Goal: Task Accomplishment & Management: Manage account settings

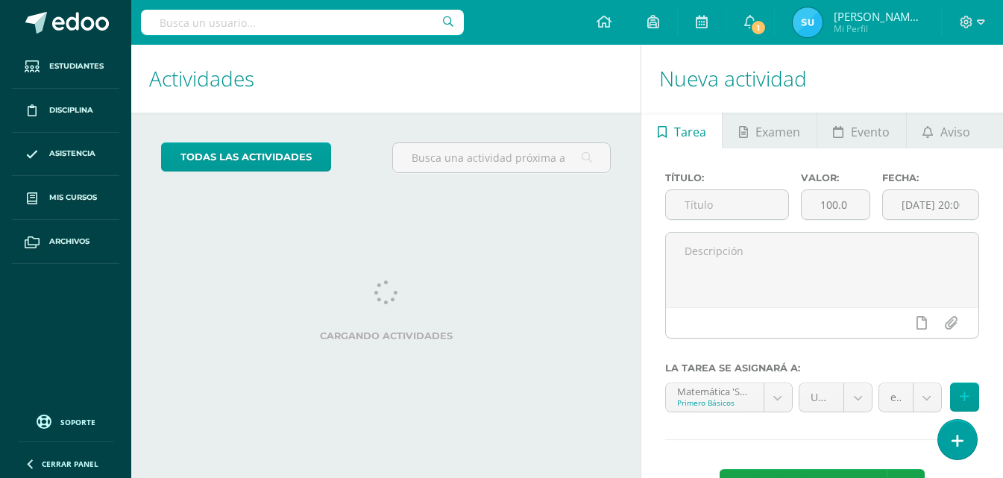
click at [91, 193] on span "Mis cursos" at bounding box center [73, 198] width 48 height 12
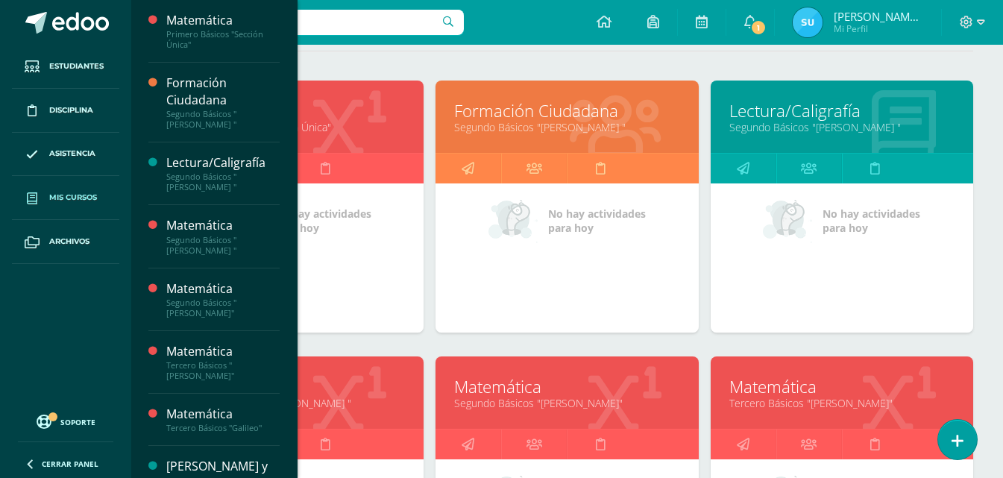
scroll to position [224, 0]
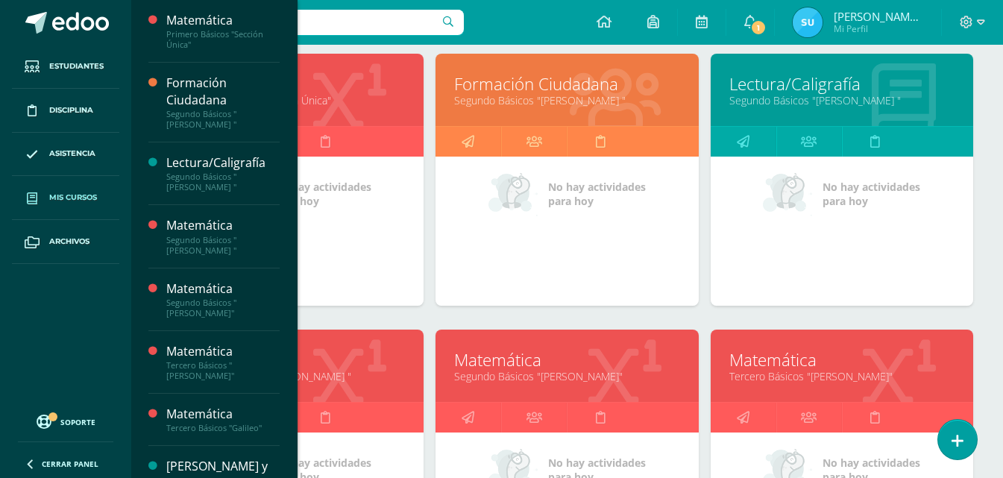
click at [325, 373] on link "Segundo Básicos "Miguel Angel "" at bounding box center [292, 376] width 225 height 14
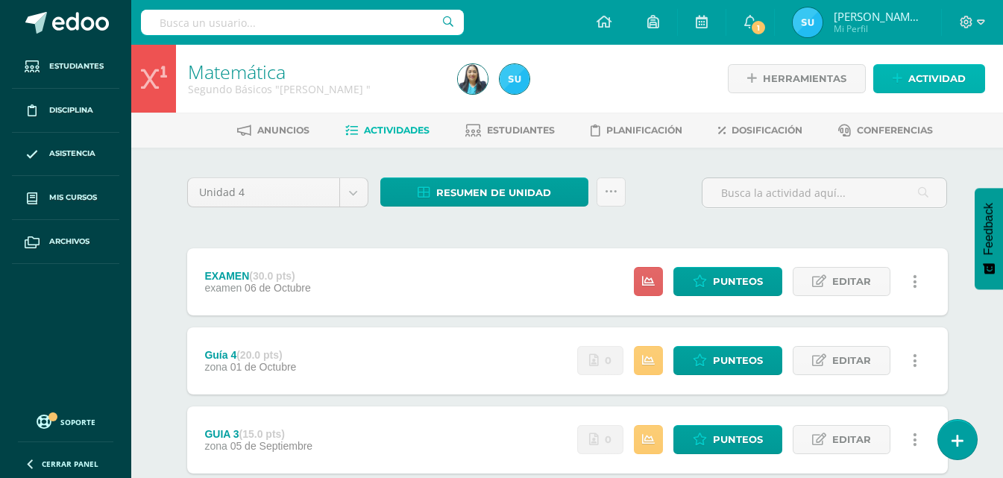
click at [914, 81] on span "Actividad" at bounding box center [936, 79] width 57 height 28
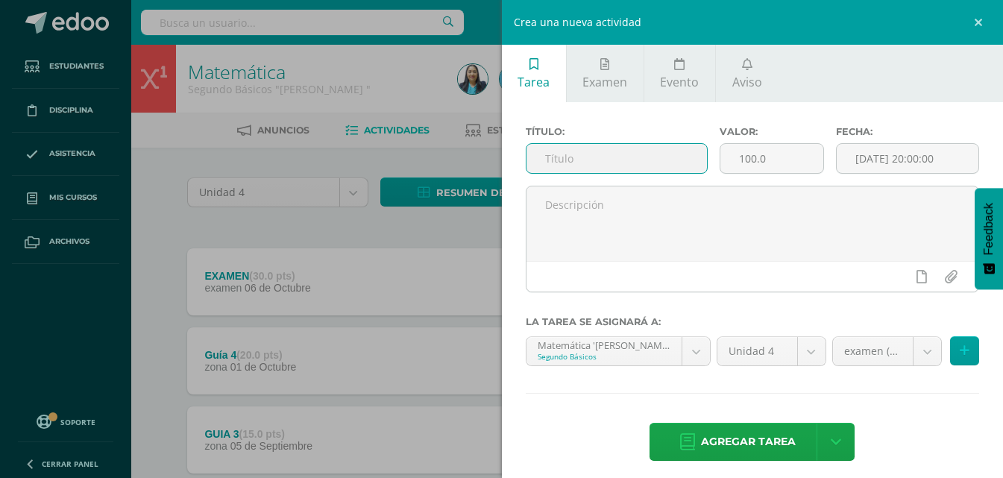
click at [659, 166] on input "text" at bounding box center [617, 158] width 180 height 29
type input "Parcial"
click at [897, 147] on input "[DATE] 20:00:00" at bounding box center [908, 158] width 142 height 29
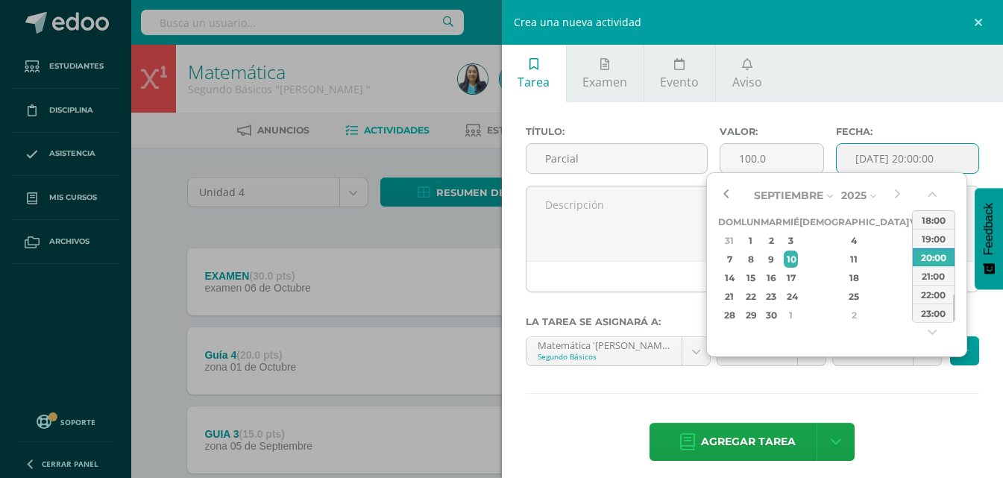
click at [726, 193] on button "button" at bounding box center [725, 195] width 15 height 22
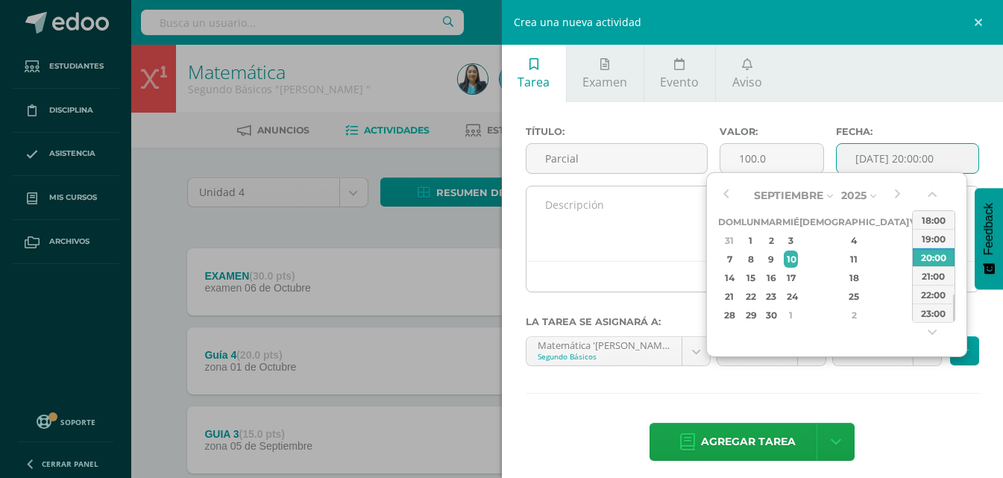
type input "2025-10-10 20:00"
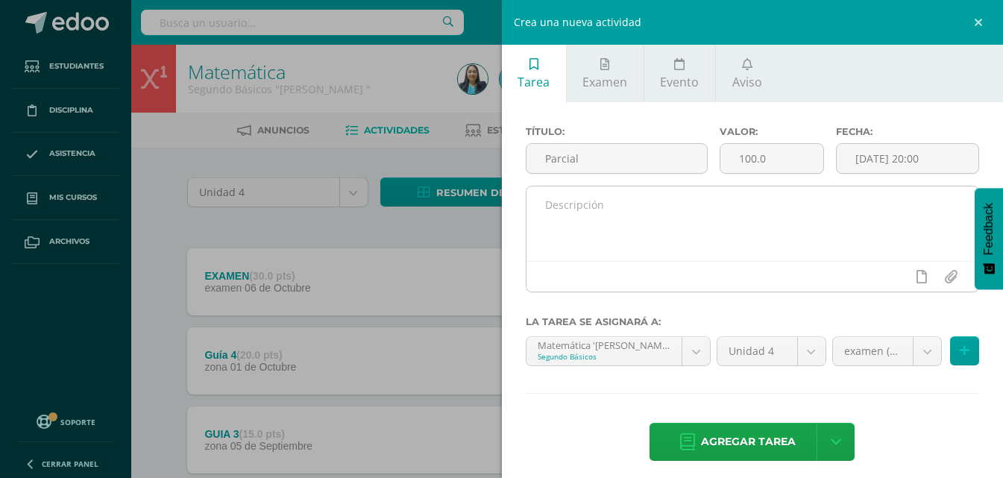
click at [612, 268] on div at bounding box center [753, 276] width 453 height 31
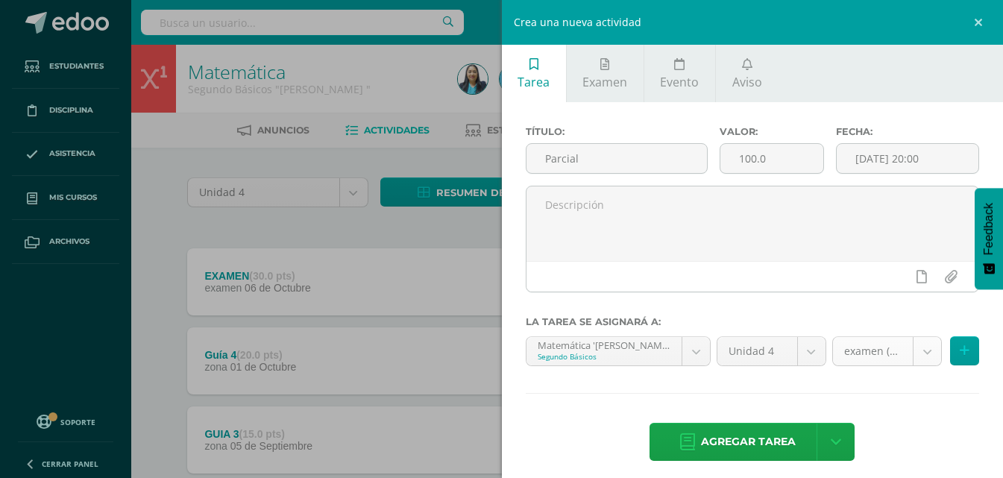
click at [875, 350] on body "Estudiantes Disciplina Asistencia Mis cursos Archivos Soporte Ayuda Reportar un…" at bounding box center [501, 365] width 1003 height 731
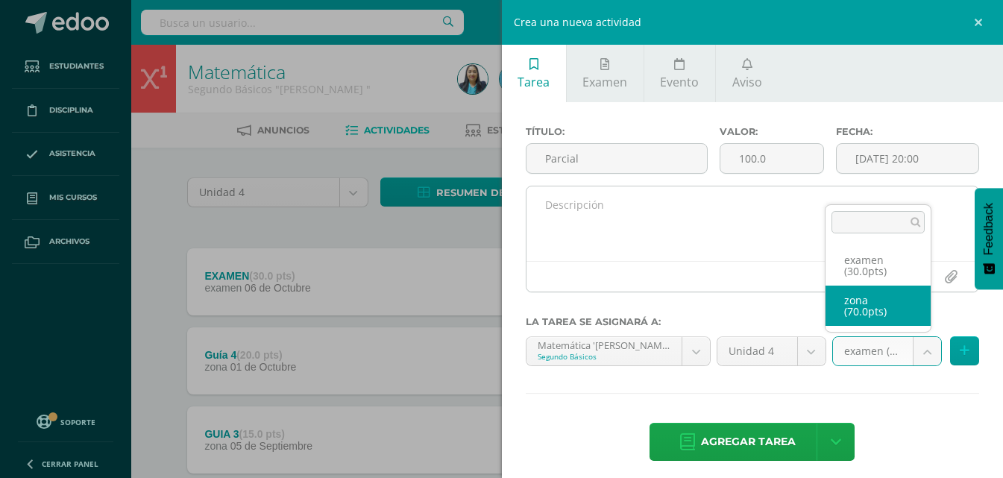
drag, startPoint x: 876, startPoint y: 316, endPoint x: 819, endPoint y: 242, distance: 93.5
select select "123347"
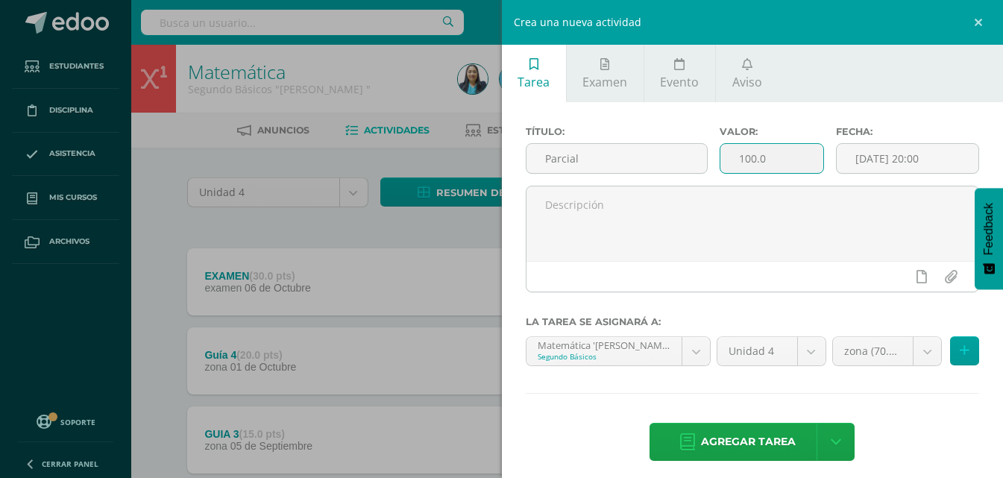
drag, startPoint x: 773, startPoint y: 166, endPoint x: 744, endPoint y: 156, distance: 30.2
click at [744, 156] on input "100.0" at bounding box center [771, 158] width 103 height 29
type input "10"
click at [726, 436] on span "Agregar tarea" at bounding box center [748, 442] width 95 height 37
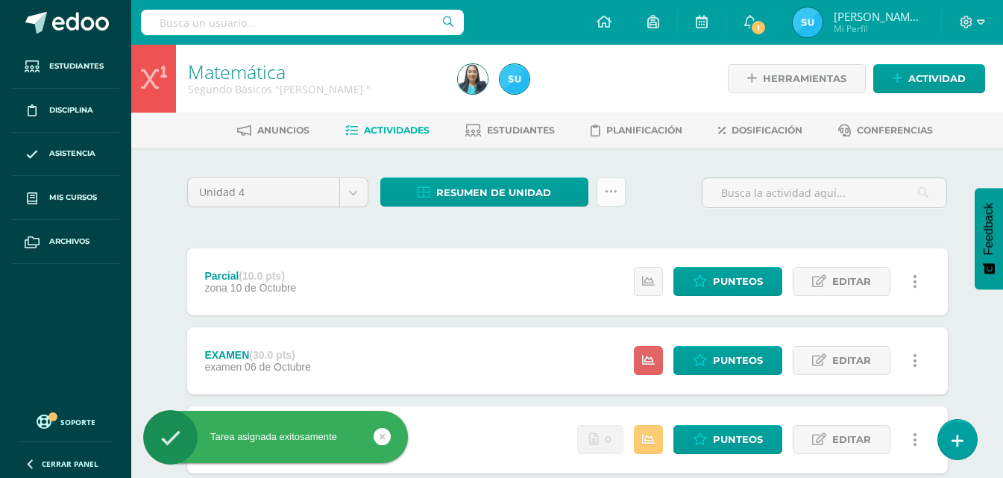
click at [606, 191] on icon at bounding box center [611, 192] width 13 height 13
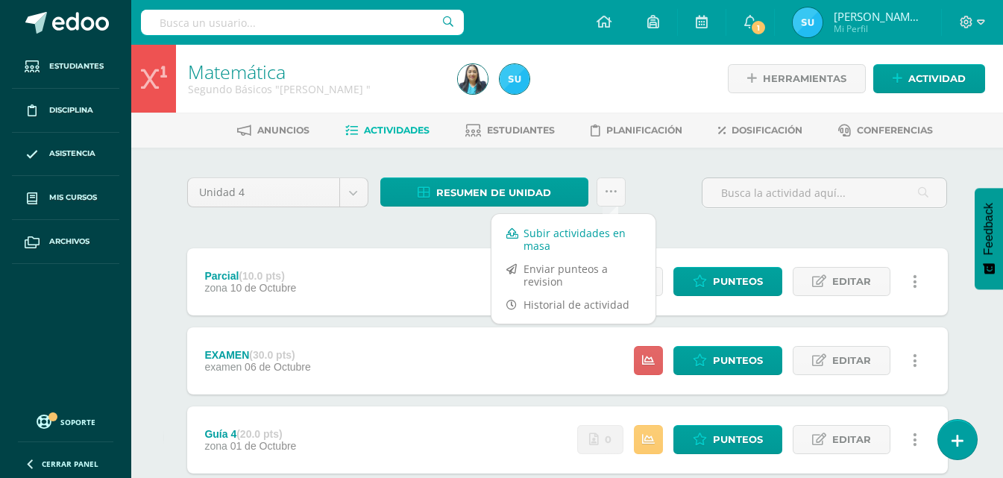
click at [591, 229] on link "Subir actividades en masa" at bounding box center [573, 240] width 164 height 36
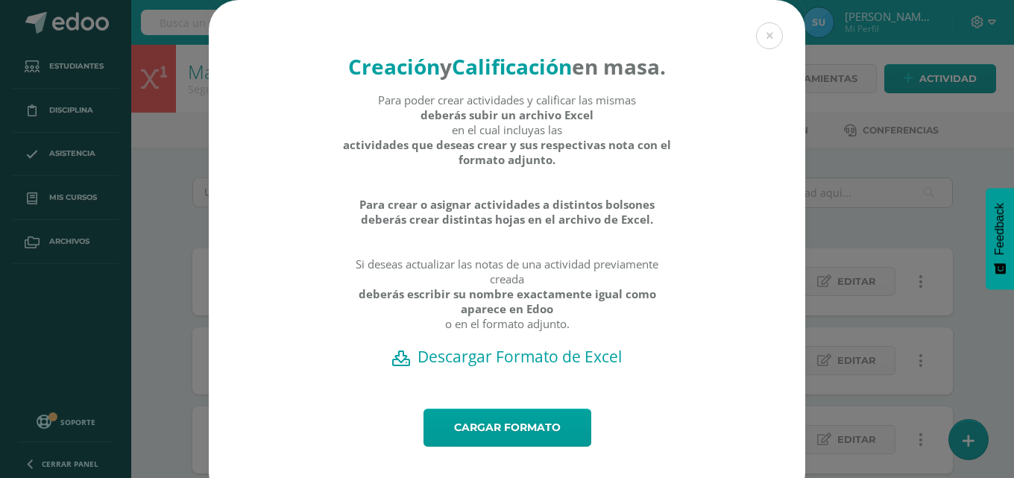
click at [441, 367] on h2 "Descargar Formato de Excel" at bounding box center [507, 356] width 544 height 21
click at [523, 447] on link "Cargar formato" at bounding box center [508, 428] width 168 height 38
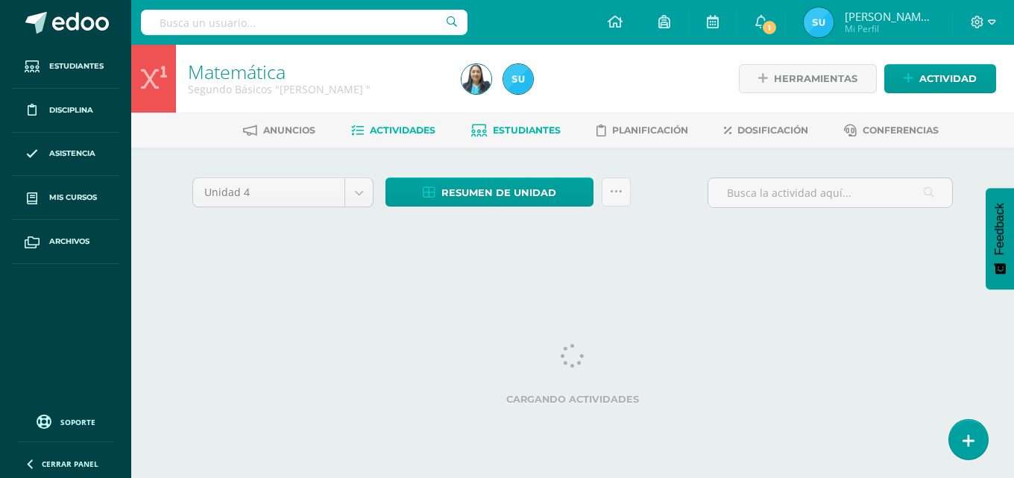
click at [539, 131] on span "Estudiantes" at bounding box center [527, 130] width 68 height 11
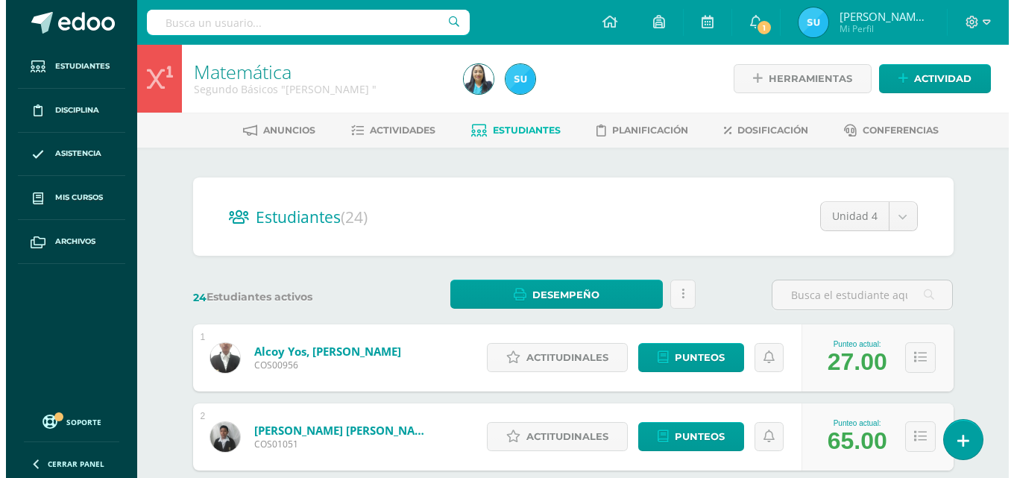
scroll to position [224, 0]
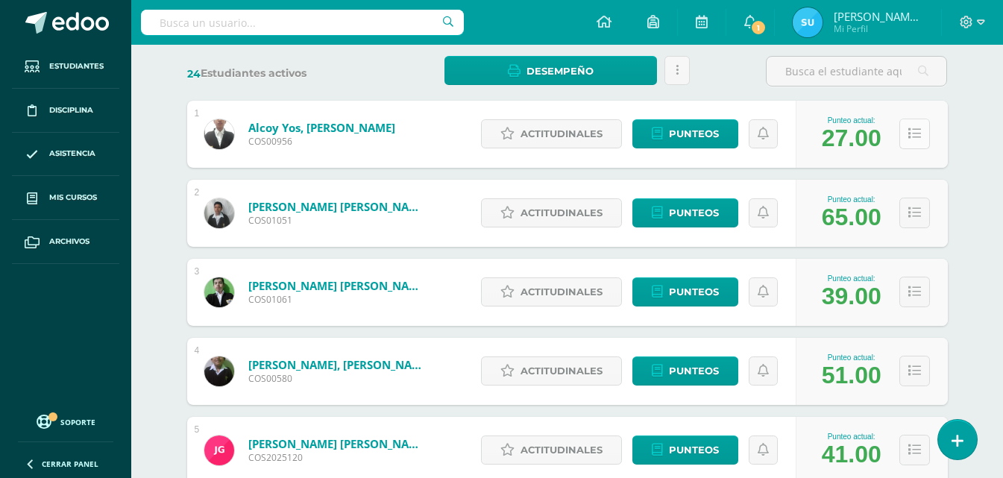
click at [924, 136] on button at bounding box center [914, 134] width 31 height 31
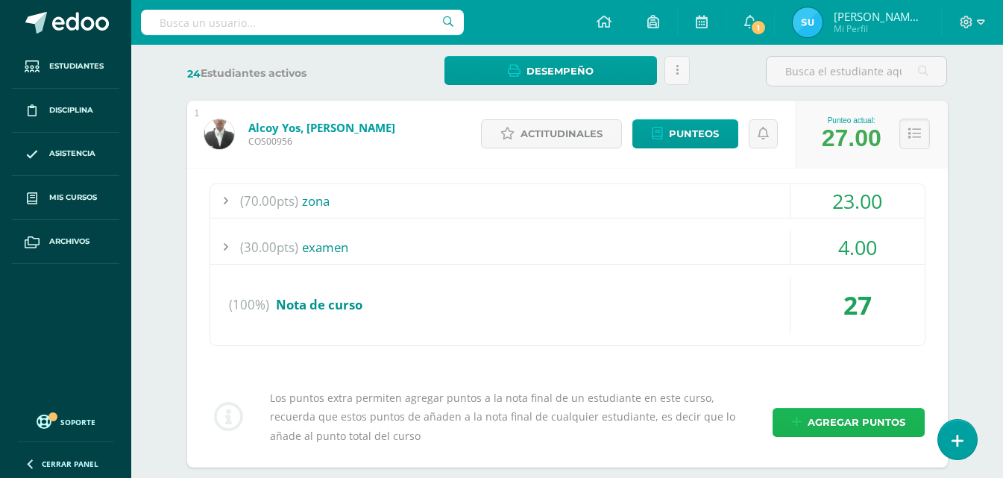
click at [848, 415] on span "Agregar puntos" at bounding box center [857, 423] width 98 height 28
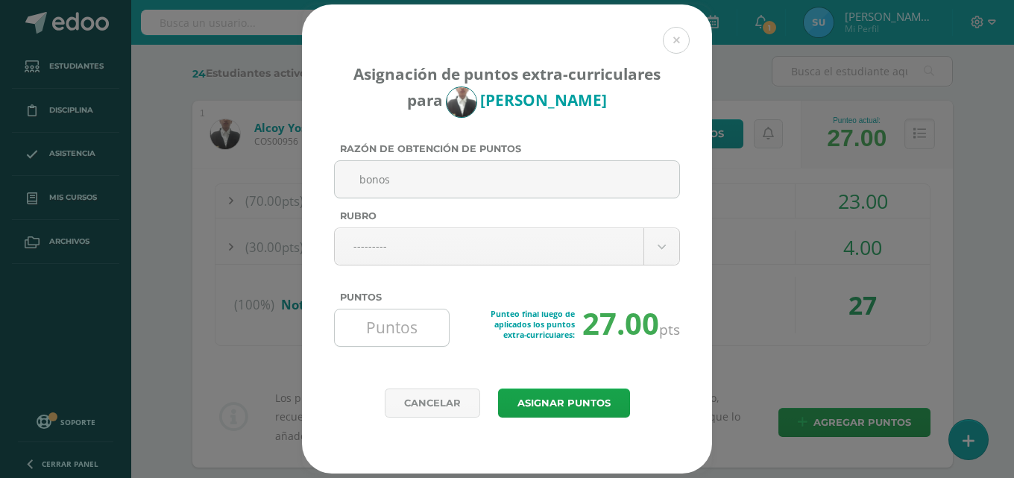
type input "bonos"
click at [408, 315] on input "Puntos" at bounding box center [392, 328] width 102 height 37
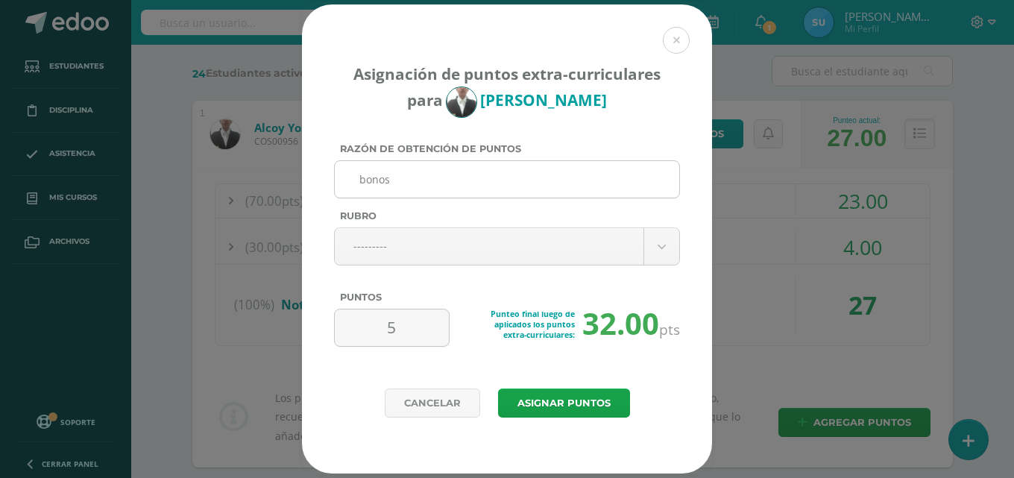
type input "5"
drag, startPoint x: 450, startPoint y: 185, endPoint x: 239, endPoint y: 171, distance: 211.5
click at [239, 171] on div "Asignación de puntos extra-curriculares para Haile Alcoy Razón de obtención de …" at bounding box center [507, 238] width 1002 height 469
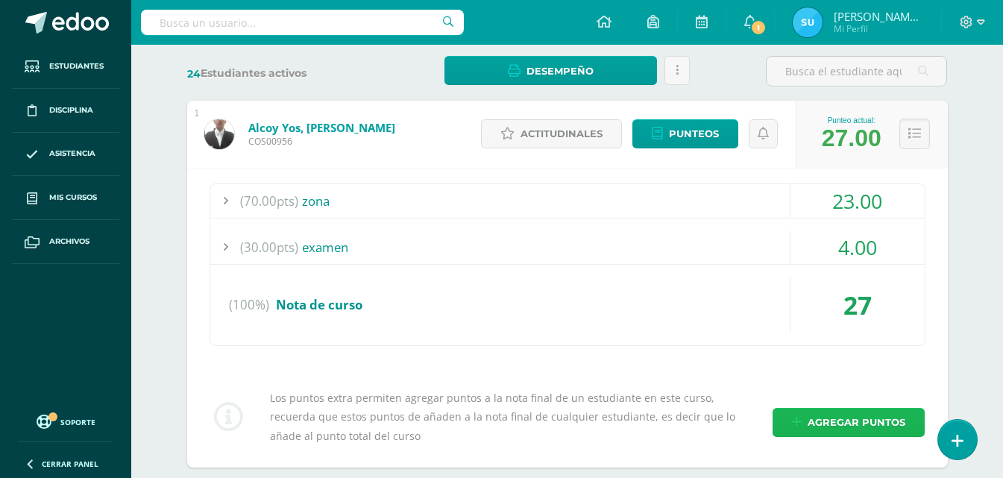
click at [834, 414] on span "Agregar puntos" at bounding box center [857, 423] width 98 height 28
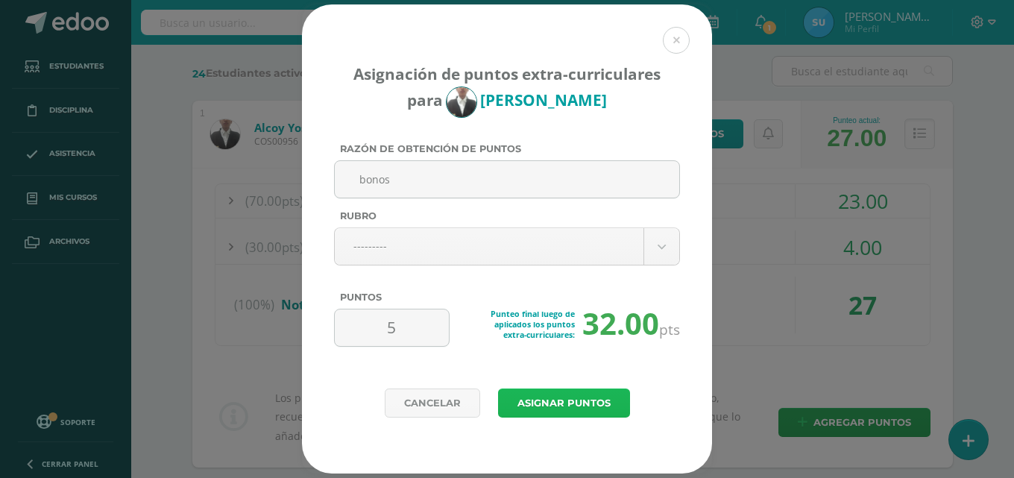
click at [586, 406] on button "Asignar puntos" at bounding box center [564, 403] width 132 height 29
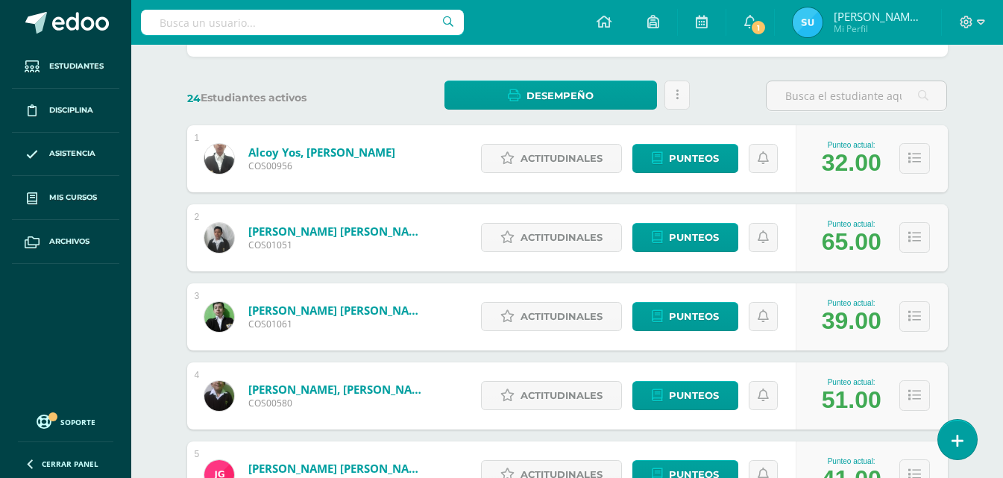
scroll to position [224, 0]
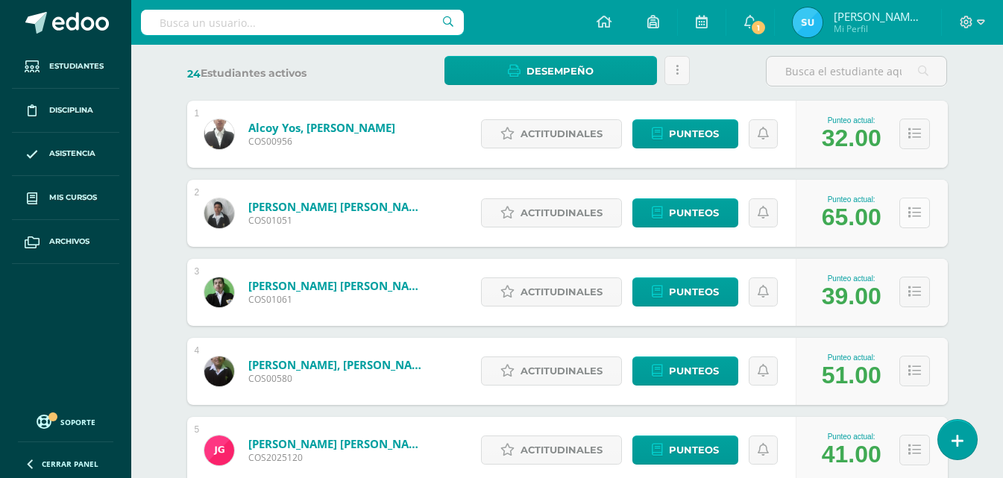
click at [922, 208] on button at bounding box center [914, 213] width 31 height 31
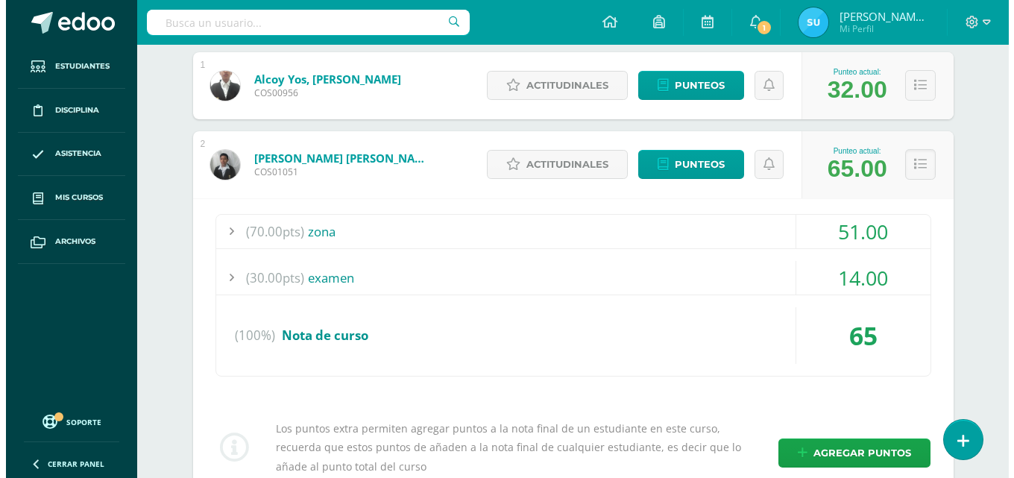
scroll to position [298, 0]
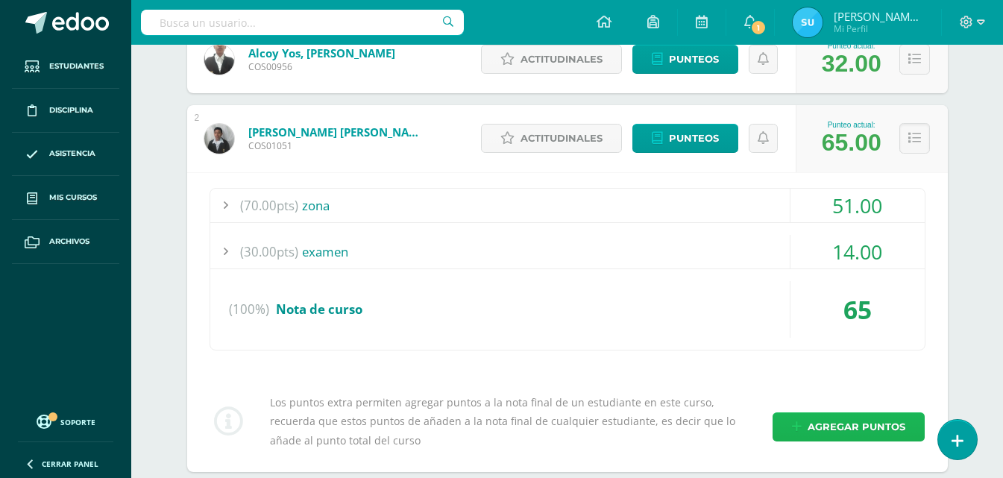
click at [825, 432] on span "Agregar puntos" at bounding box center [857, 427] width 98 height 28
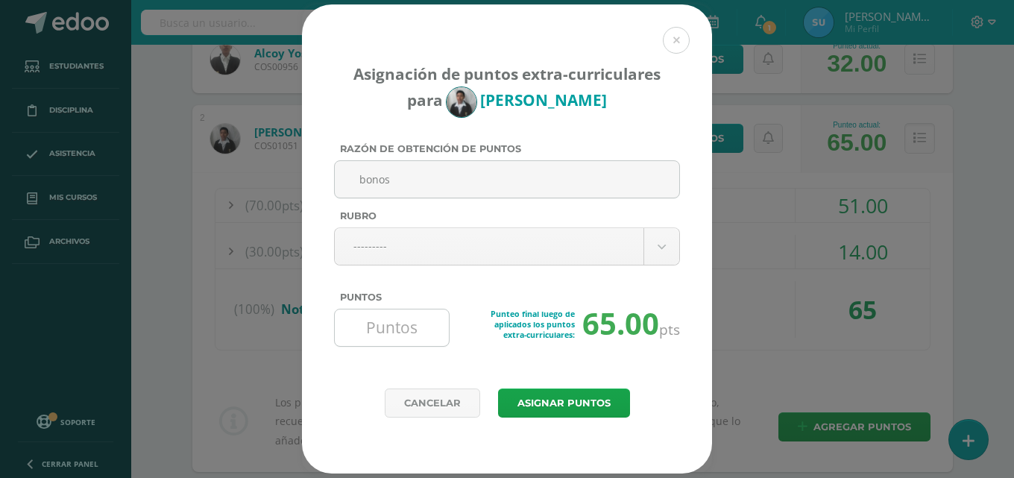
type input "bonos"
click at [423, 324] on input "Puntos" at bounding box center [392, 328] width 102 height 37
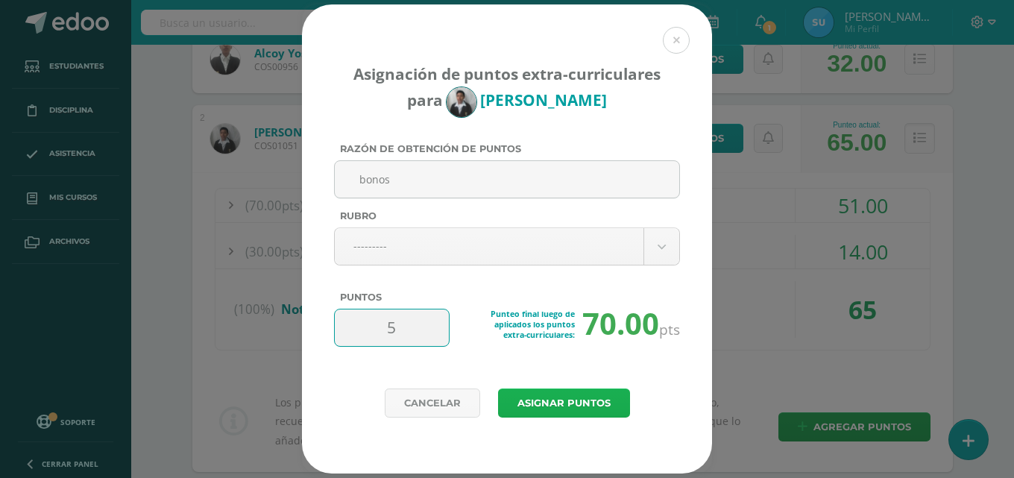
type input "5"
click at [542, 403] on button "Asignar puntos" at bounding box center [564, 403] width 132 height 29
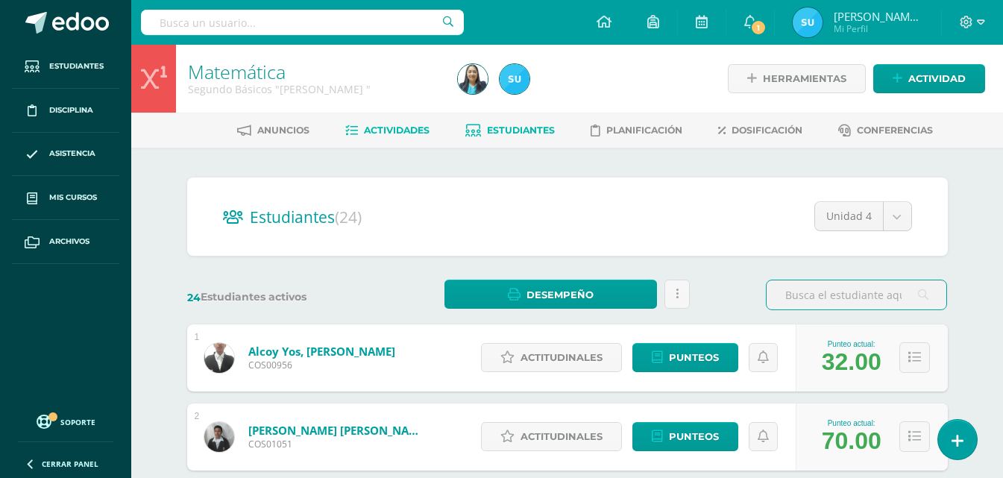
click at [414, 128] on span "Actividades" at bounding box center [397, 130] width 66 height 11
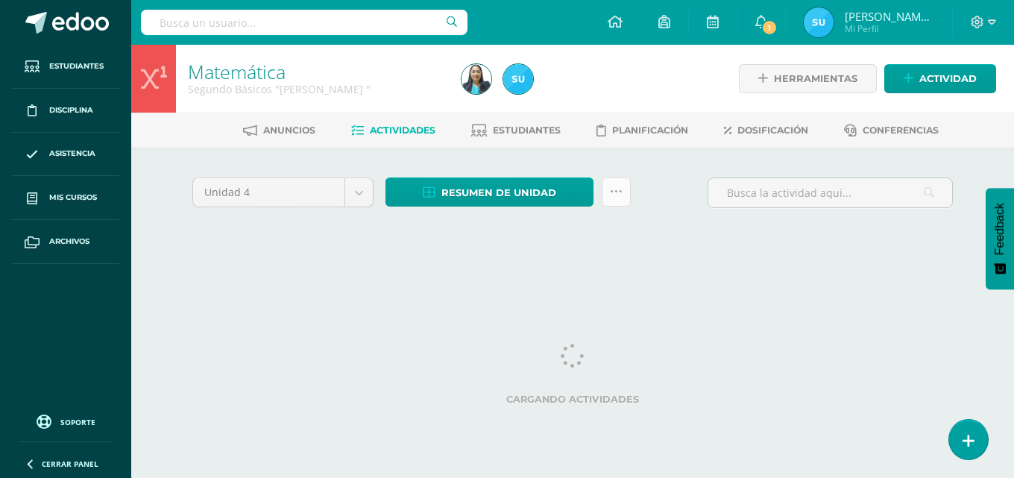
click at [617, 188] on icon at bounding box center [616, 192] width 13 height 13
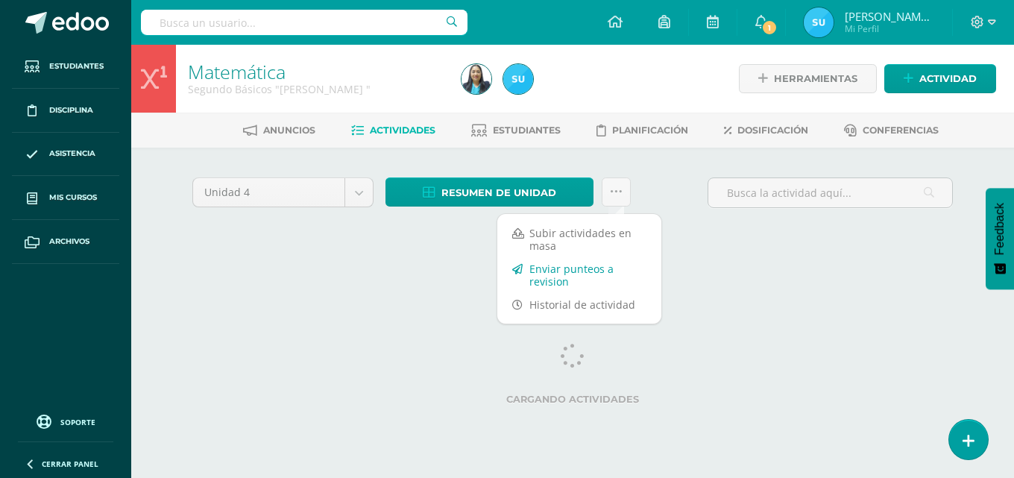
click at [582, 274] on link "Enviar punteos a revision" at bounding box center [579, 275] width 164 height 36
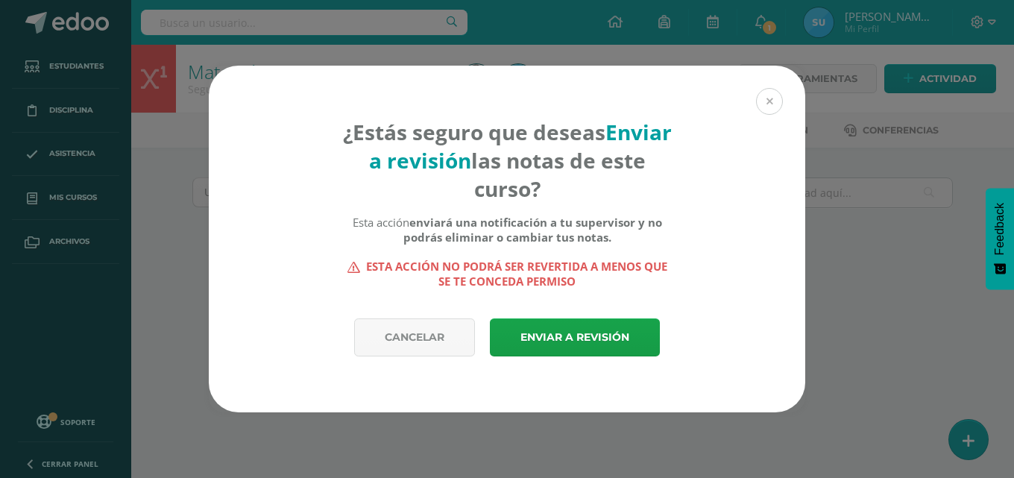
click at [770, 104] on button at bounding box center [769, 101] width 27 height 27
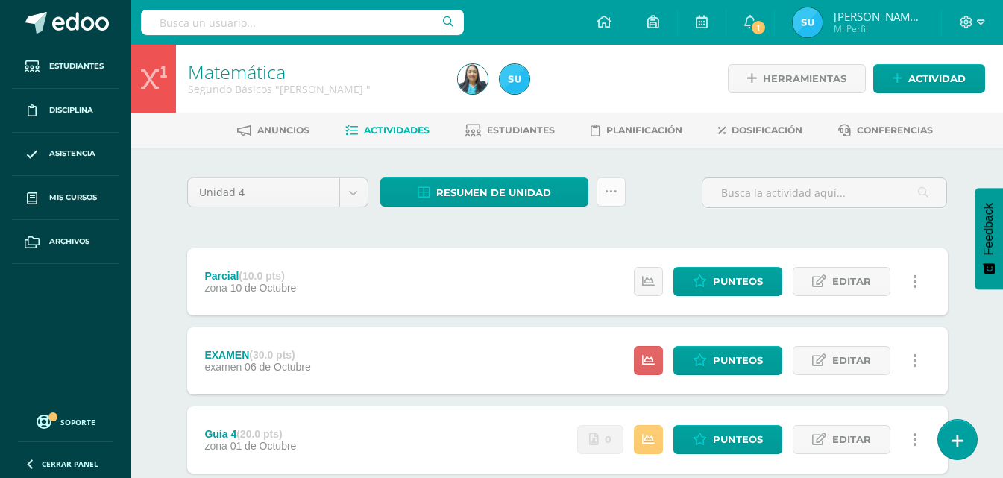
click at [618, 185] on link at bounding box center [611, 191] width 29 height 29
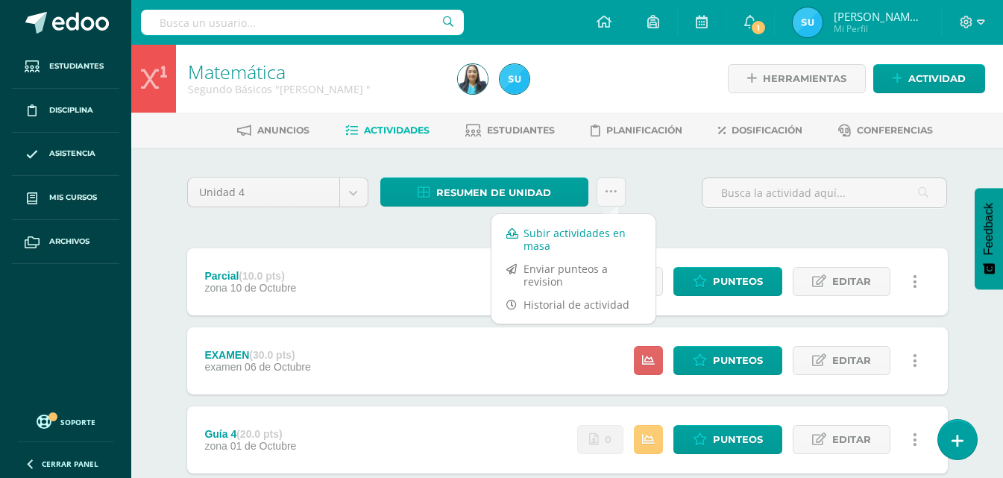
click at [589, 226] on link "Subir actividades en masa" at bounding box center [573, 240] width 164 height 36
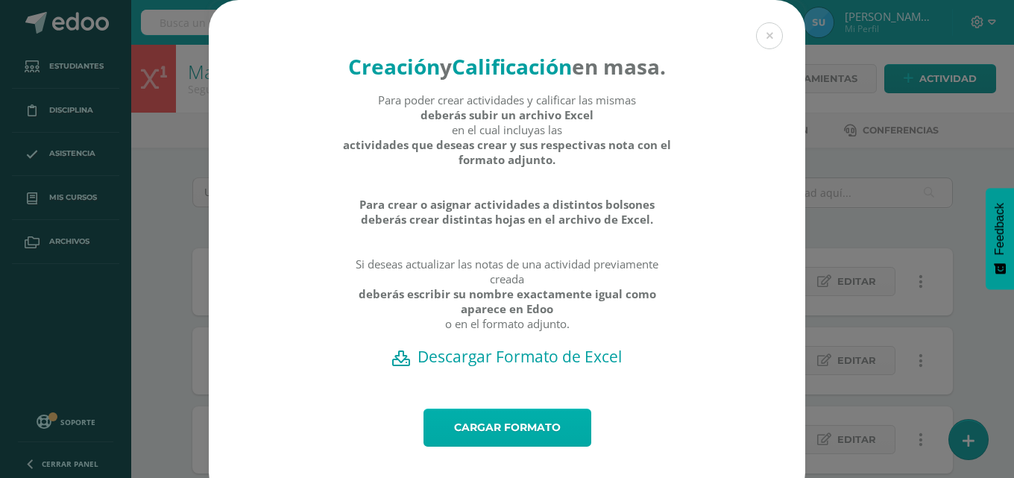
click at [527, 447] on link "Cargar formato" at bounding box center [508, 428] width 168 height 38
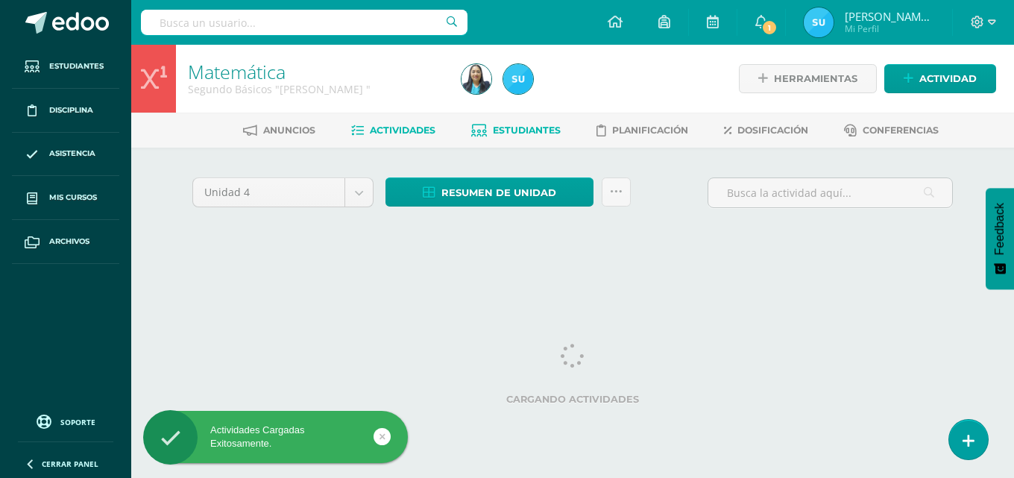
click at [539, 126] on span "Estudiantes" at bounding box center [527, 130] width 68 height 11
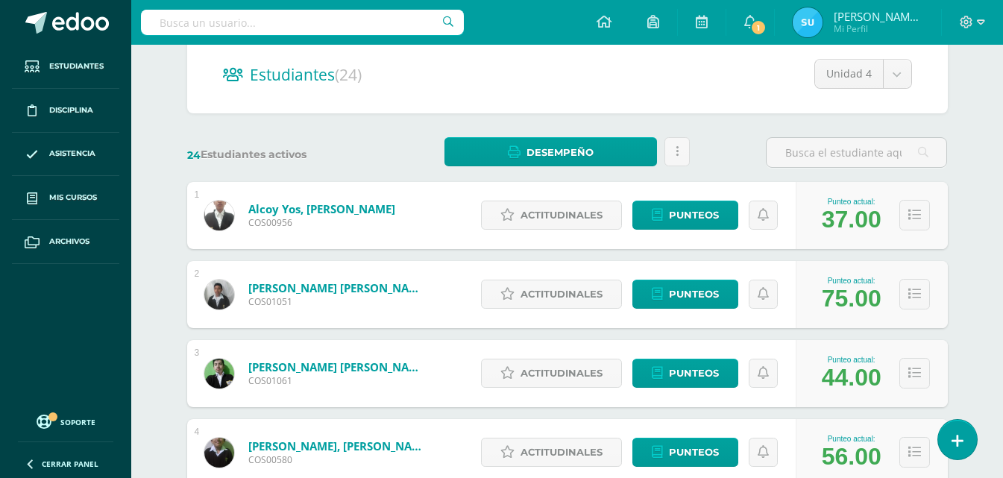
scroll to position [149, 0]
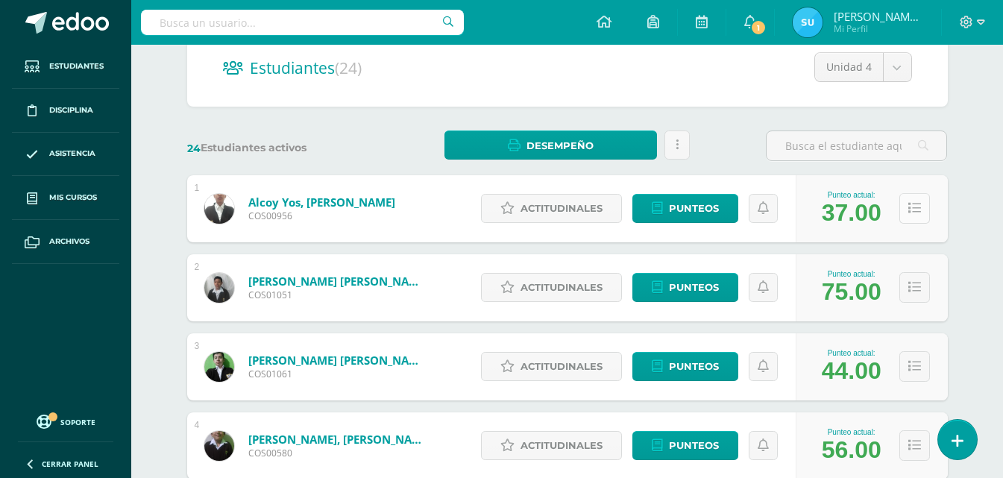
click at [908, 213] on icon at bounding box center [914, 208] width 13 height 13
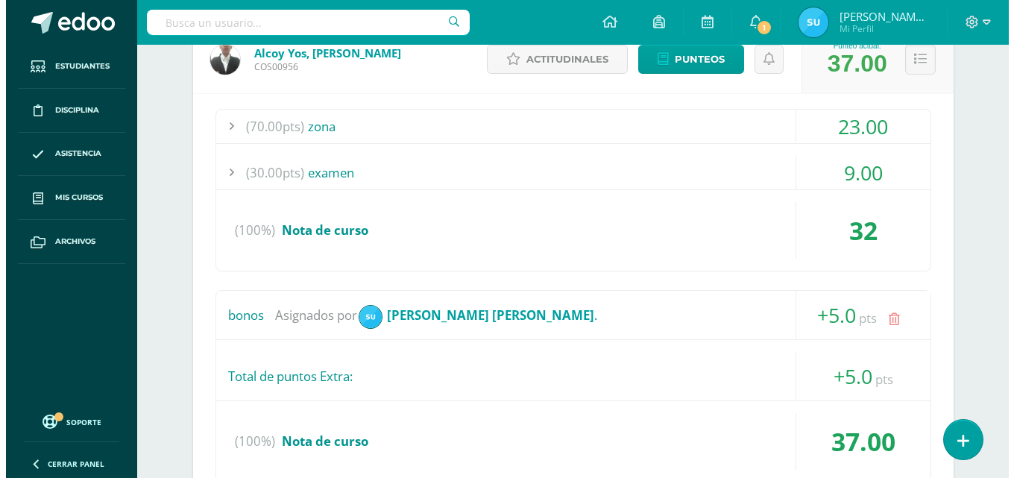
scroll to position [373, 0]
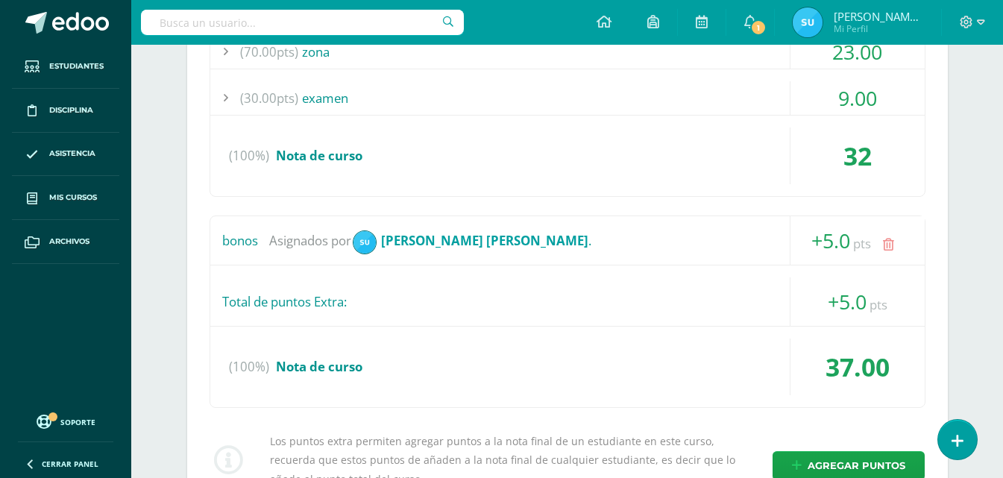
click at [887, 249] on icon at bounding box center [888, 245] width 11 height 13
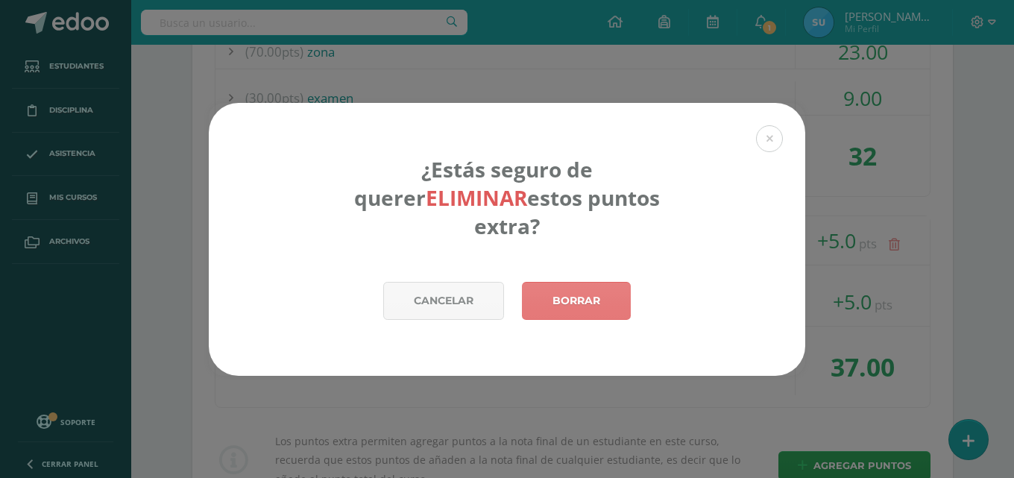
click at [550, 295] on link "Borrar" at bounding box center [576, 301] width 109 height 38
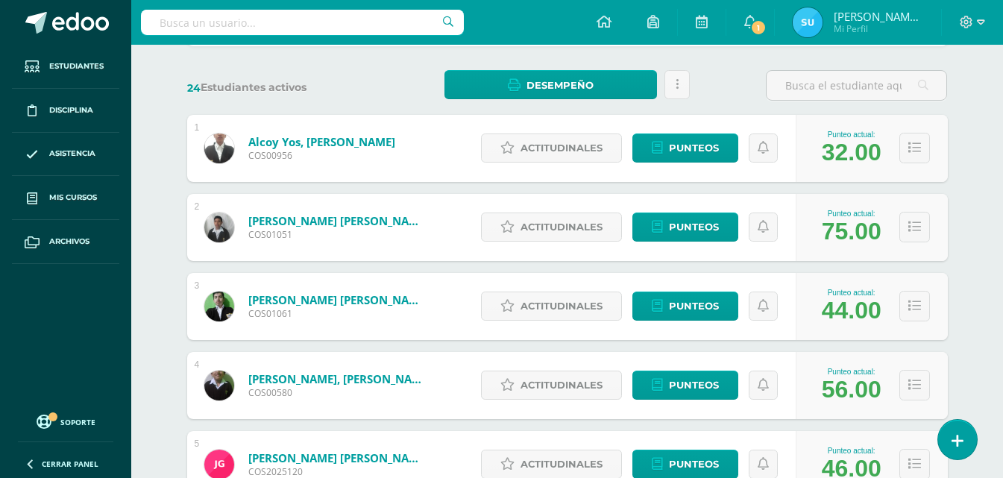
scroll to position [224, 0]
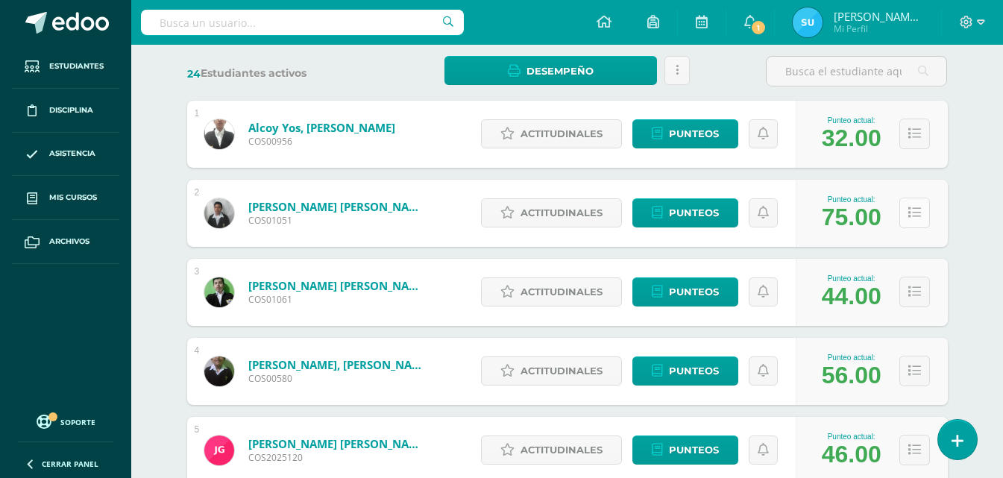
click at [915, 217] on icon at bounding box center [914, 213] width 13 height 13
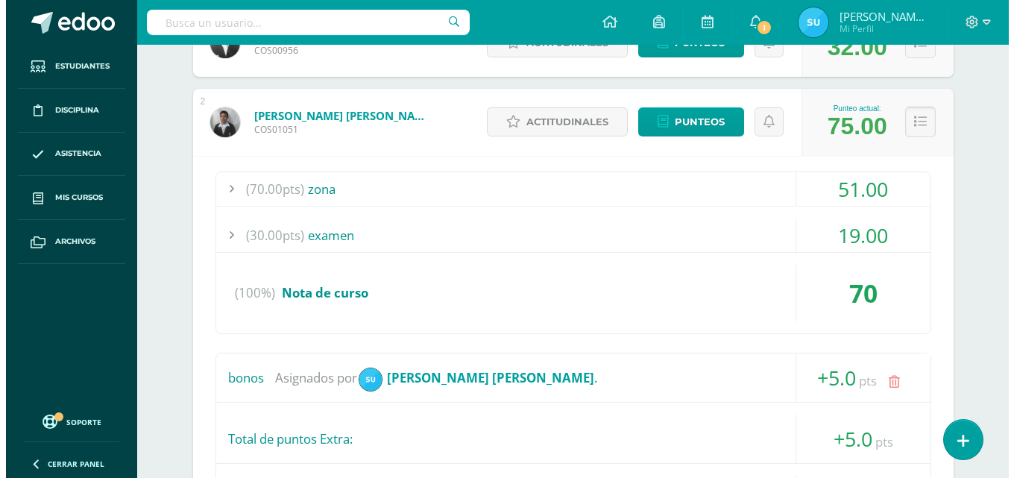
scroll to position [373, 0]
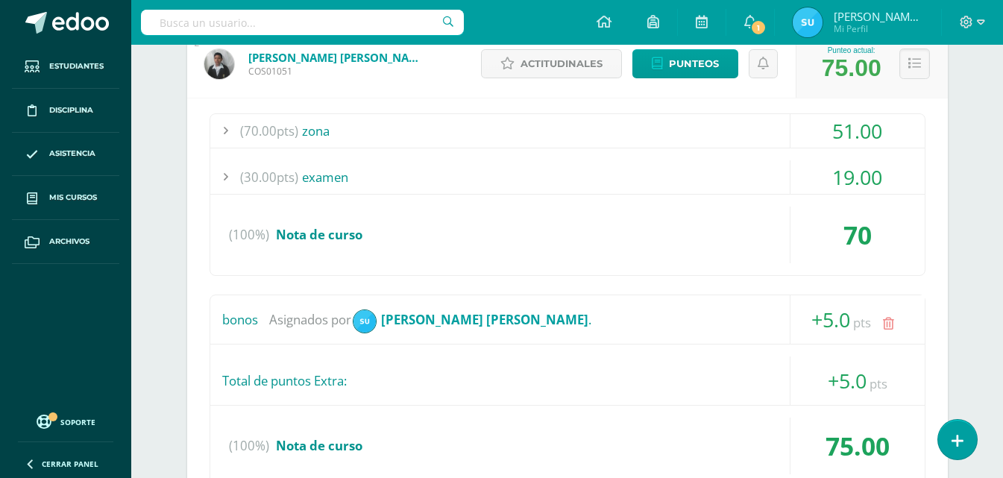
click at [894, 324] on icon at bounding box center [888, 324] width 11 height 13
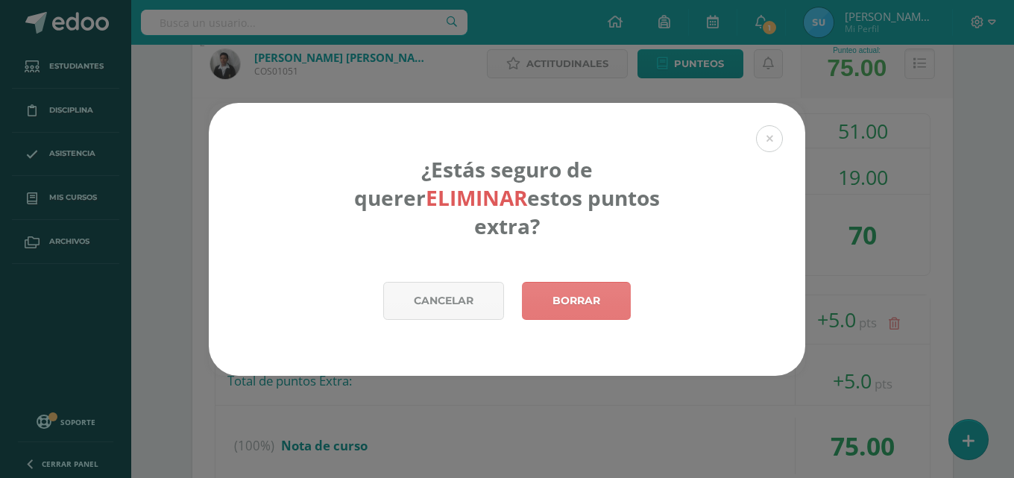
click at [600, 287] on link "Borrar" at bounding box center [576, 301] width 109 height 38
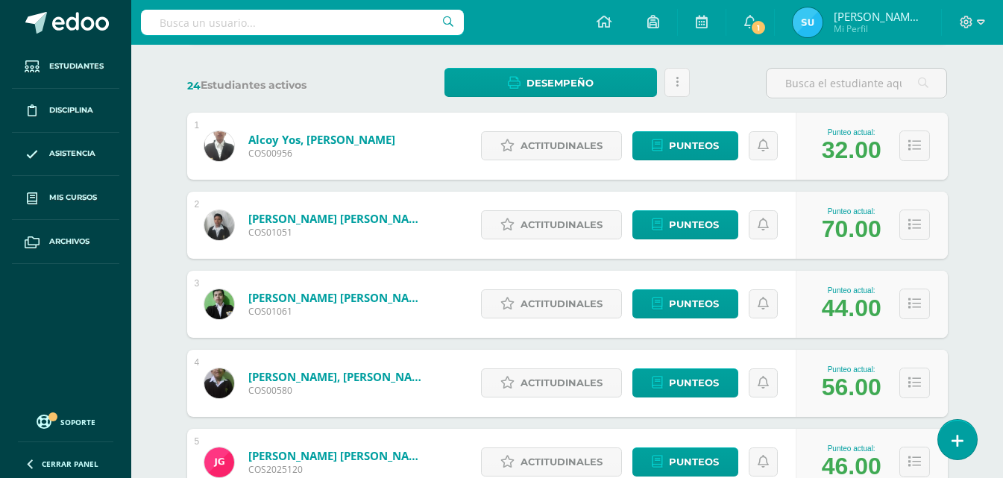
scroll to position [224, 0]
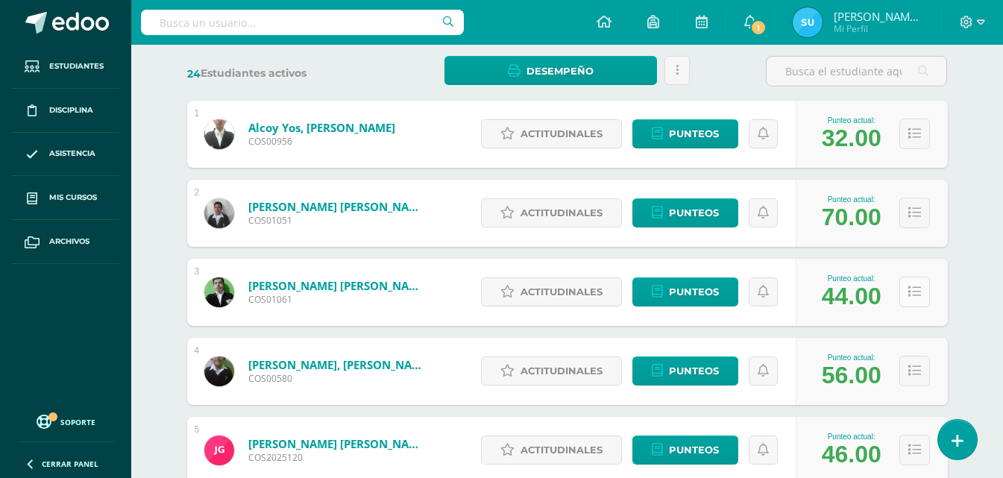
click at [914, 287] on icon at bounding box center [914, 292] width 13 height 13
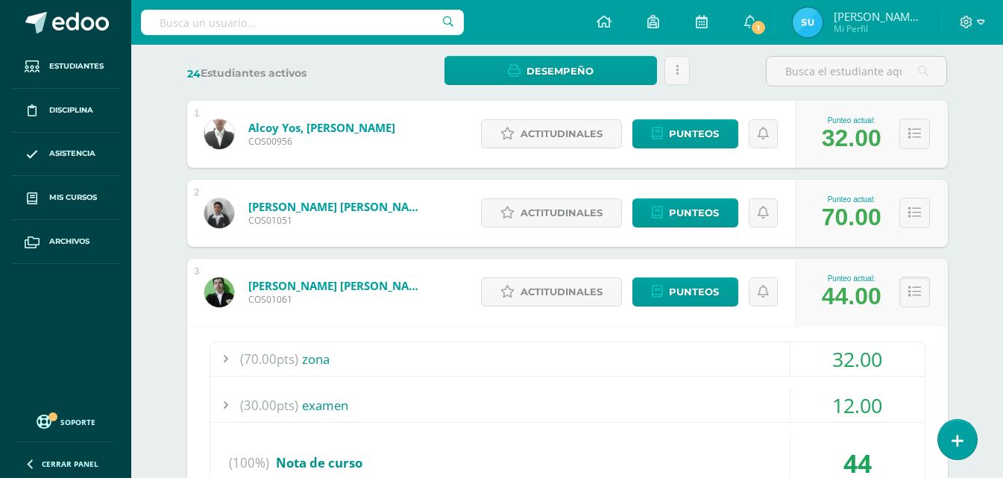
click at [912, 298] on icon at bounding box center [914, 292] width 13 height 13
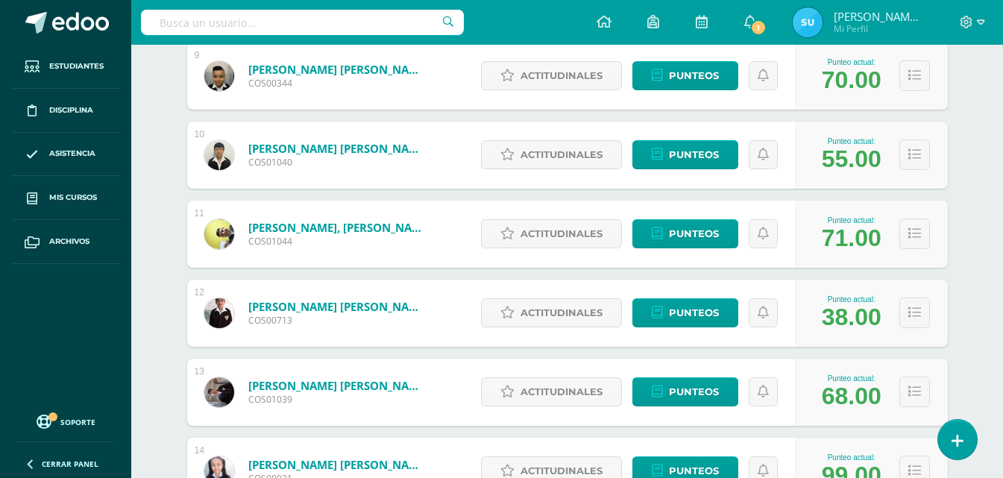
scroll to position [787, 0]
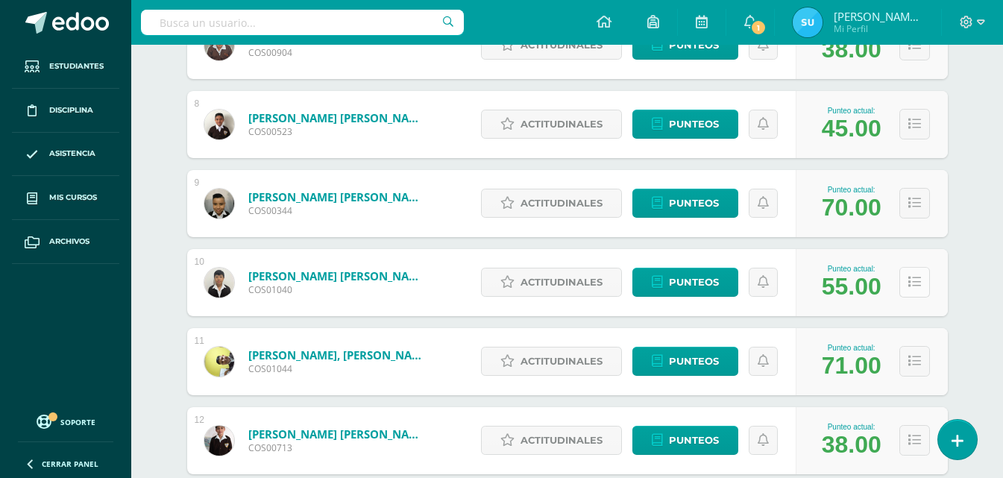
click at [911, 283] on icon at bounding box center [914, 282] width 13 height 13
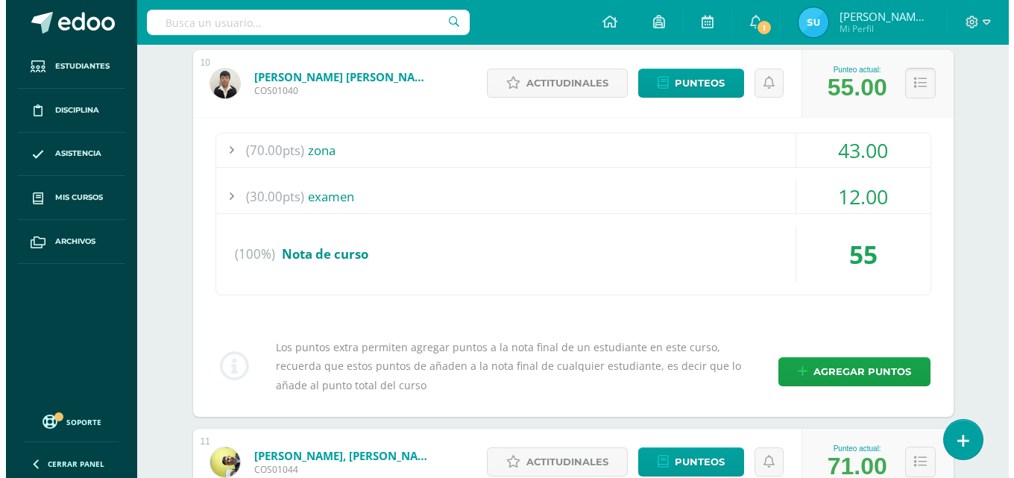
scroll to position [1011, 0]
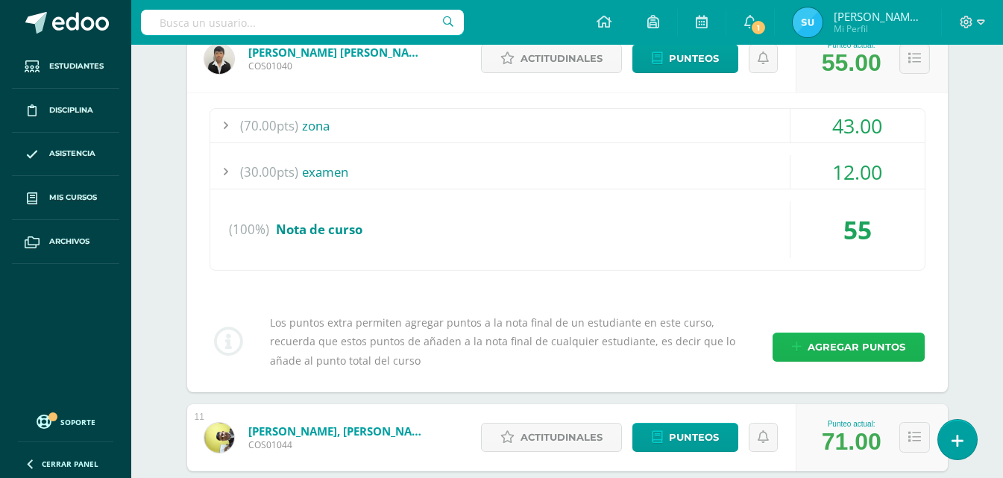
click at [894, 350] on span "Agregar puntos" at bounding box center [857, 347] width 98 height 28
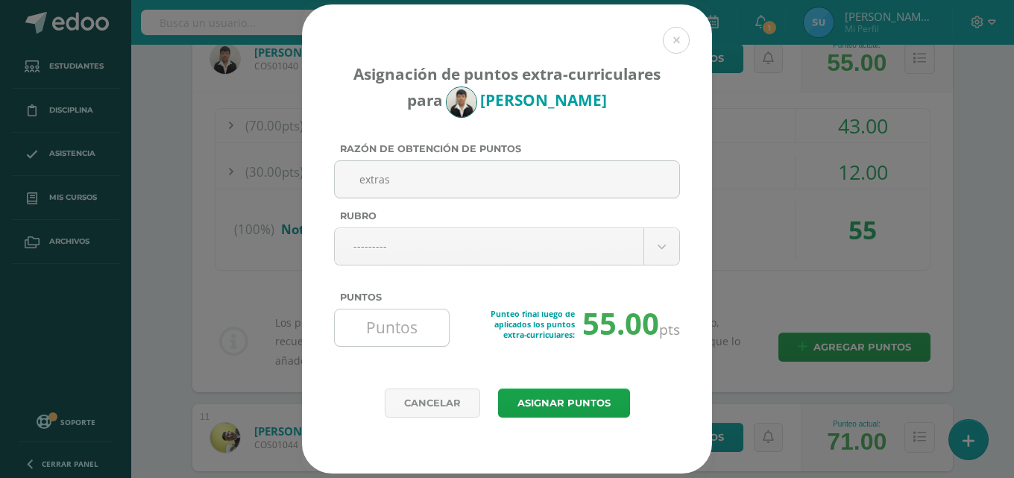
type input "extras"
click at [380, 327] on input "Puntos" at bounding box center [392, 328] width 102 height 37
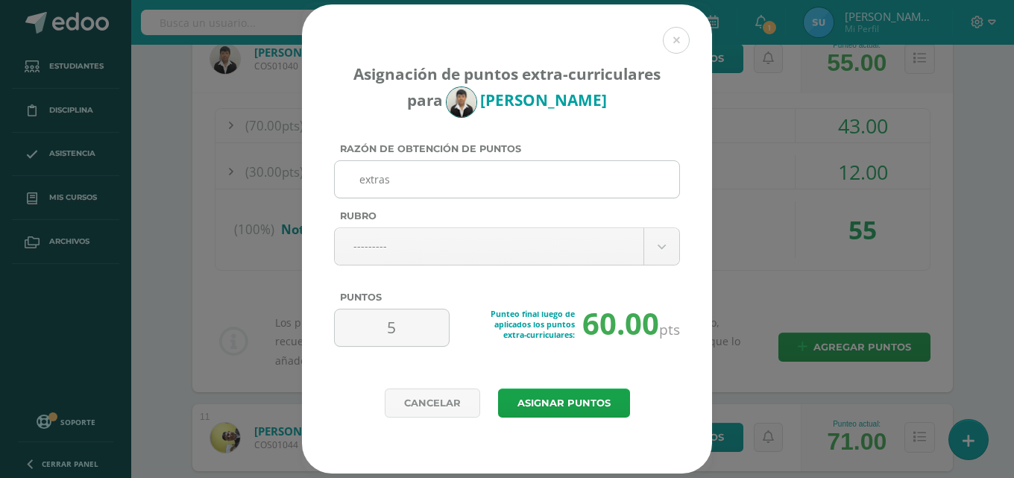
type input "5"
click at [424, 180] on input "extras" at bounding box center [507, 179] width 333 height 37
type input "e"
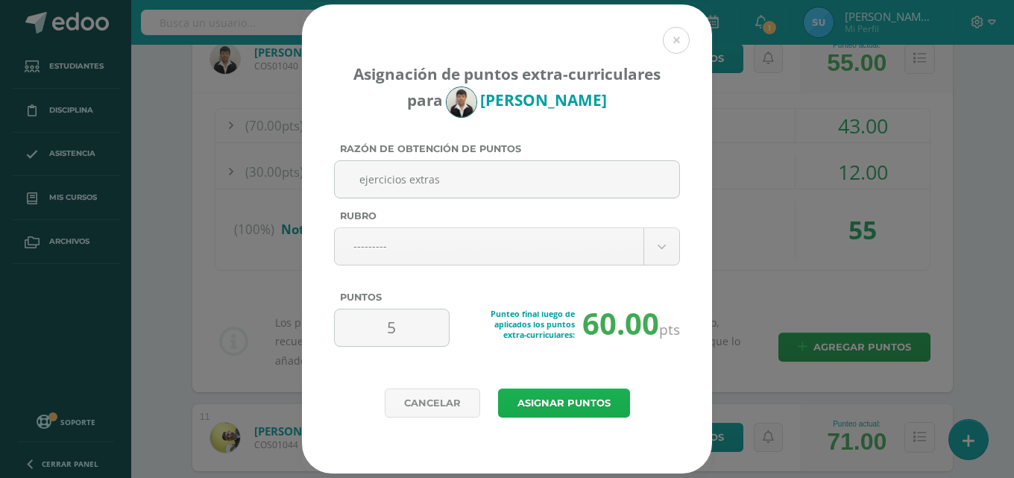
type input "ejercicios extras"
click at [600, 409] on button "Asignar puntos" at bounding box center [564, 403] width 132 height 29
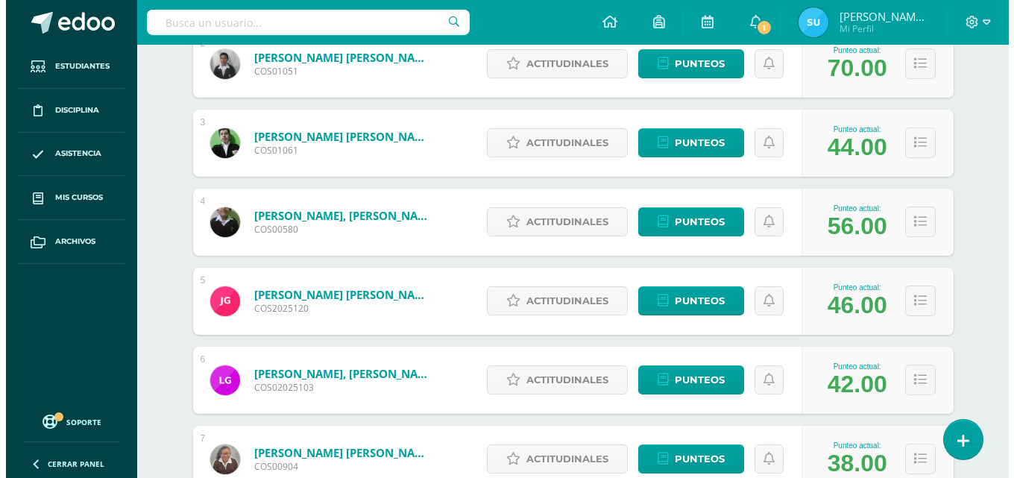
scroll to position [447, 0]
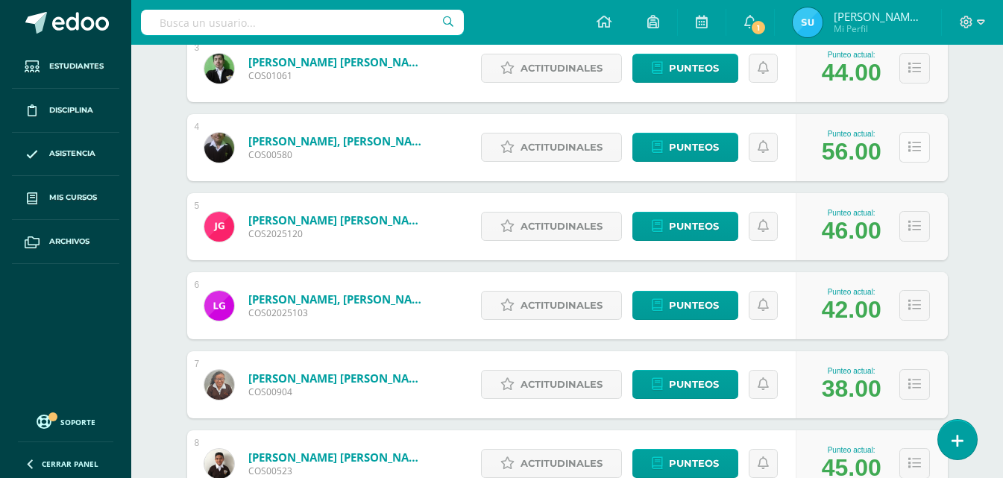
click at [914, 157] on button at bounding box center [914, 147] width 31 height 31
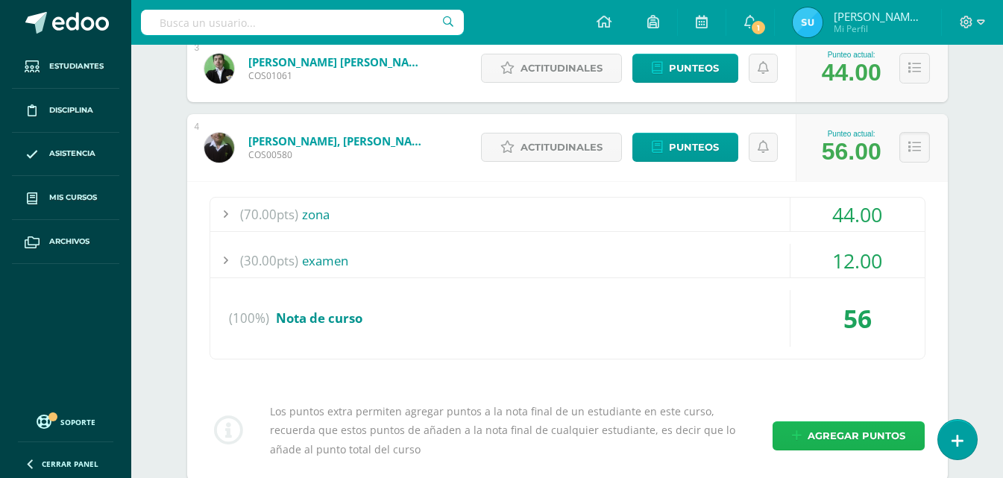
click at [845, 427] on span "Agregar puntos" at bounding box center [857, 436] width 98 height 28
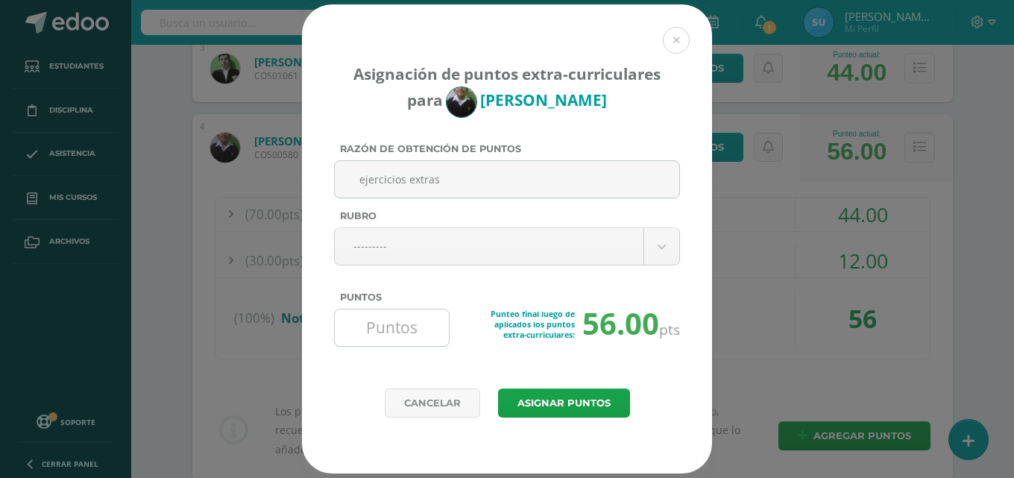
type input "ejercicios extras"
click at [422, 324] on input "Puntos" at bounding box center [392, 328] width 102 height 37
type input "5"
click at [553, 397] on button "Asignar puntos" at bounding box center [564, 403] width 132 height 29
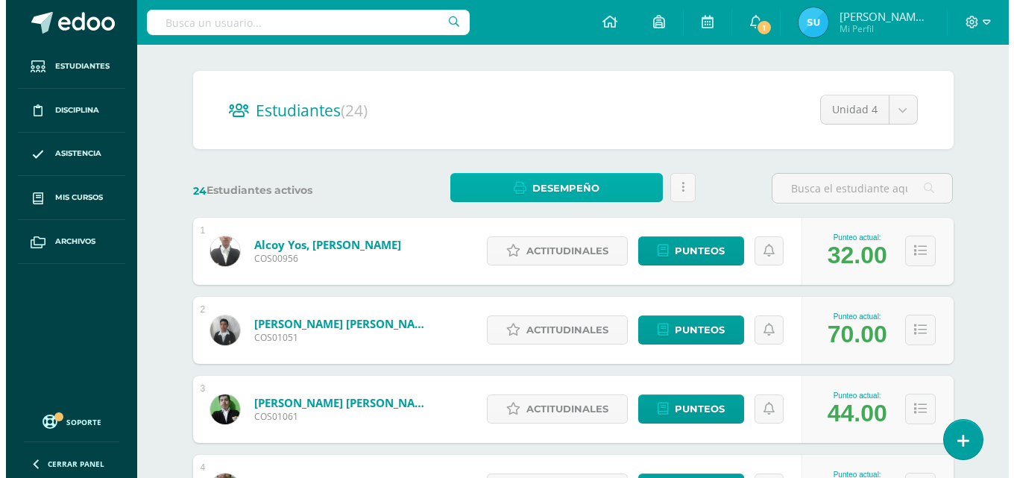
scroll to position [224, 0]
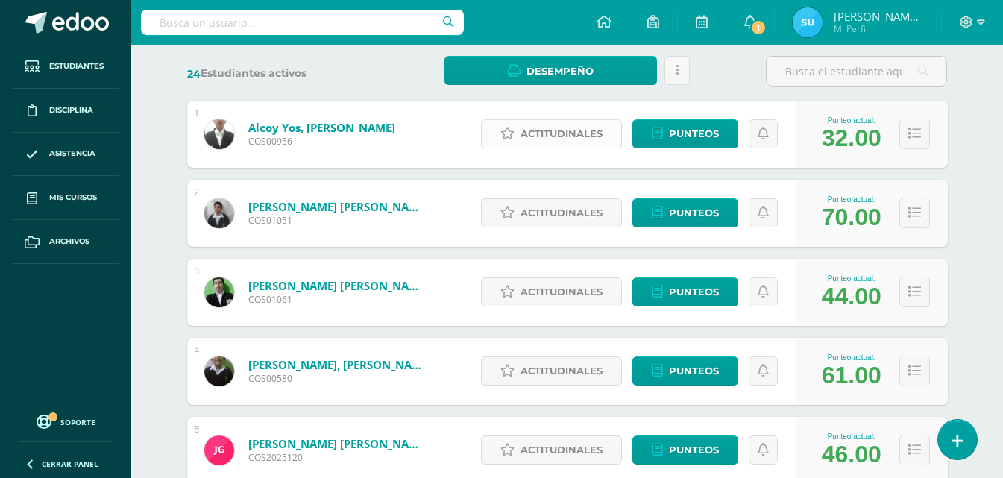
click at [550, 140] on span "Actitudinales" at bounding box center [562, 134] width 82 height 28
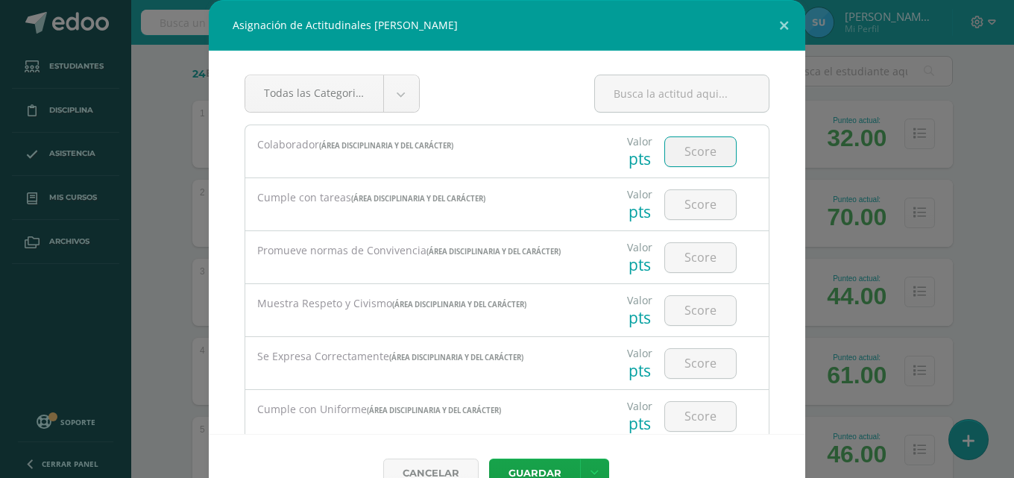
click at [665, 142] on input "number" at bounding box center [700, 151] width 71 height 29
type input "3"
click at [713, 200] on input "number" at bounding box center [700, 204] width 71 height 29
type input "2"
click at [691, 277] on div at bounding box center [701, 257] width 84 height 52
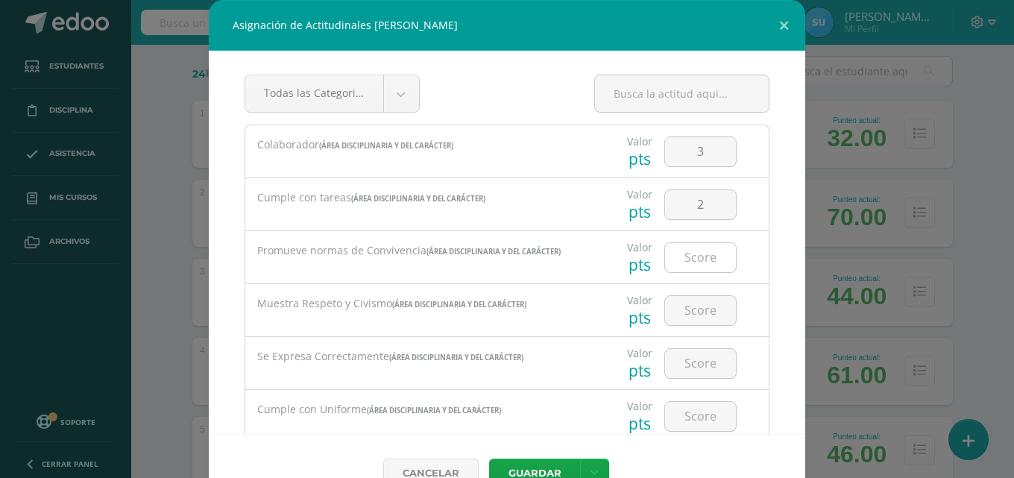
click at [691, 266] on input "number" at bounding box center [700, 257] width 71 height 29
type input "2"
click at [697, 307] on input "number" at bounding box center [700, 310] width 71 height 29
type input "2"
click at [690, 361] on input "number" at bounding box center [700, 363] width 71 height 29
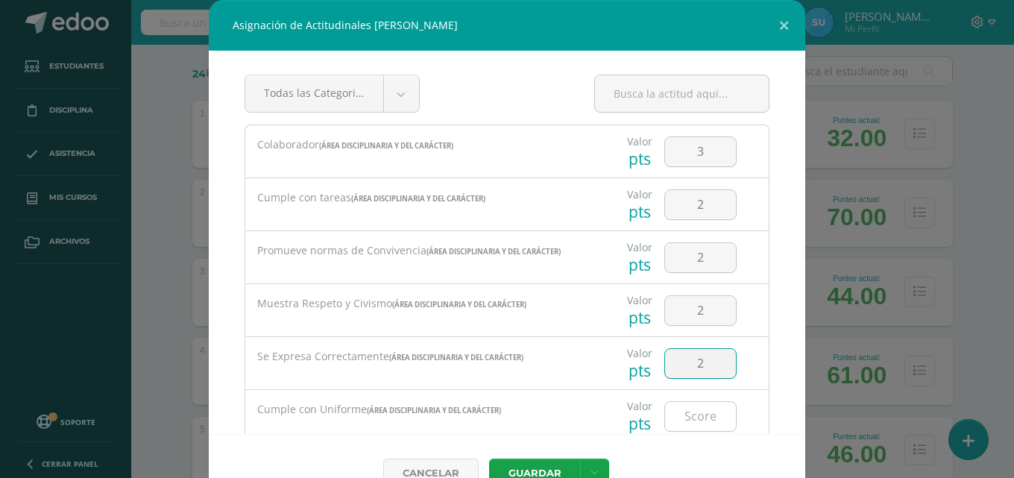
type input "2"
click at [697, 419] on input "number" at bounding box center [700, 416] width 71 height 29
type input "3"
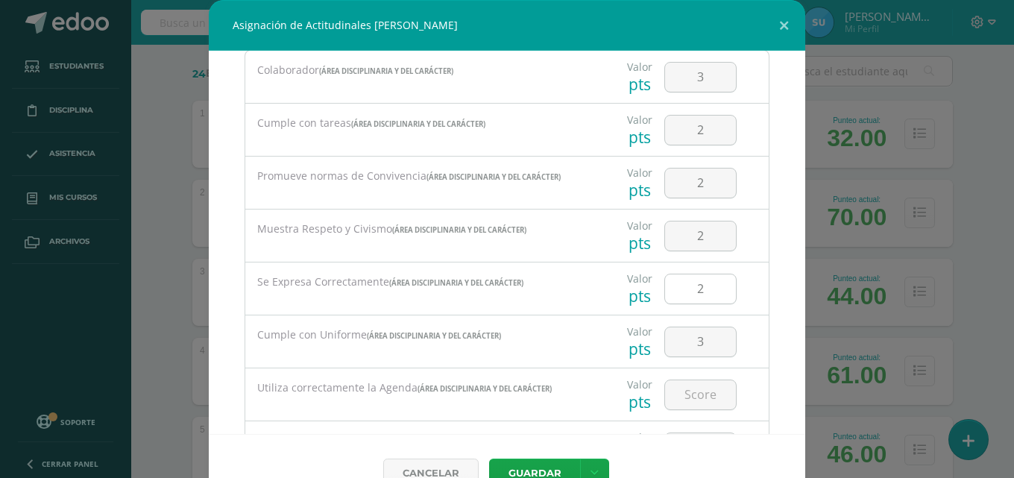
scroll to position [149, 0]
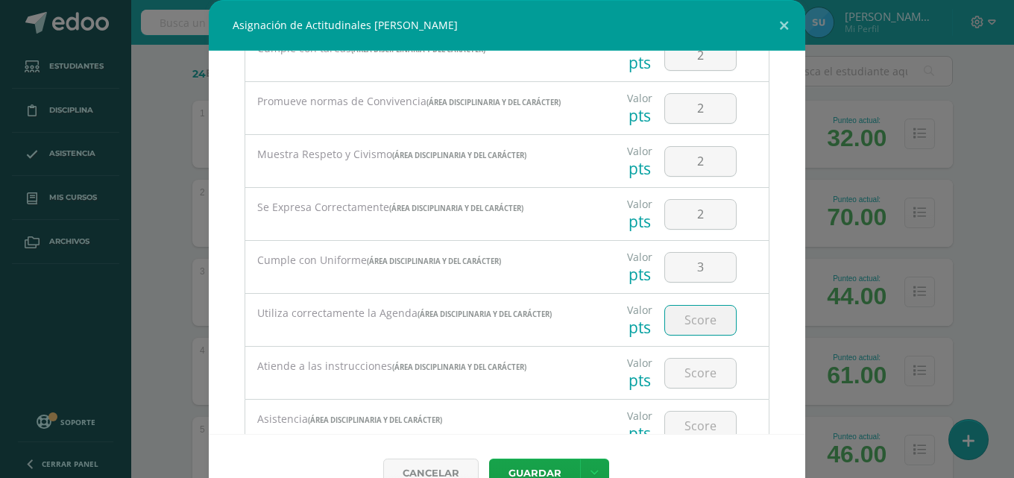
click at [701, 322] on input "number" at bounding box center [700, 320] width 71 height 29
type input "3"
click at [691, 368] on input "number" at bounding box center [700, 373] width 71 height 29
type input "2"
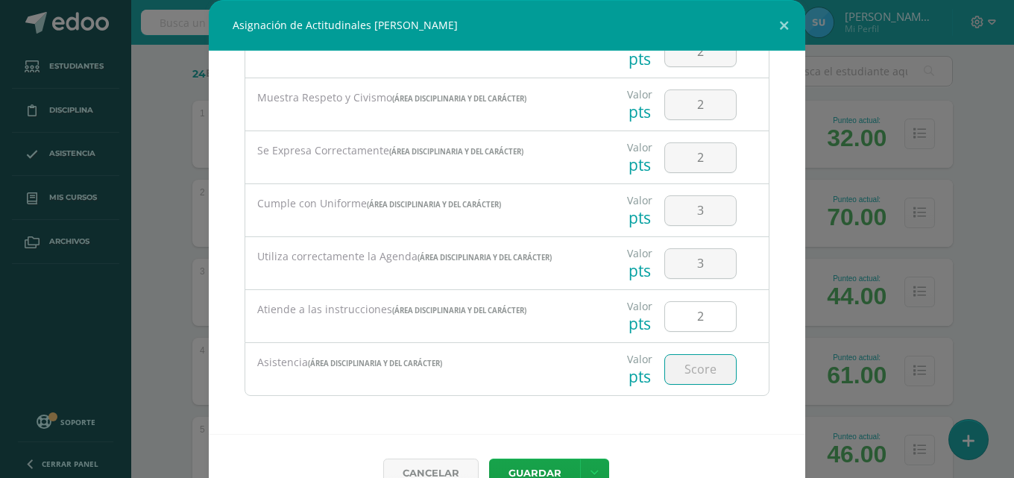
click at [691, 368] on input "number" at bounding box center [700, 369] width 71 height 29
type input "3"
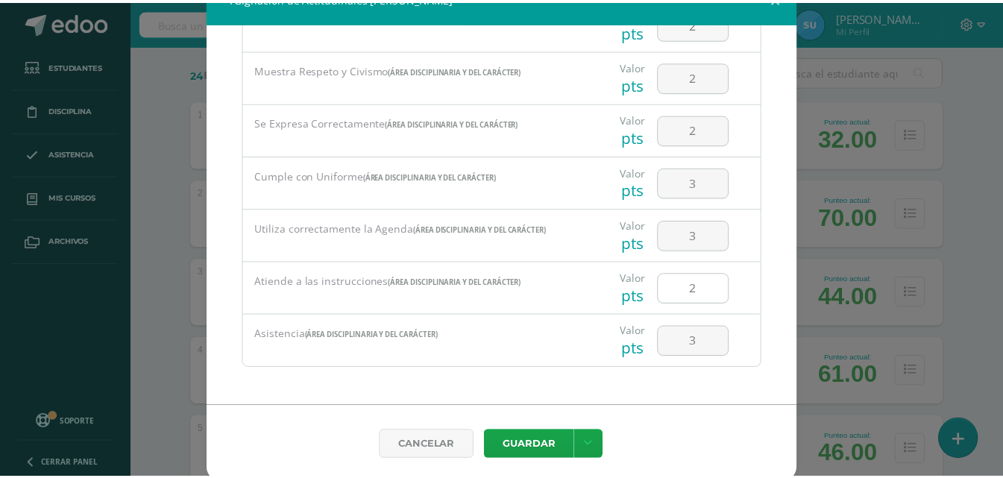
scroll to position [34, 0]
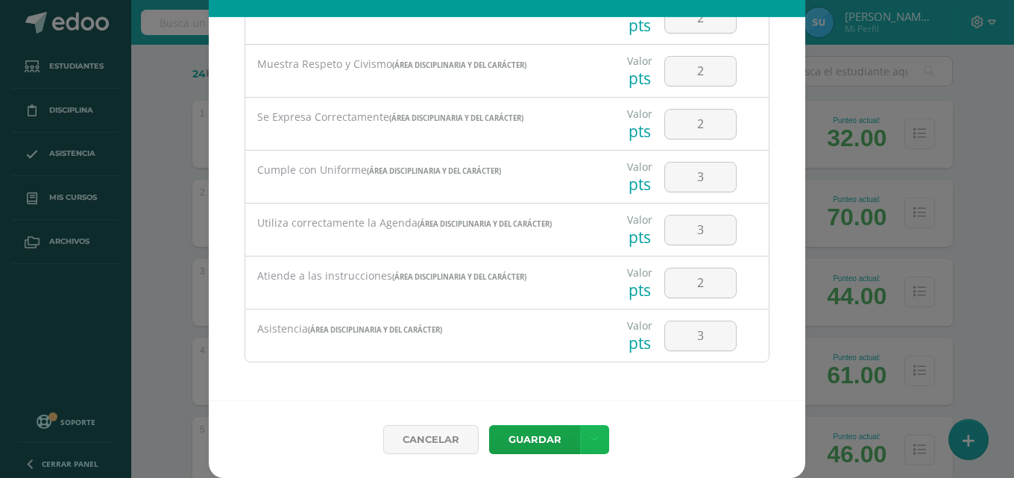
click at [597, 440] on link at bounding box center [594, 439] width 29 height 29
click at [597, 380] on link "Guardar y poblar en todos mis cursos" at bounding box center [559, 383] width 164 height 36
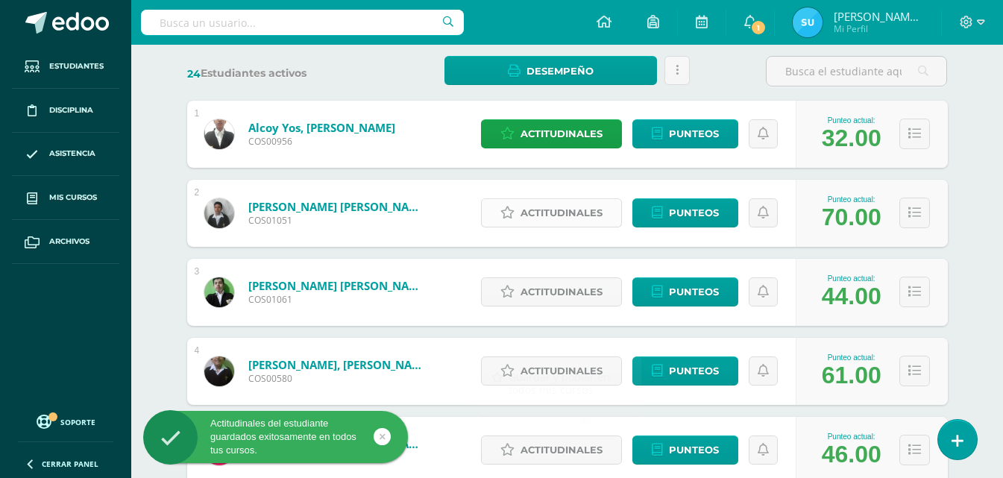
click at [601, 207] on span "Actitudinales" at bounding box center [562, 213] width 82 height 28
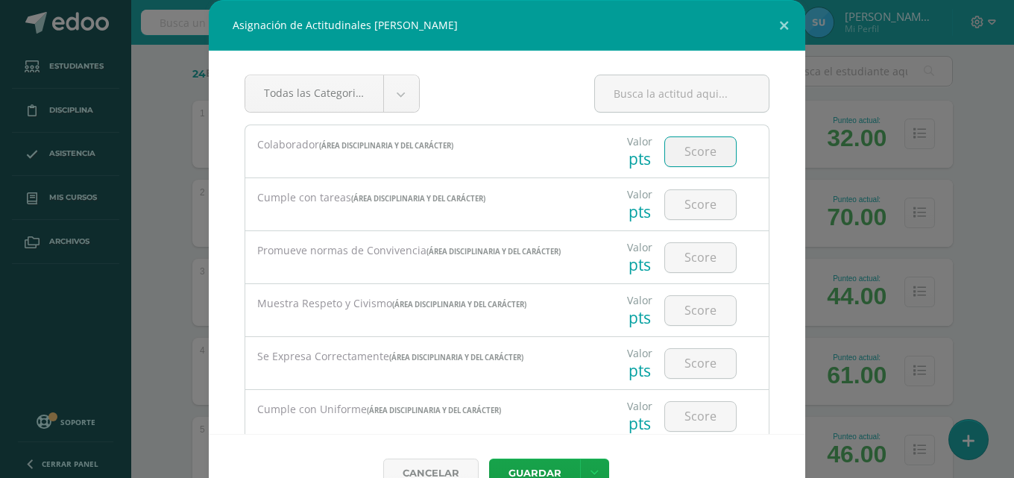
click at [703, 152] on input "number" at bounding box center [700, 151] width 71 height 29
click at [774, 20] on button at bounding box center [784, 25] width 43 height 51
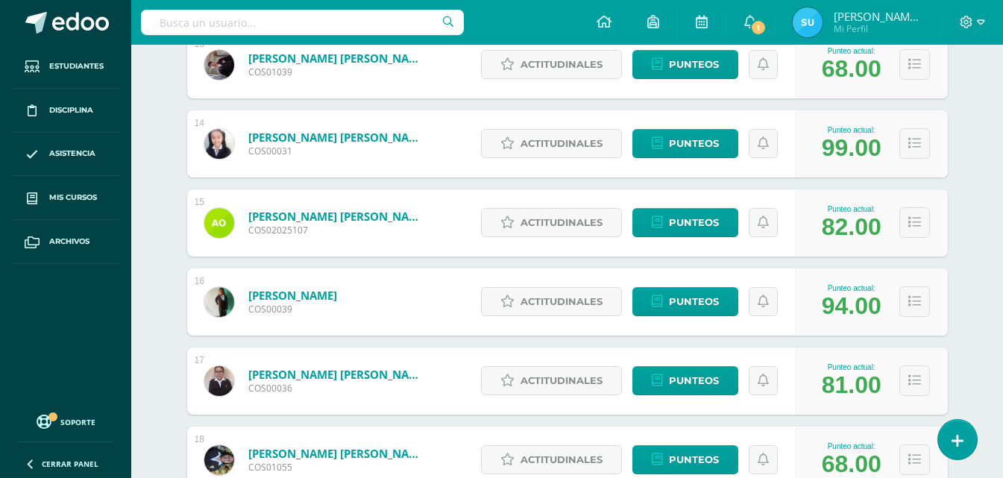
scroll to position [1268, 0]
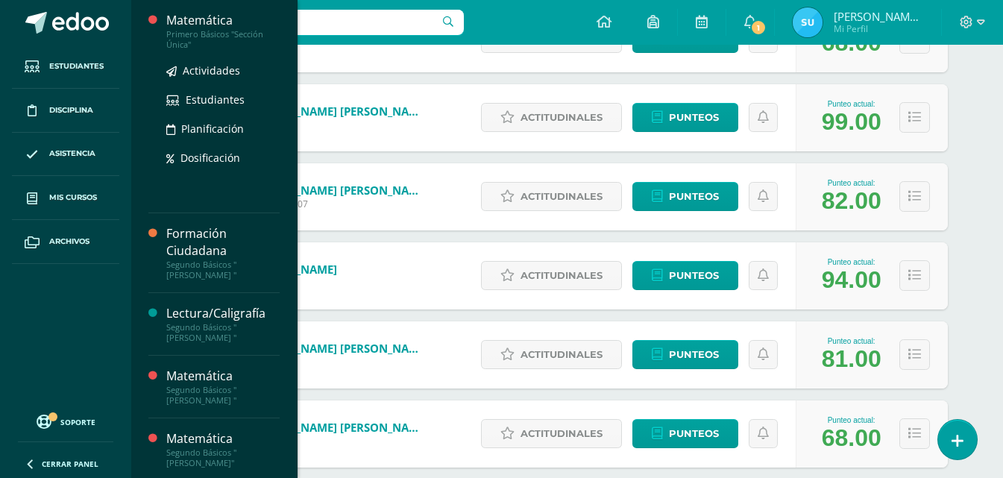
click at [206, 37] on div "Primero Básicos "Sección Única"" at bounding box center [222, 39] width 113 height 21
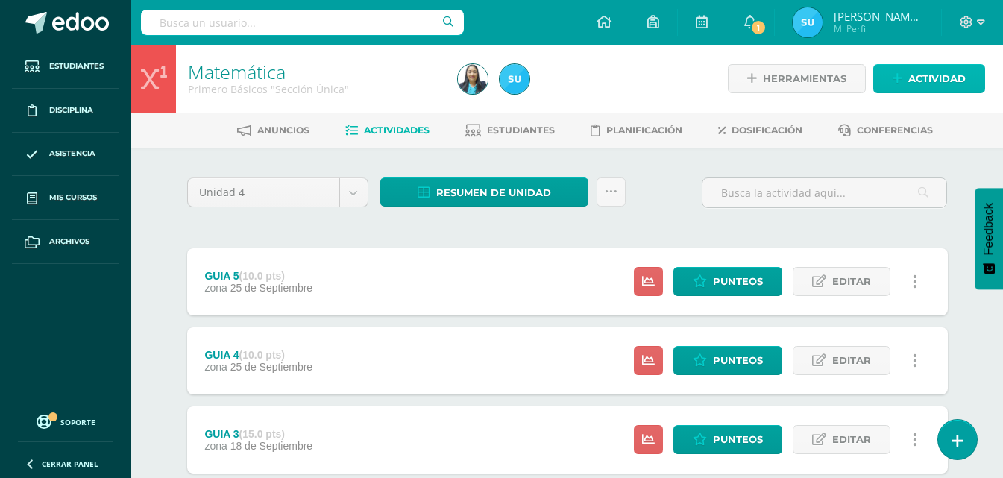
click at [941, 67] on span "Actividad" at bounding box center [936, 79] width 57 height 28
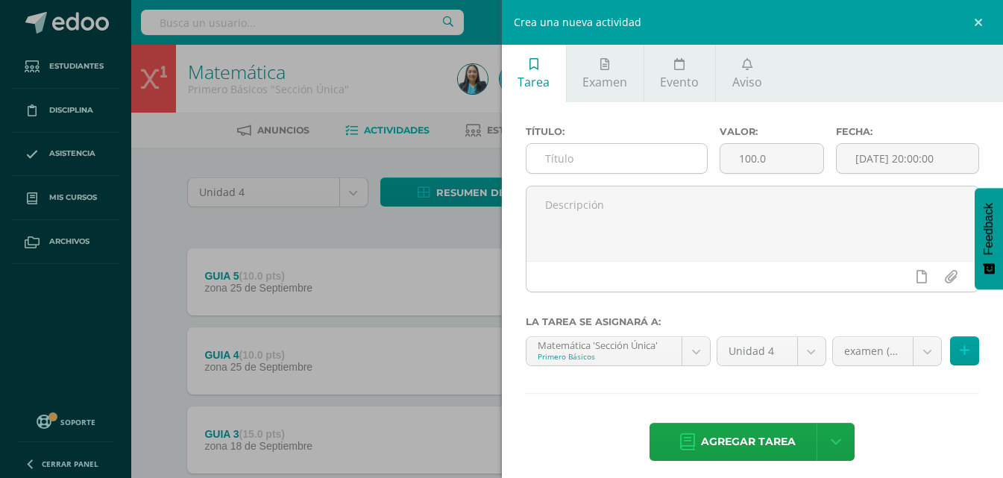
click at [551, 154] on input "text" at bounding box center [617, 158] width 180 height 29
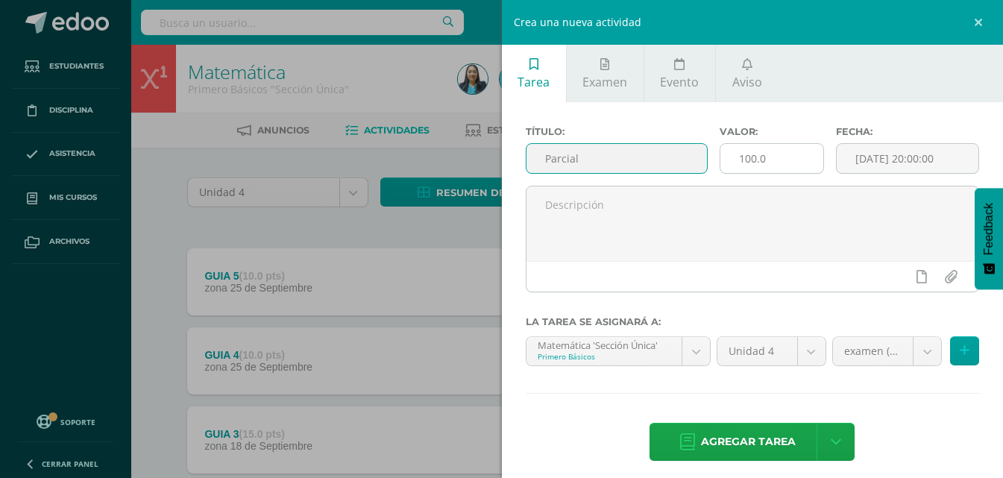
type input "Parcial"
click at [778, 151] on input "100.0" at bounding box center [771, 158] width 103 height 29
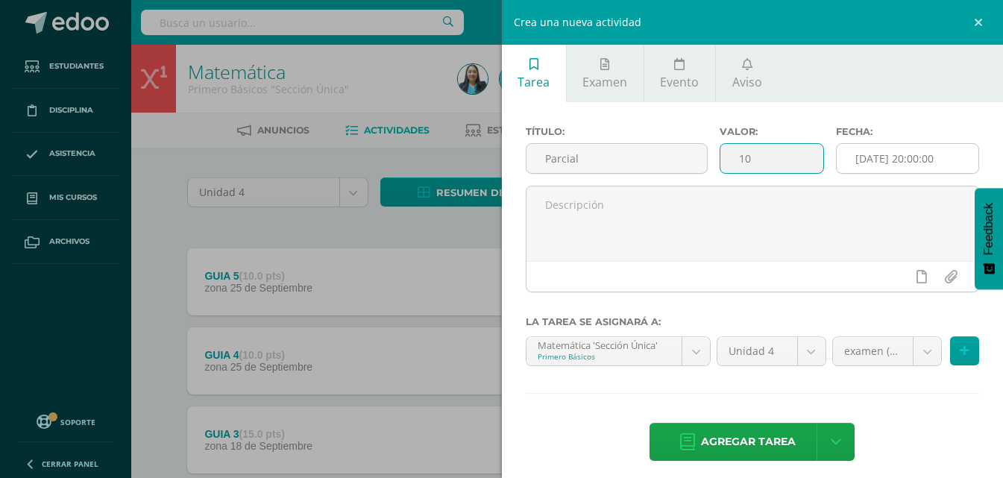
type input "10"
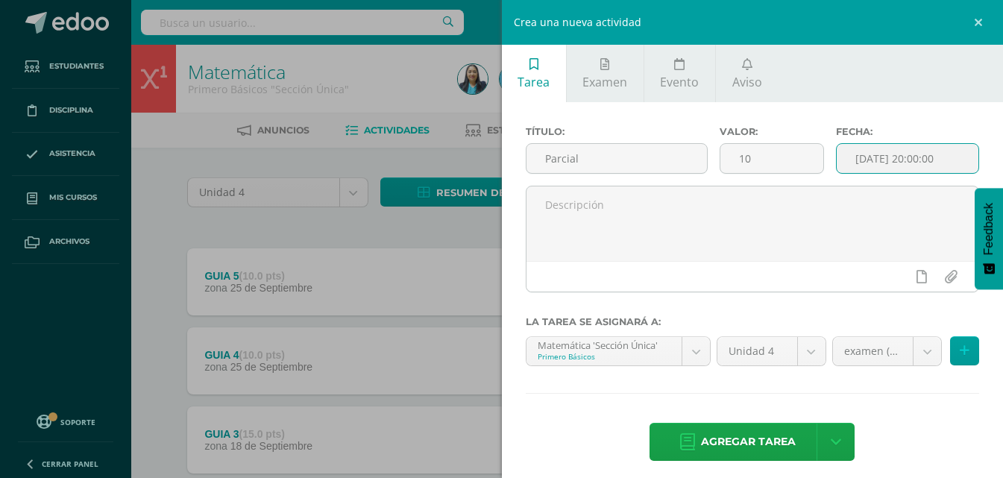
click at [880, 155] on input "[DATE] 20:00:00" at bounding box center [908, 158] width 142 height 29
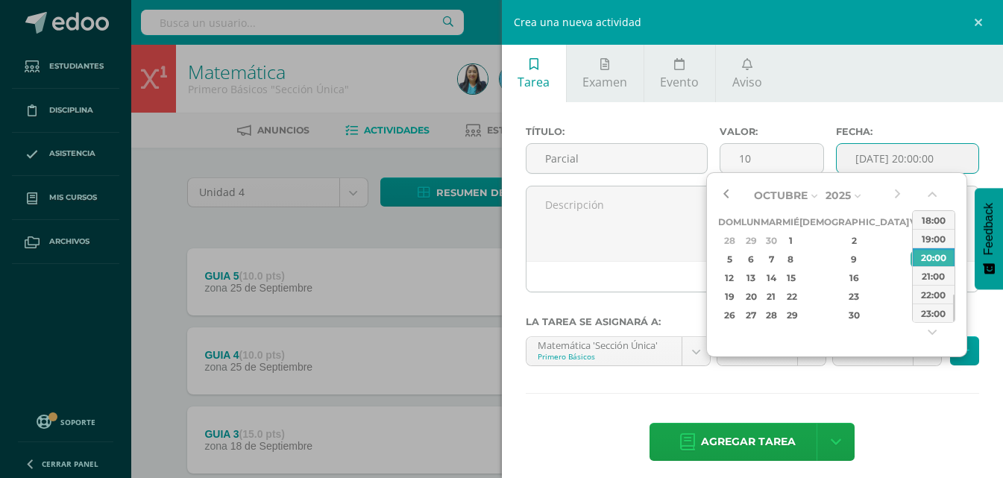
click at [725, 192] on button "button" at bounding box center [725, 195] width 15 height 22
click at [797, 275] on div "17" at bounding box center [790, 277] width 13 height 17
type input "2025-09-17 20:00"
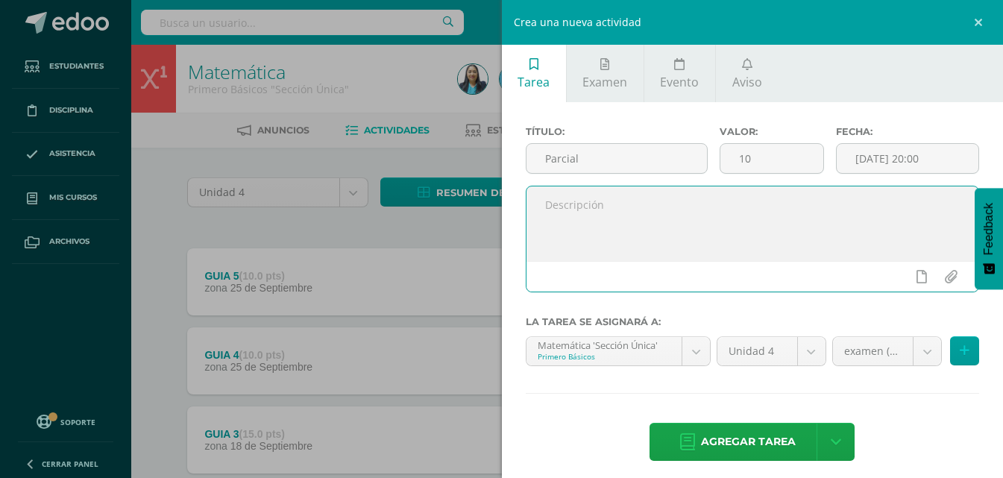
click at [696, 245] on textarea at bounding box center [753, 223] width 453 height 75
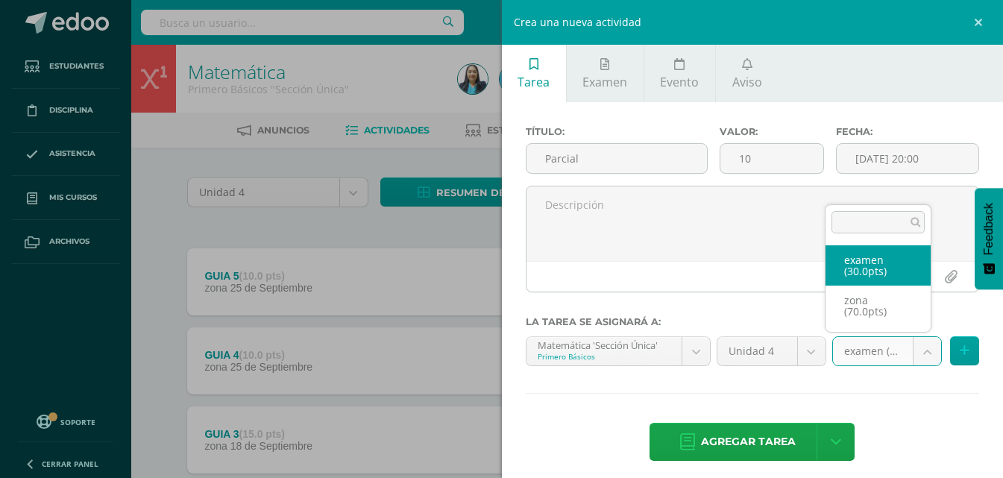
click at [879, 355] on body "Estudiantes Disciplina Asistencia Mis cursos Archivos Soporte Ayuda Reportar un…" at bounding box center [501, 365] width 1003 height 731
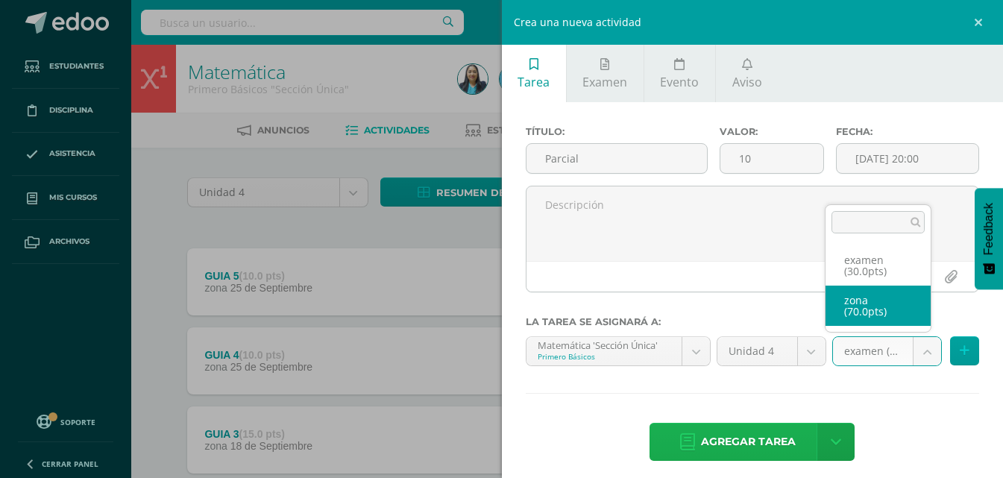
drag, startPoint x: 876, startPoint y: 310, endPoint x: 744, endPoint y: 441, distance: 185.6
select select "124781"
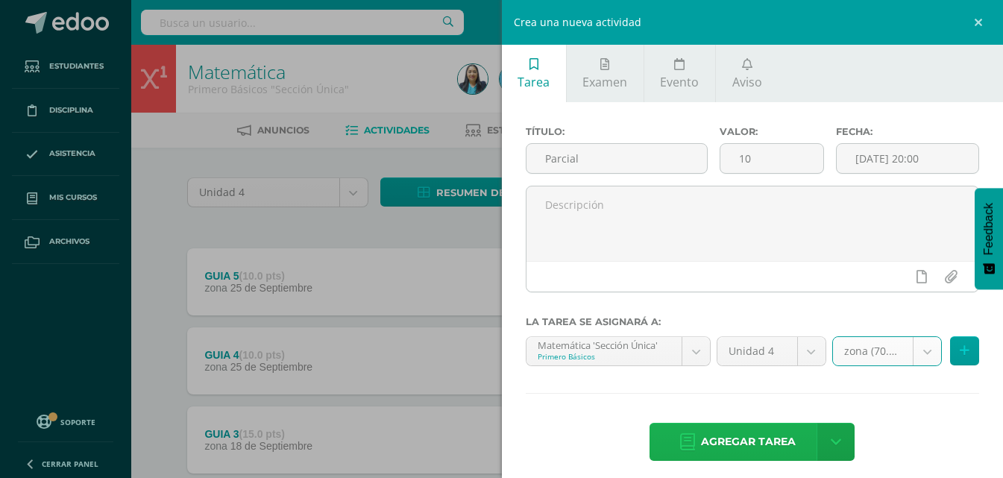
click at [735, 453] on span "Agregar tarea" at bounding box center [748, 442] width 95 height 37
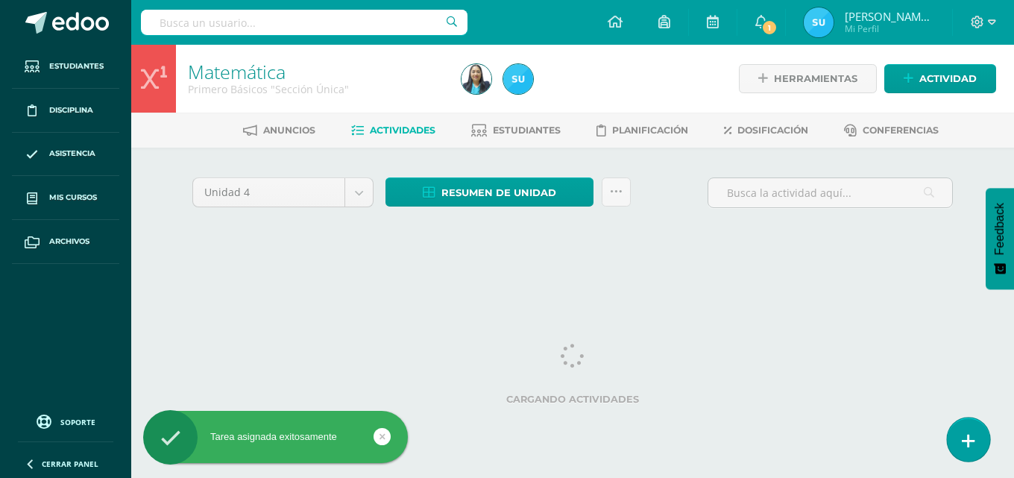
click at [967, 435] on icon at bounding box center [968, 441] width 13 height 17
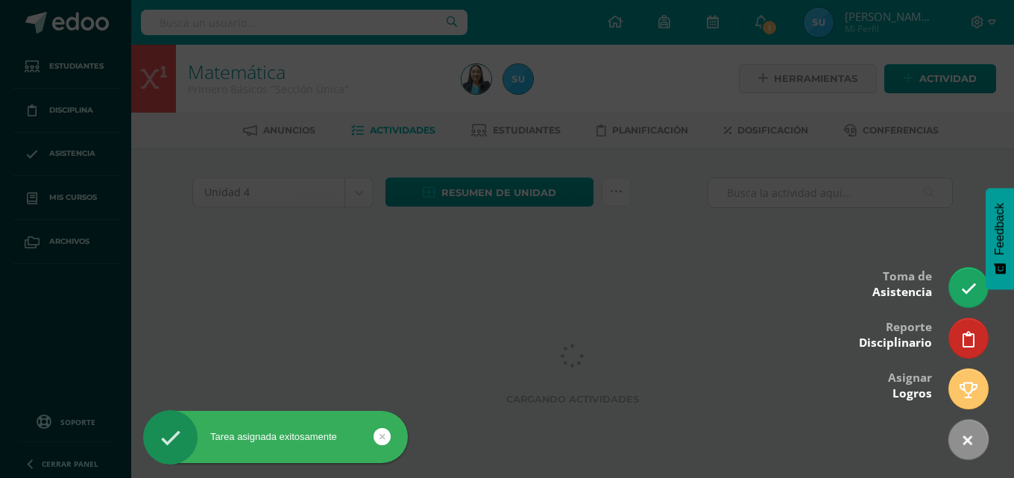
click at [773, 245] on div at bounding box center [507, 239] width 1014 height 478
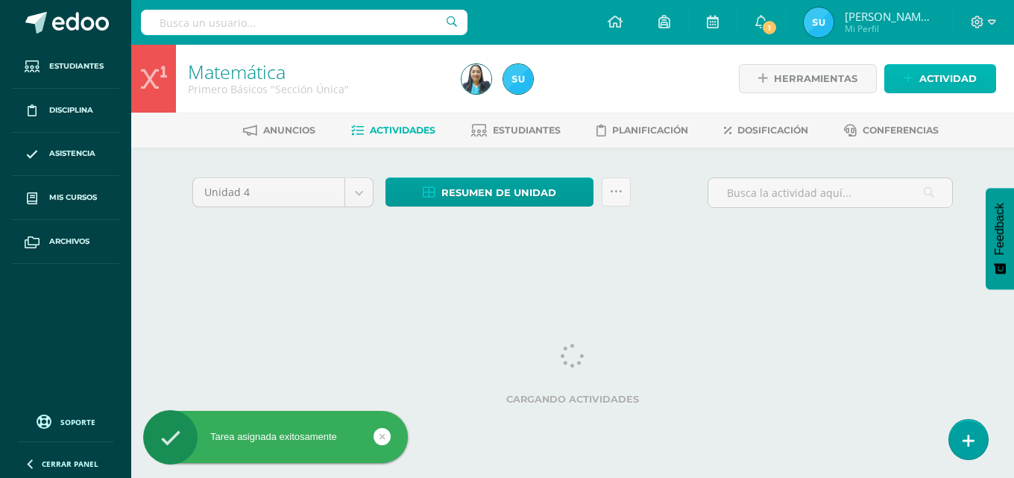
click at [930, 66] on span "Actividad" at bounding box center [948, 79] width 57 height 28
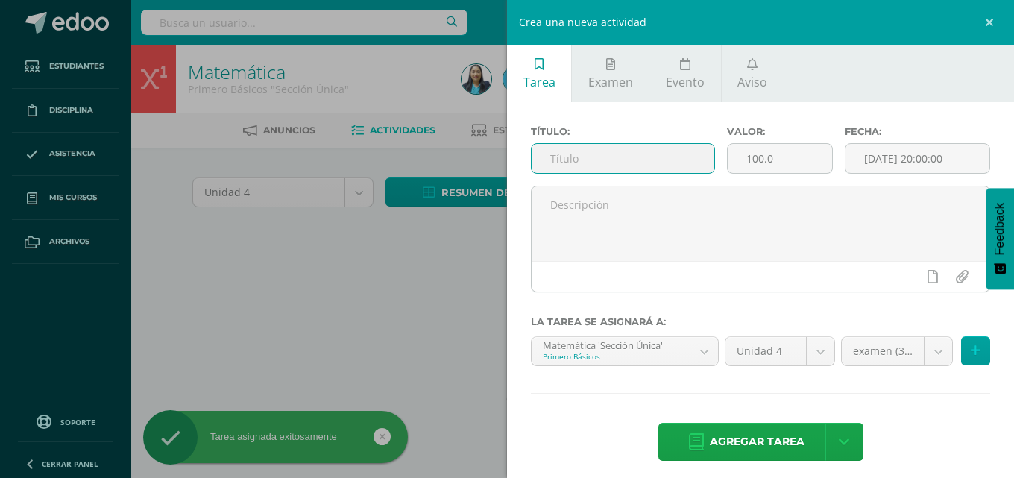
click at [631, 163] on input "text" at bounding box center [623, 158] width 183 height 29
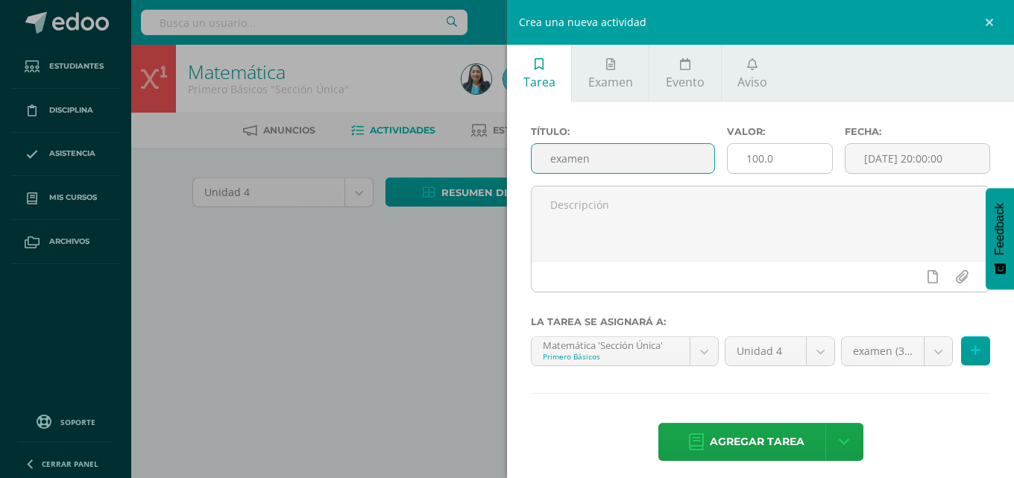
type input "examen"
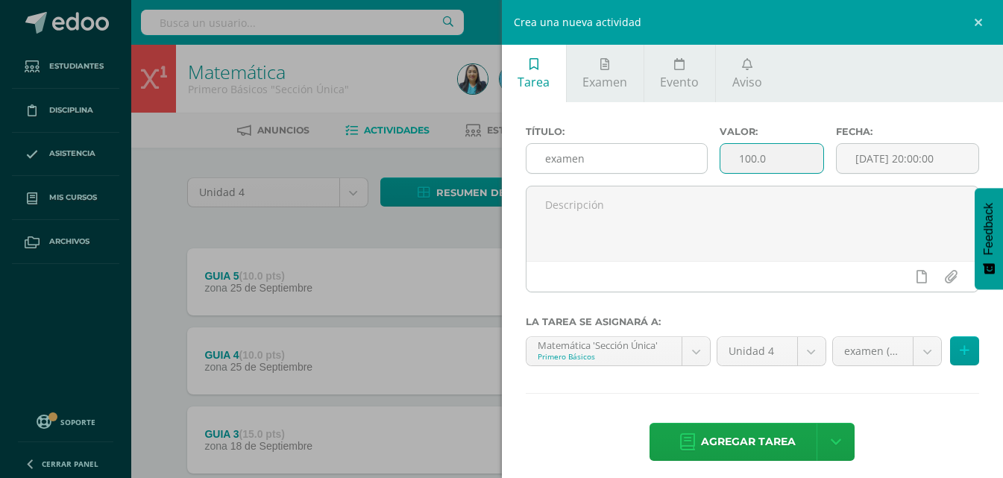
drag, startPoint x: 792, startPoint y: 159, endPoint x: 696, endPoint y: 163, distance: 96.3
click at [696, 163] on div "Título: examen Valor: 100.0 Fecha: [DATE] 20:00:00" at bounding box center [753, 156] width 466 height 60
type input "30"
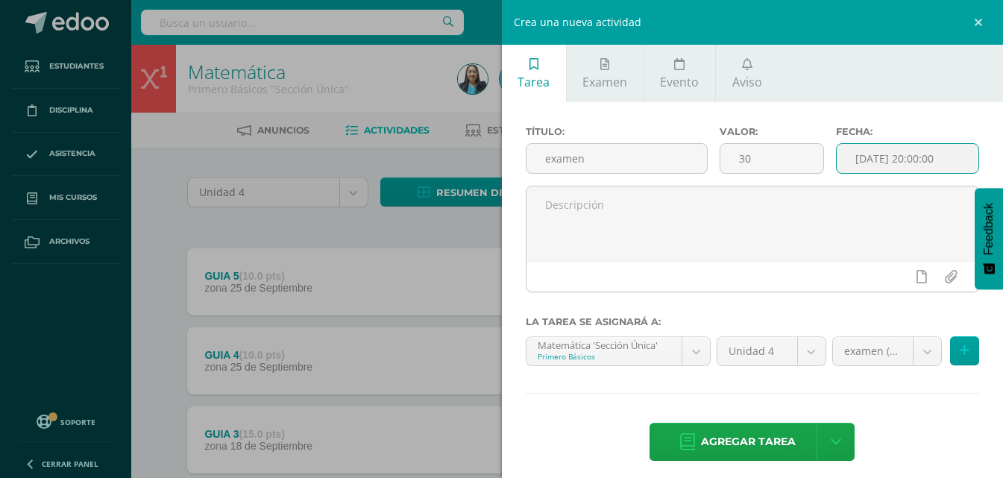
click at [932, 163] on input "[DATE] 20:00:00" at bounding box center [908, 158] width 142 height 29
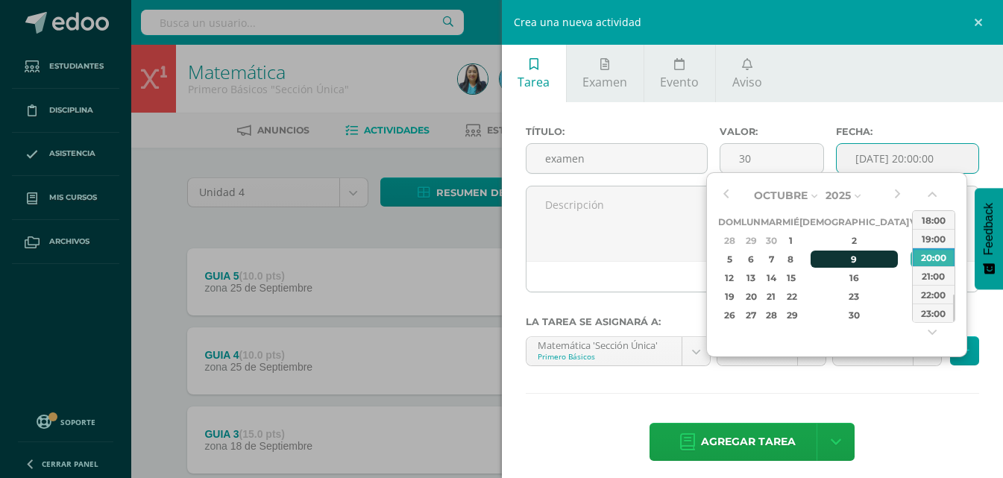
click at [837, 253] on div "9" at bounding box center [855, 259] width 88 height 17
type input "[DATE] 20:00"
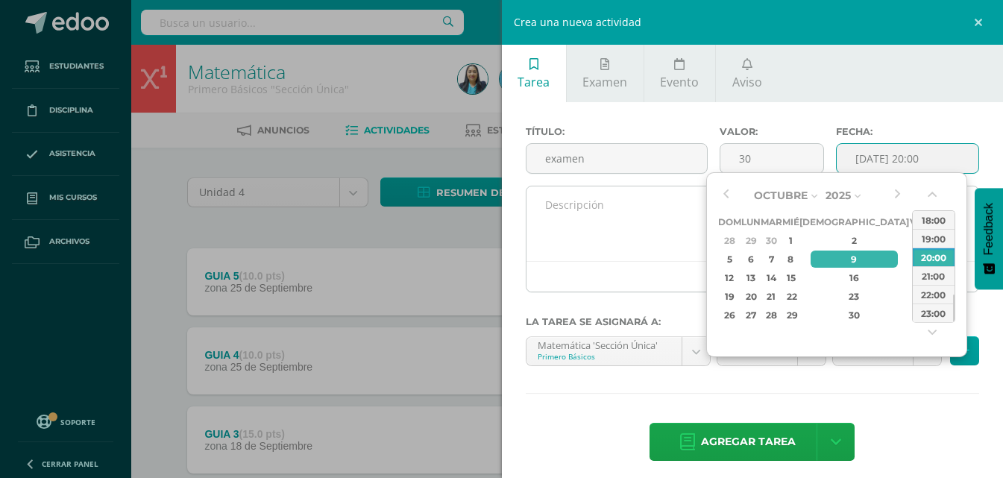
click at [596, 219] on textarea at bounding box center [753, 223] width 453 height 75
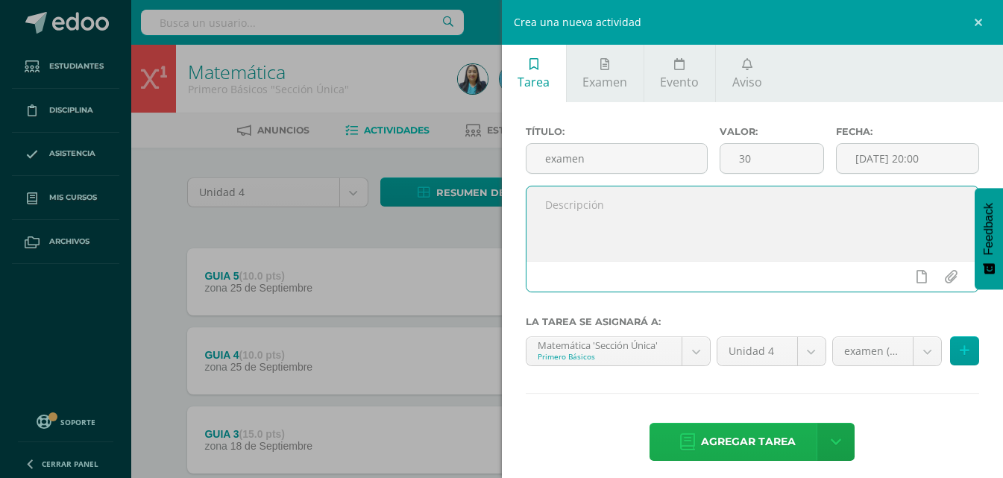
click at [774, 439] on span "Agregar tarea" at bounding box center [748, 442] width 95 height 37
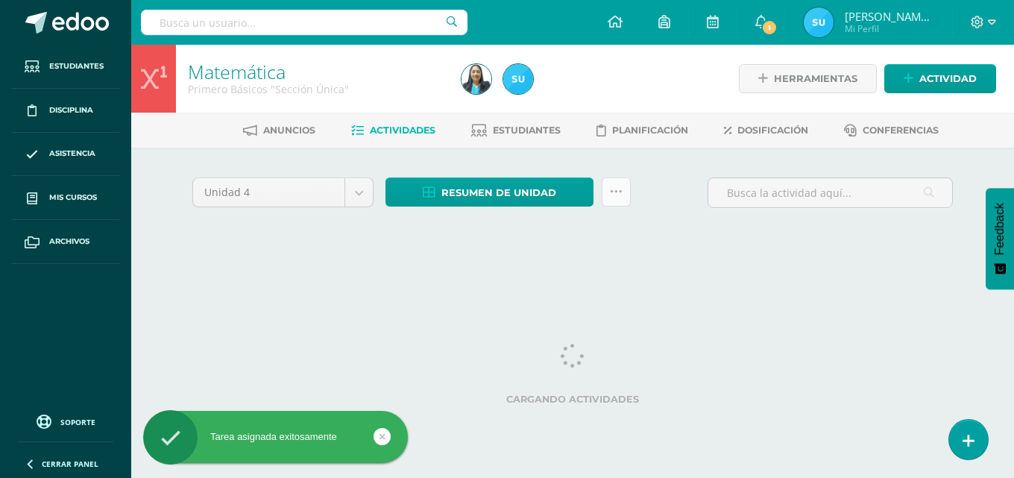
click at [612, 186] on icon at bounding box center [616, 192] width 13 height 13
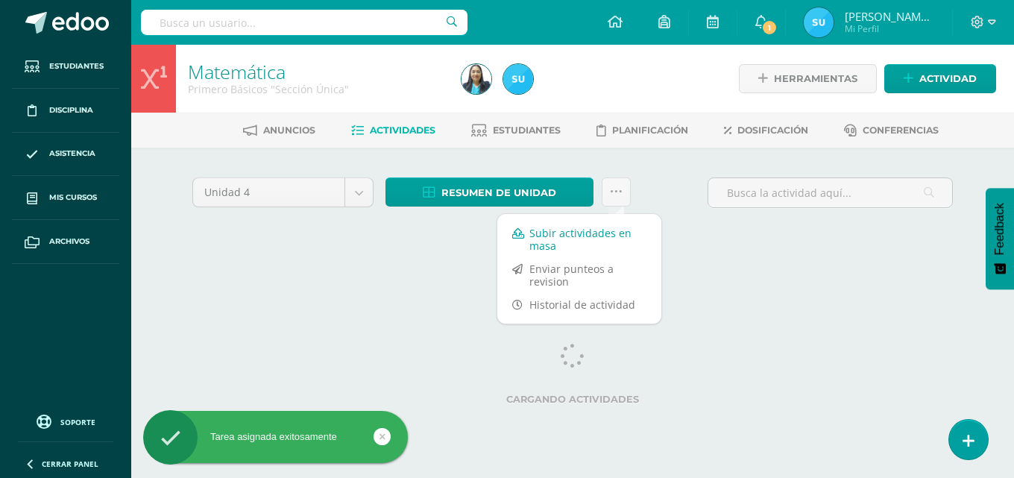
click at [586, 242] on link "Subir actividades en masa" at bounding box center [579, 240] width 164 height 36
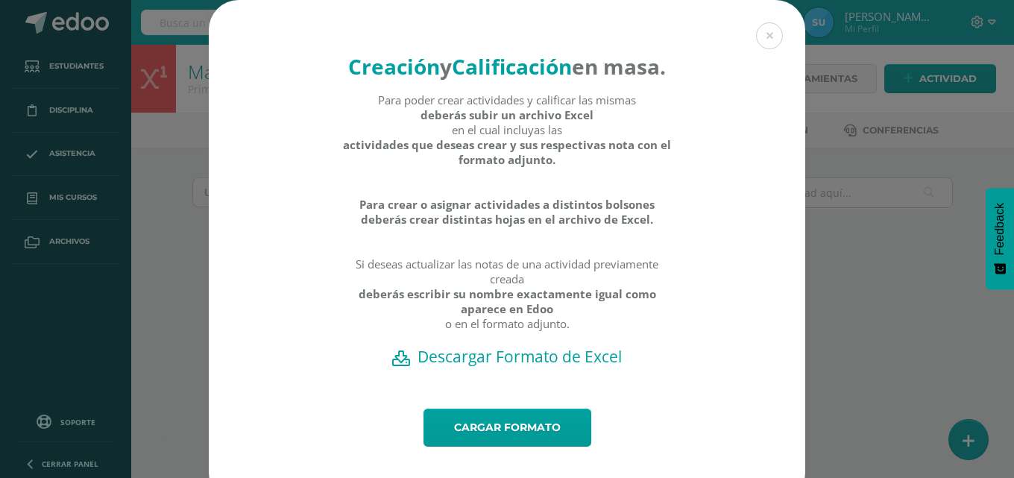
click at [524, 367] on h2 "Descargar Formato de Excel" at bounding box center [507, 356] width 544 height 21
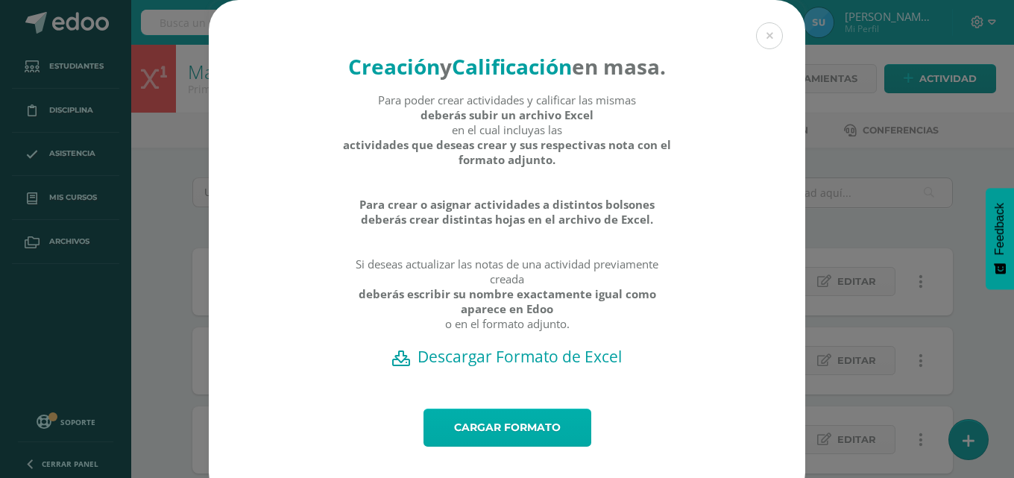
click at [522, 447] on link "Cargar formato" at bounding box center [508, 428] width 168 height 38
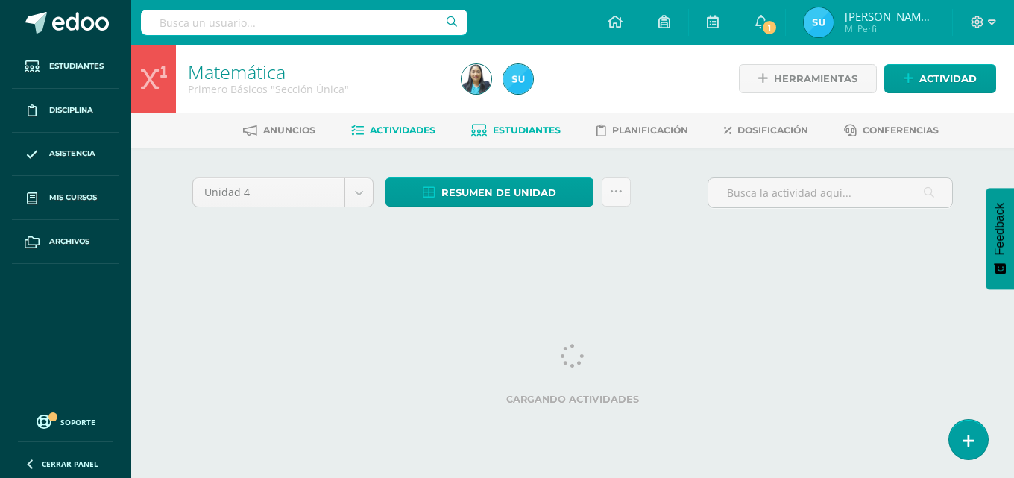
click at [506, 132] on span "Estudiantes" at bounding box center [527, 130] width 68 height 11
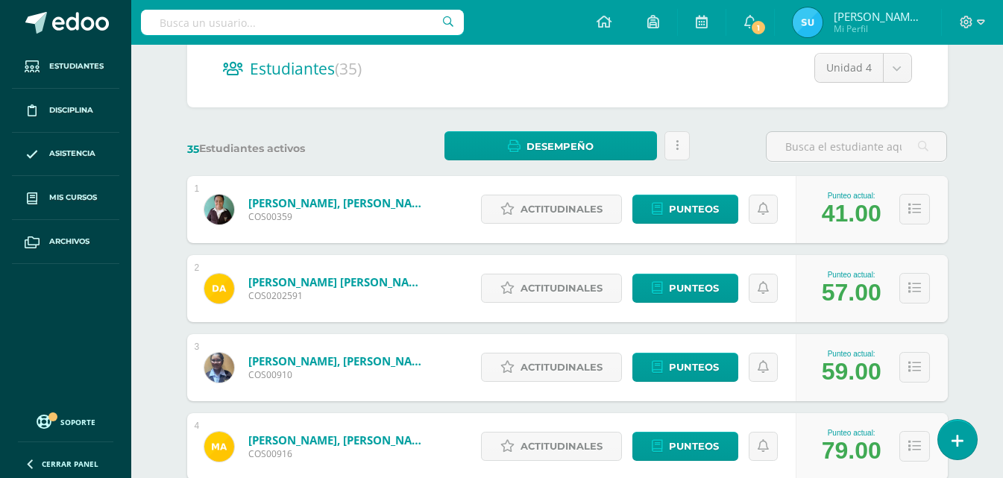
scroll to position [149, 0]
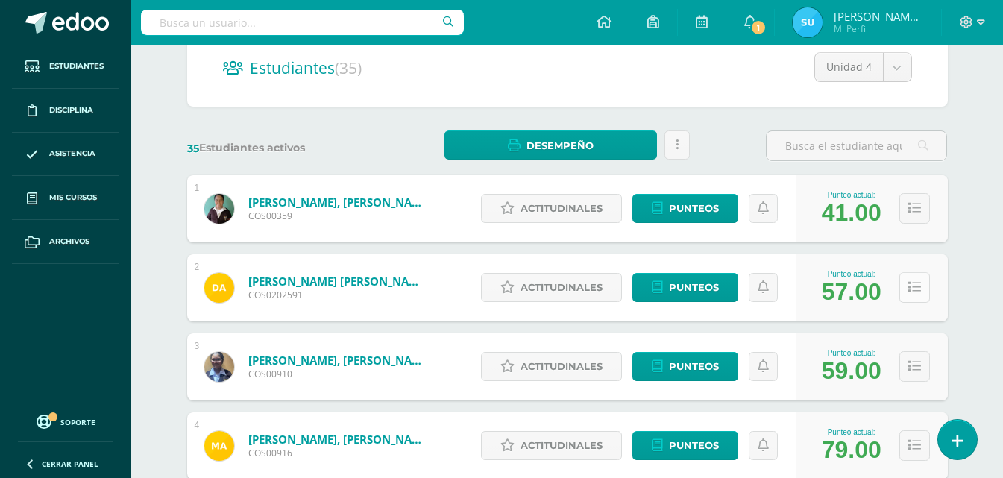
click at [920, 284] on button at bounding box center [914, 287] width 31 height 31
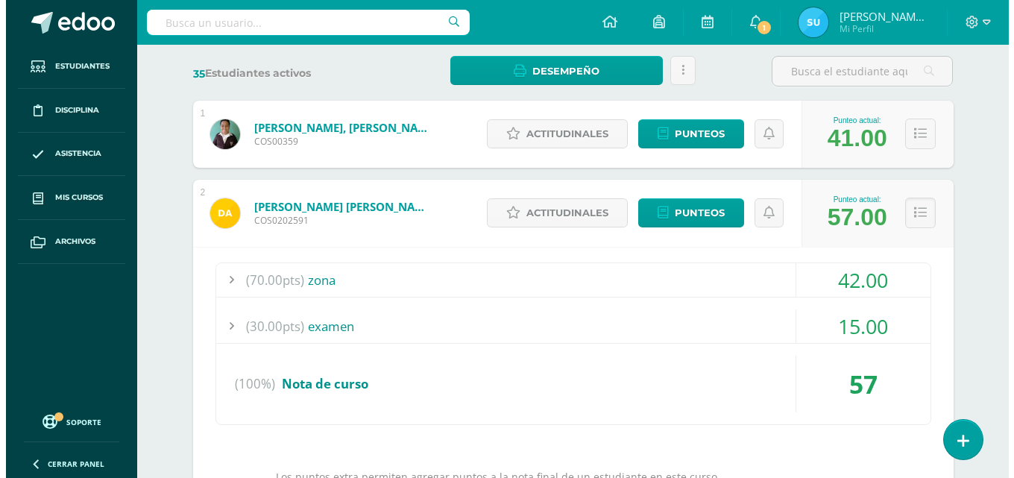
scroll to position [373, 0]
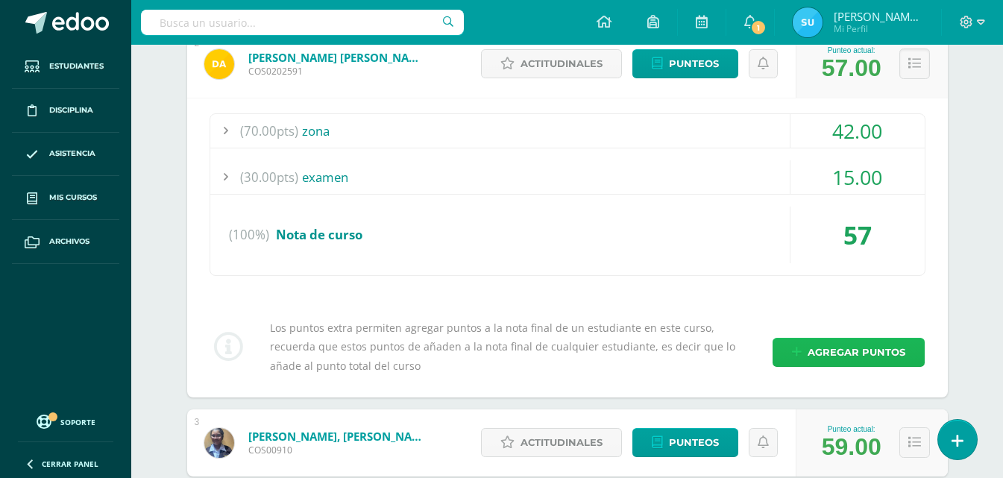
click at [875, 357] on span "Agregar puntos" at bounding box center [857, 353] width 98 height 28
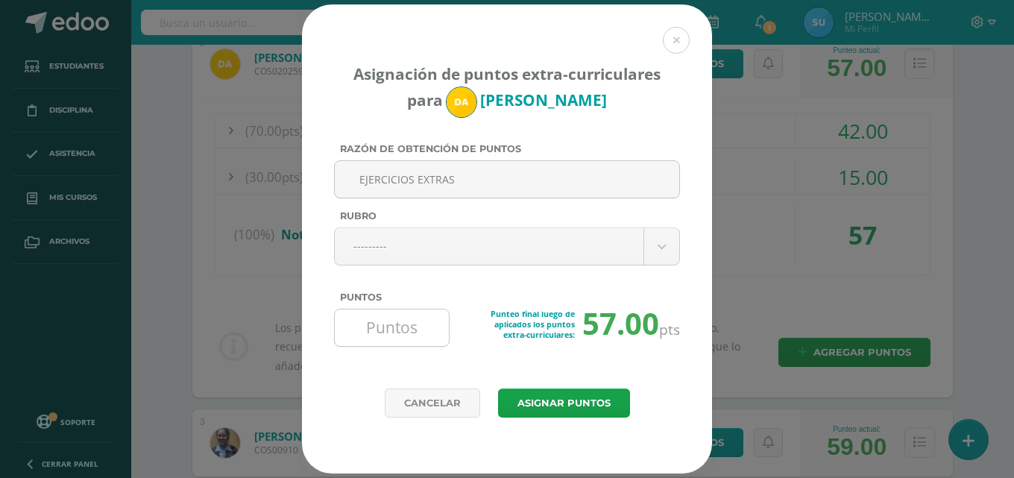
type input "EJERCICIOS EXTRAS"
click at [398, 333] on input "Puntos" at bounding box center [392, 328] width 102 height 37
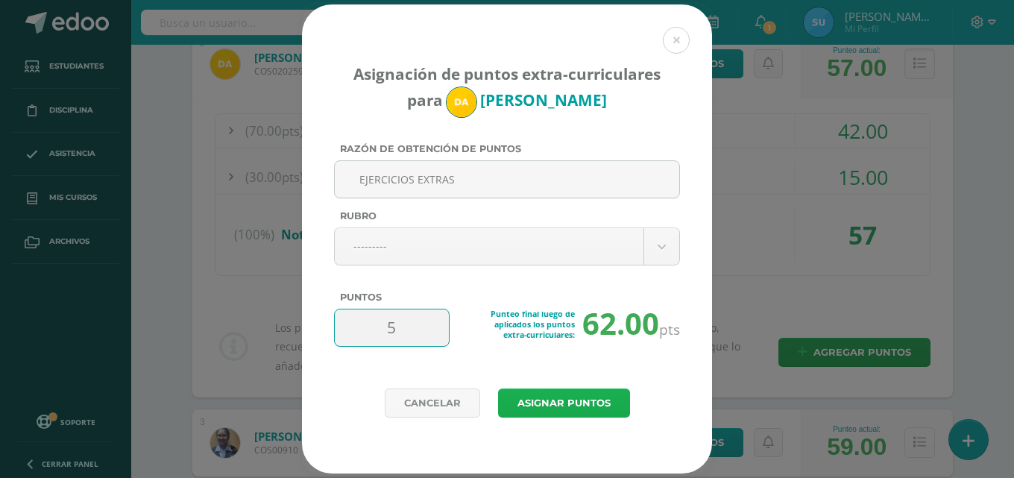
type input "5"
click at [539, 405] on button "Asignar puntos" at bounding box center [564, 403] width 132 height 29
click at [612, 396] on button "Asignar puntos" at bounding box center [564, 403] width 132 height 29
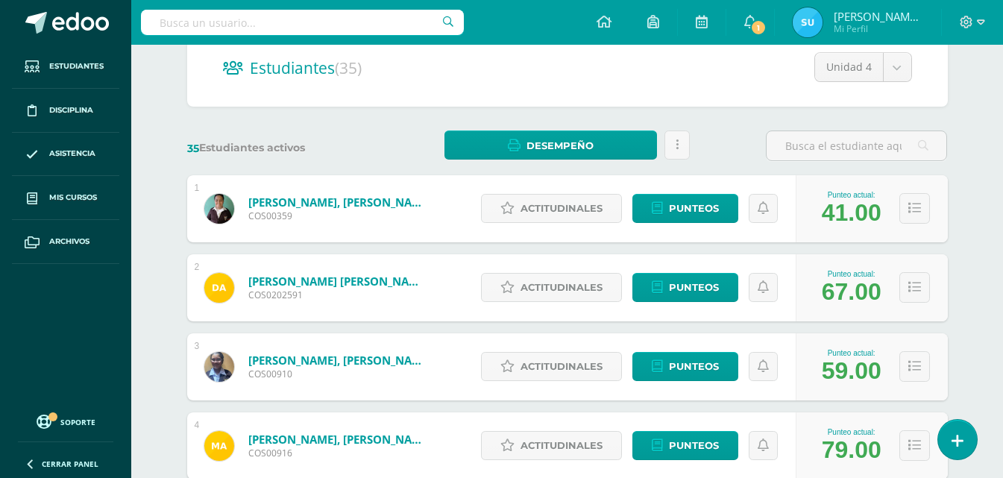
scroll to position [224, 0]
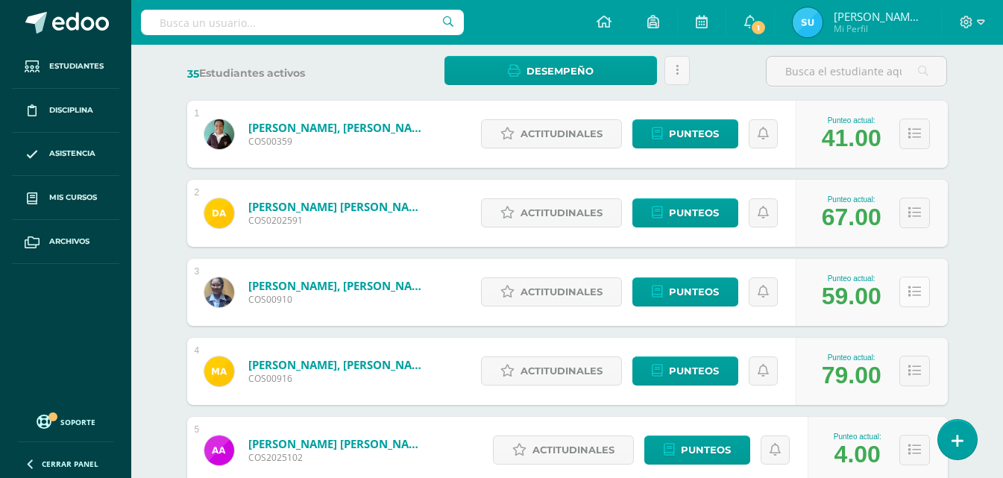
click at [914, 286] on icon at bounding box center [914, 292] width 13 height 13
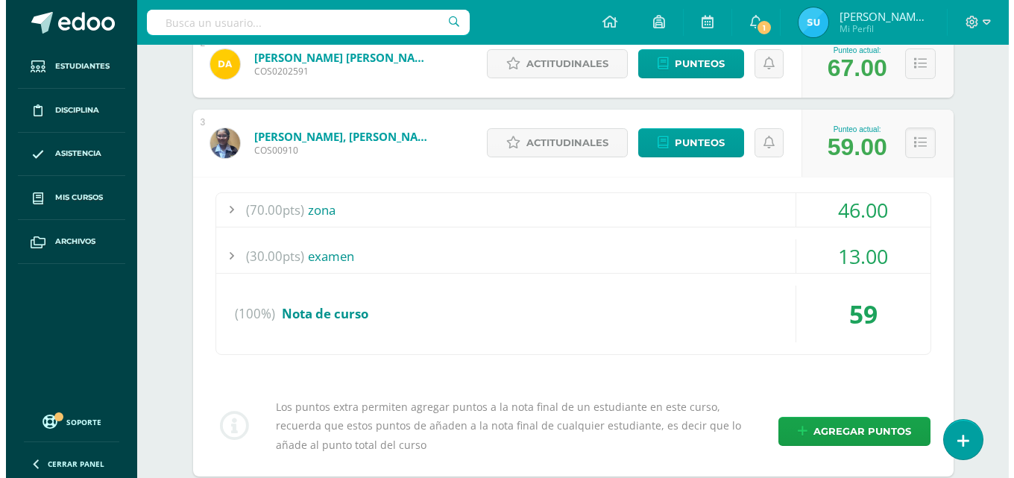
scroll to position [447, 0]
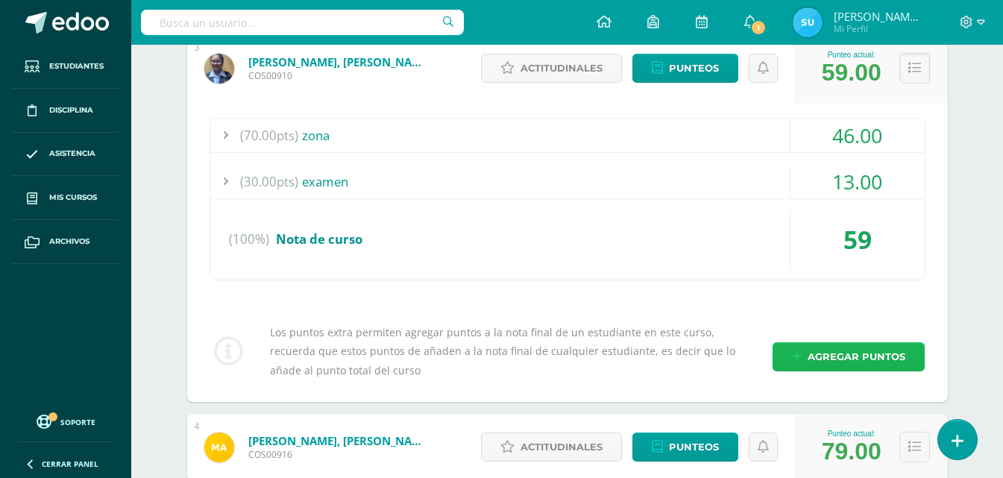
click at [886, 345] on span "Agregar puntos" at bounding box center [857, 357] width 98 height 28
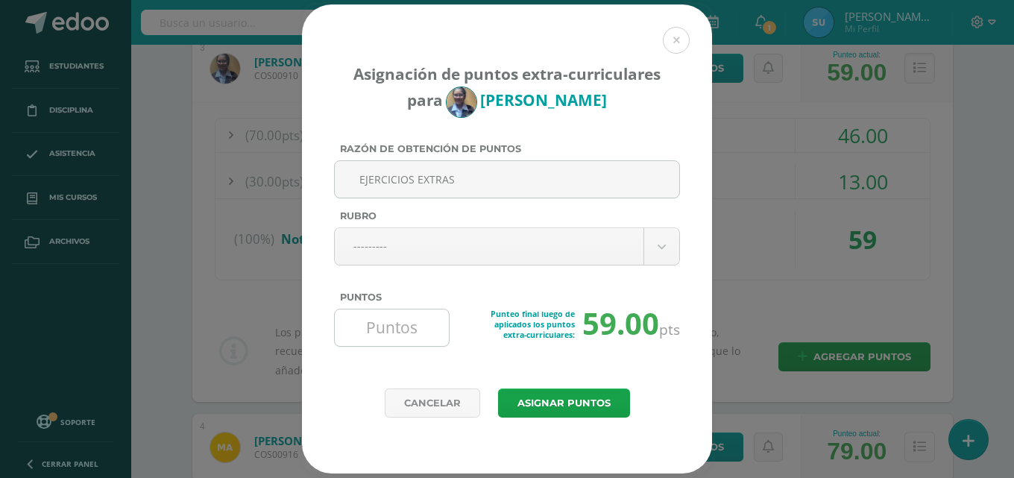
type input "EJERCICIOS EXTRAS"
click at [388, 323] on input "Puntos" at bounding box center [392, 328] width 102 height 37
type input "1"
click at [528, 401] on button "Asignar puntos" at bounding box center [564, 403] width 132 height 29
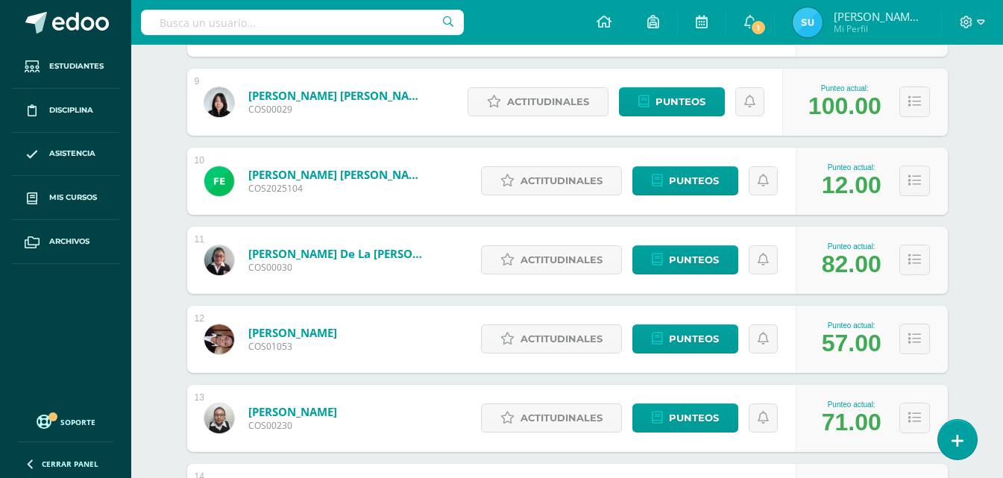
scroll to position [911, 0]
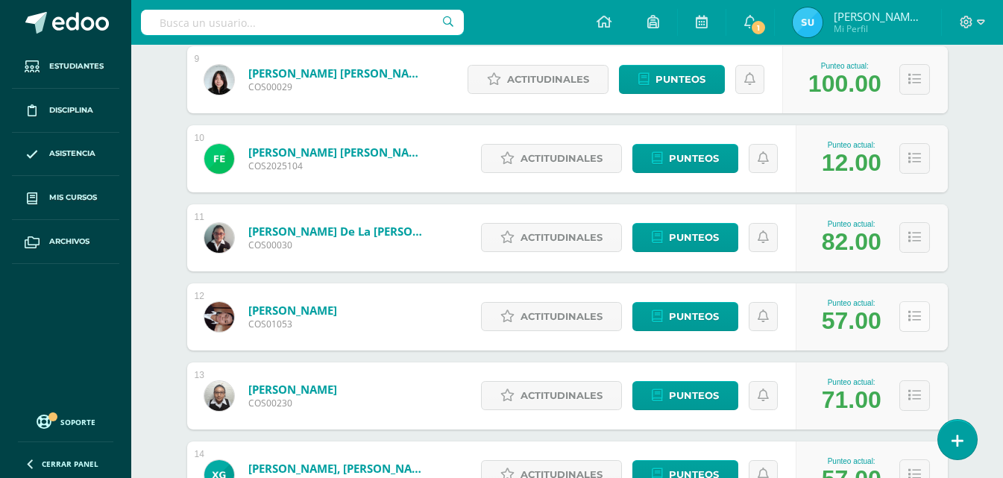
click at [911, 321] on icon at bounding box center [914, 316] width 13 height 13
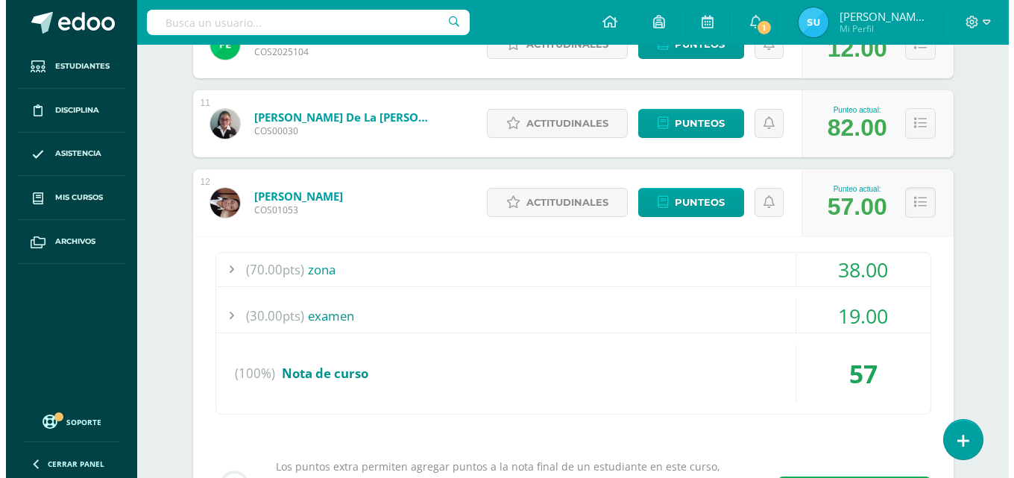
scroll to position [1134, 0]
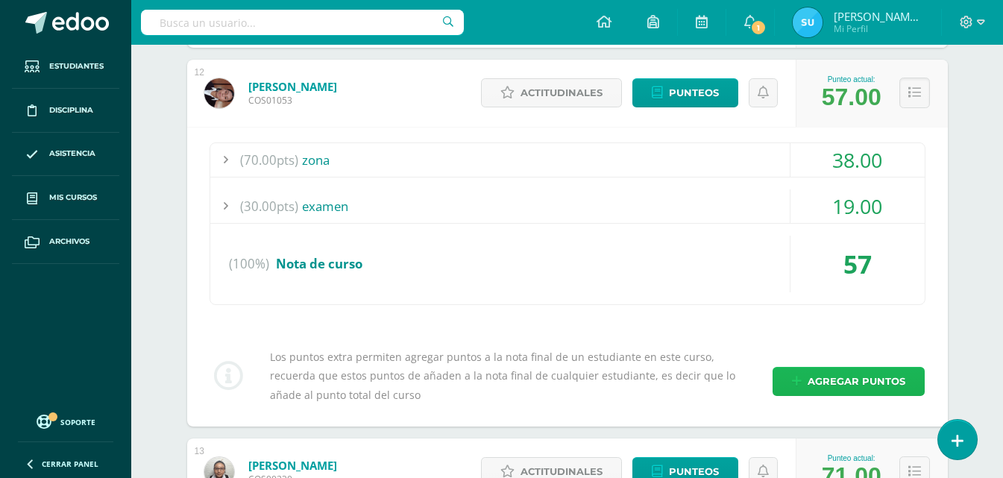
click at [873, 382] on span "Agregar puntos" at bounding box center [857, 382] width 98 height 28
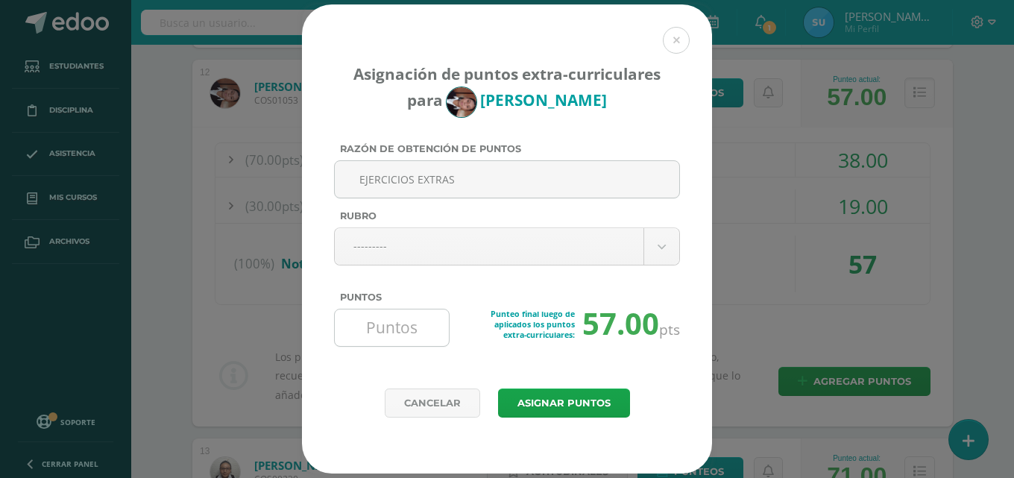
type input "EJERCICIOS EXTRAS"
click at [421, 330] on input "Puntos" at bounding box center [392, 328] width 102 height 37
type input "5"
click at [556, 407] on button "Asignar puntos" at bounding box center [564, 403] width 132 height 29
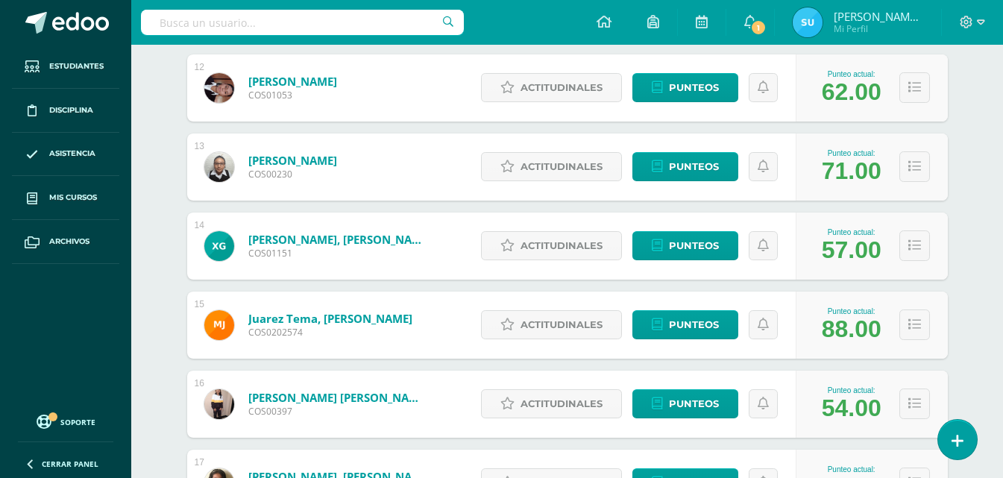
scroll to position [1166, 0]
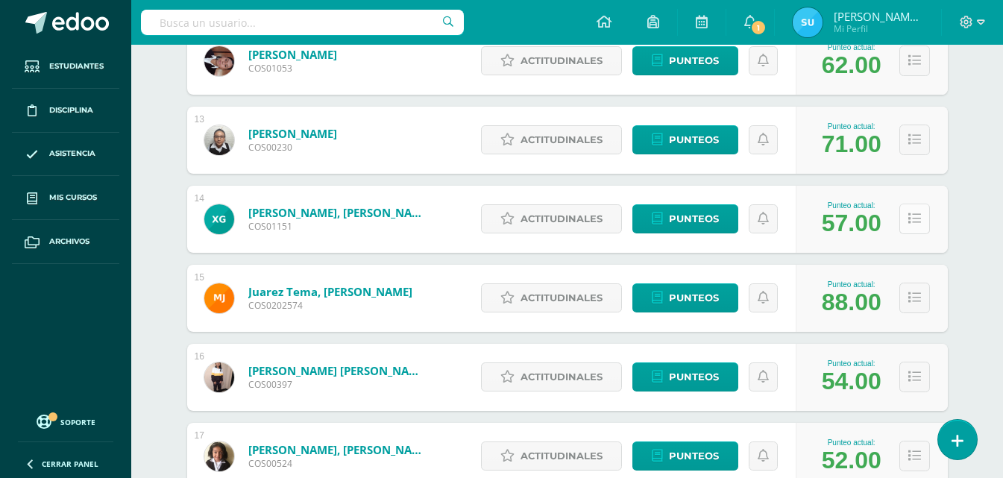
click at [920, 219] on icon at bounding box center [914, 219] width 13 height 13
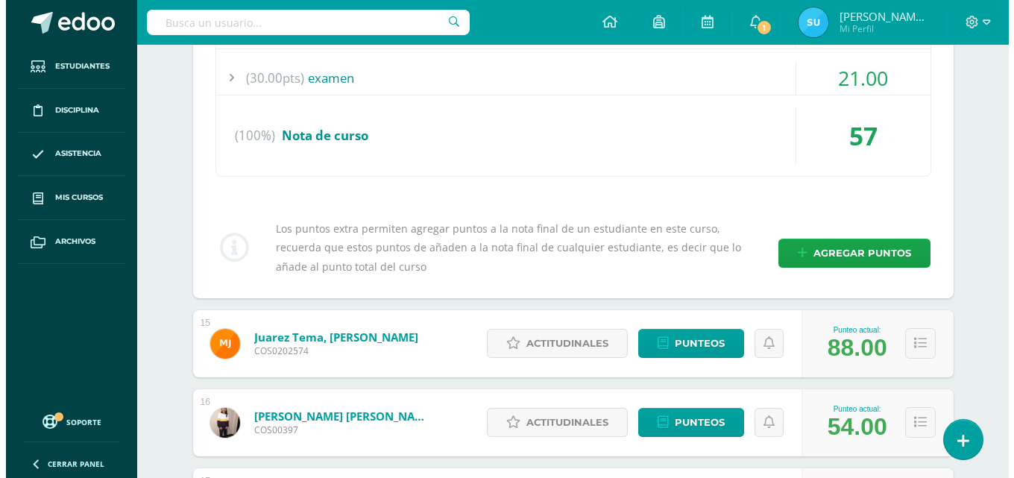
scroll to position [1465, 0]
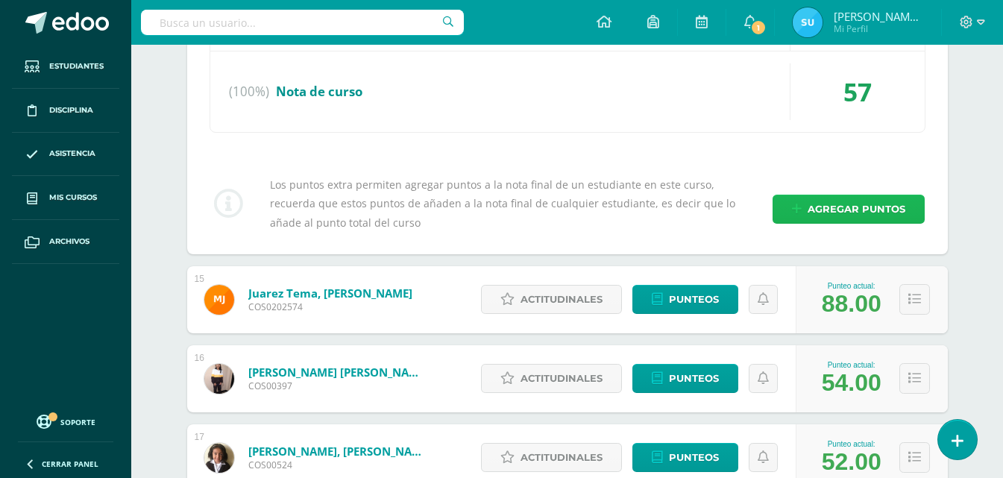
click at [873, 204] on span "Agregar puntos" at bounding box center [857, 209] width 98 height 28
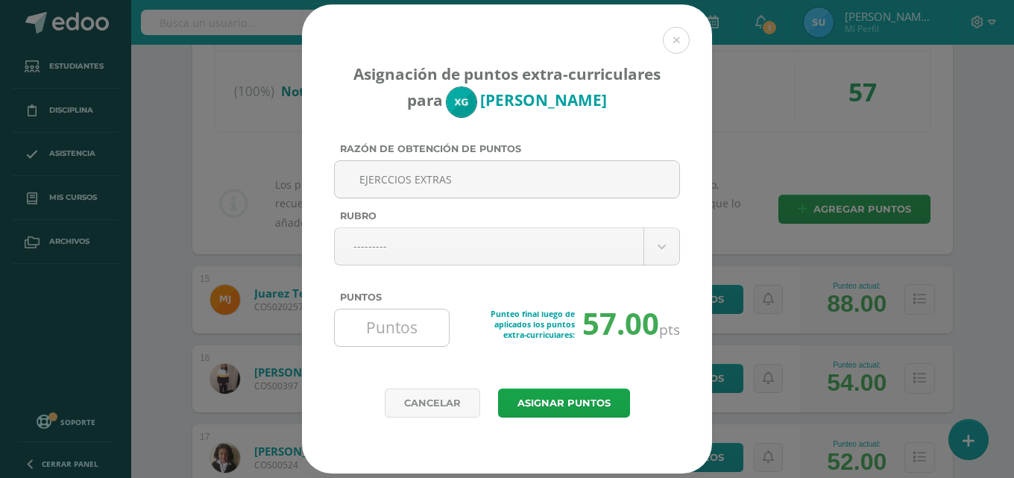
type input "EJERCCIOS EXTRAS"
click at [433, 313] on input "Puntos" at bounding box center [392, 328] width 102 height 37
type input "5"
type input "3"
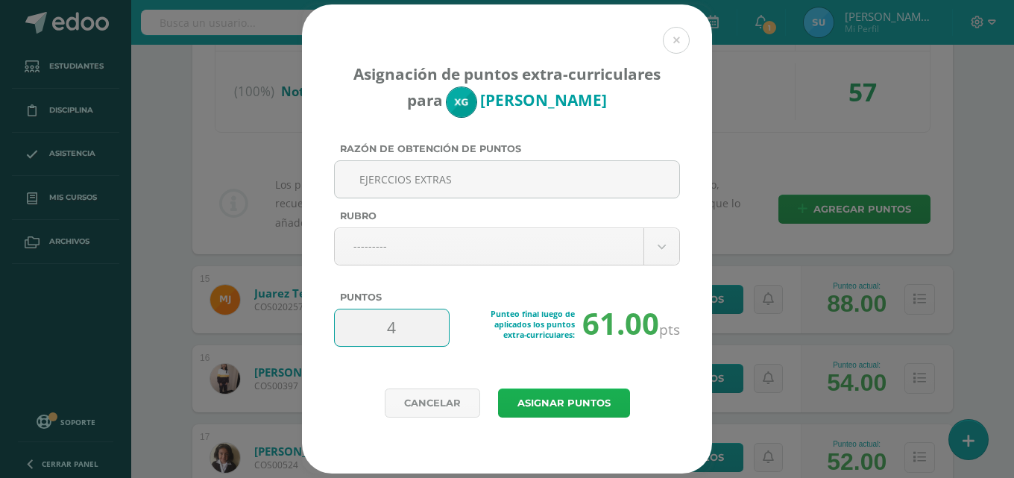
type input "4"
click at [545, 398] on button "Asignar puntos" at bounding box center [564, 403] width 132 height 29
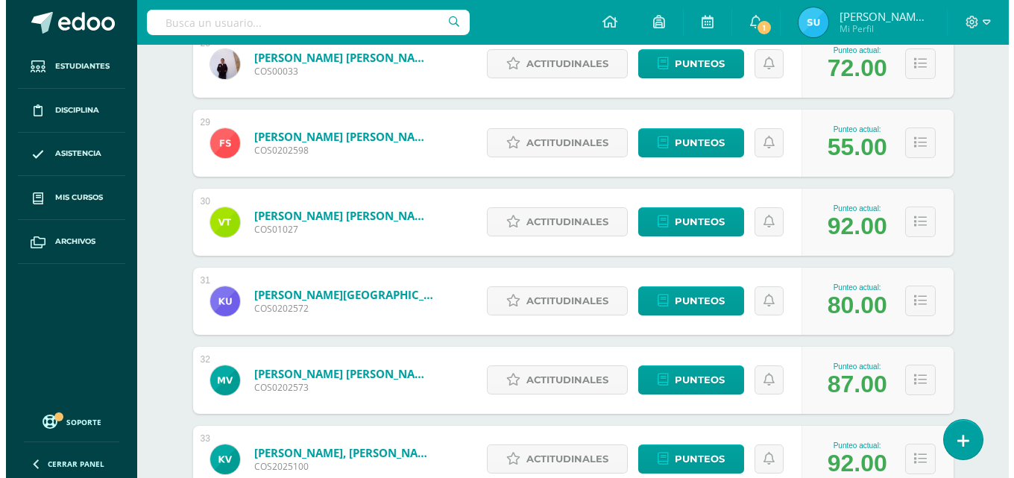
scroll to position [2402, 0]
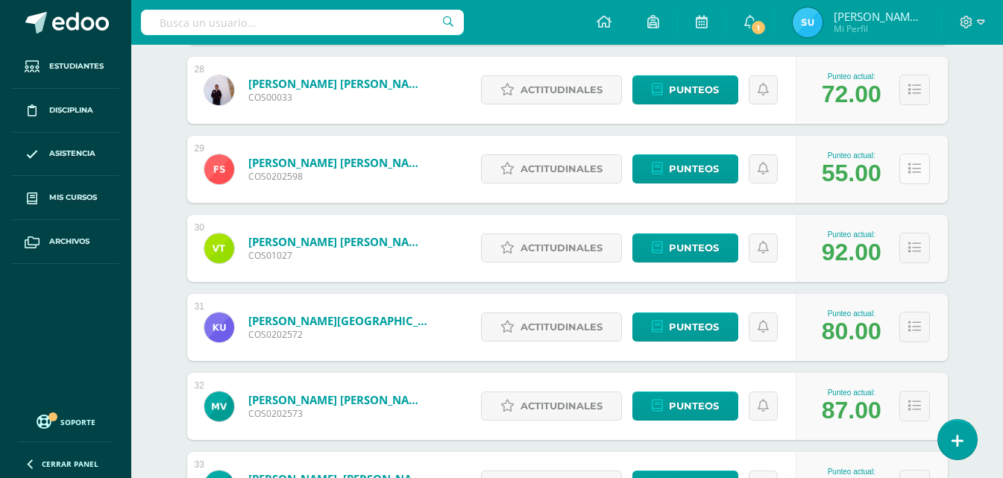
click at [926, 168] on button at bounding box center [914, 169] width 31 height 31
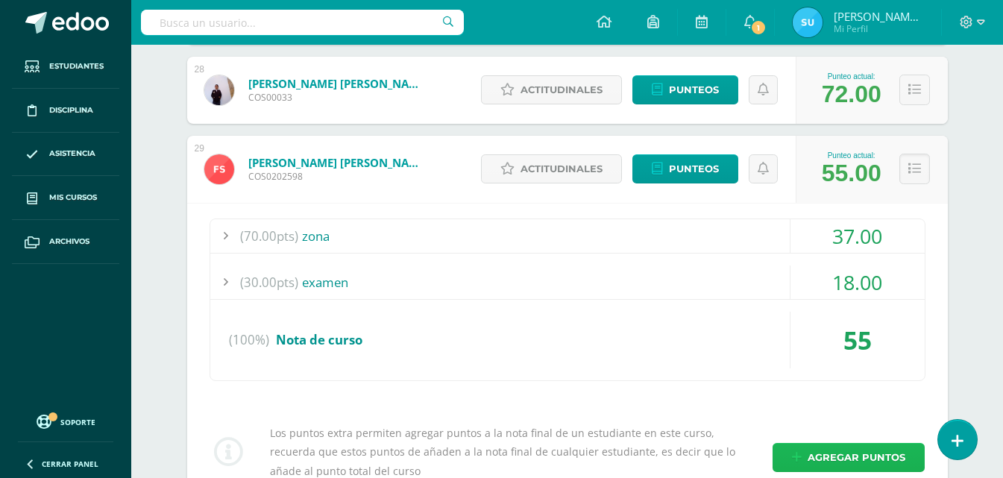
click at [863, 456] on span "Agregar puntos" at bounding box center [857, 458] width 98 height 28
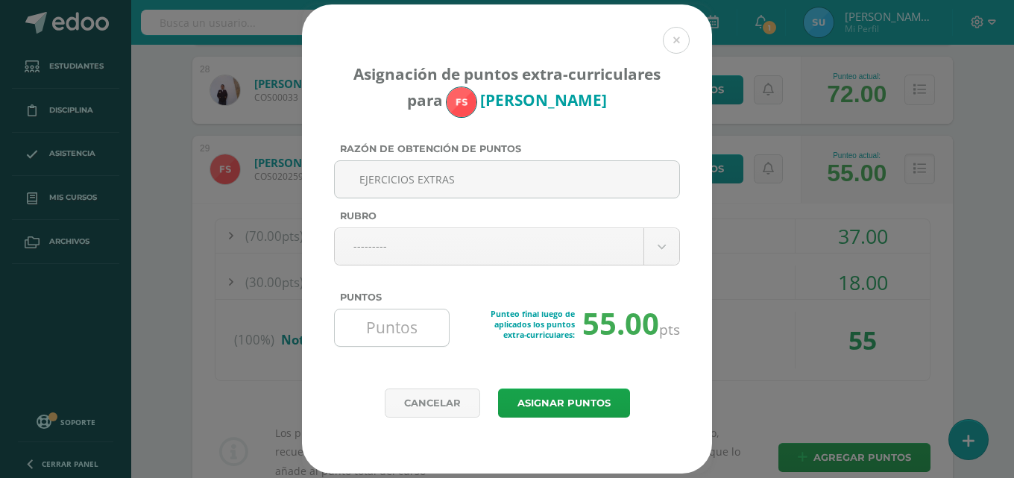
type input "EJERCICIOS EXTRAS"
click at [423, 310] on input "Puntos" at bounding box center [392, 328] width 102 height 37
type input "5"
click at [559, 410] on button "Asignar puntos" at bounding box center [564, 403] width 132 height 29
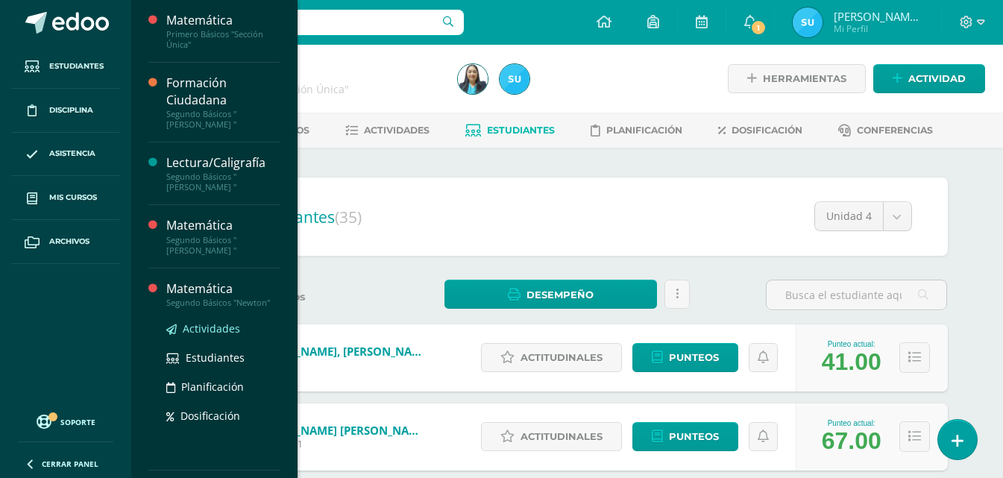
click at [212, 329] on span "Actividades" at bounding box center [211, 328] width 57 height 14
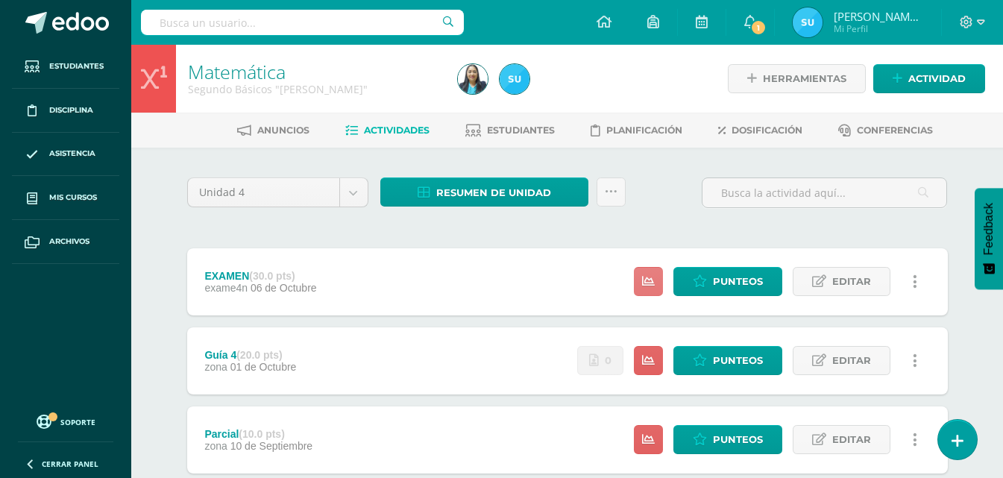
click at [653, 289] on link at bounding box center [648, 281] width 29 height 29
click at [653, 374] on link at bounding box center [648, 360] width 29 height 29
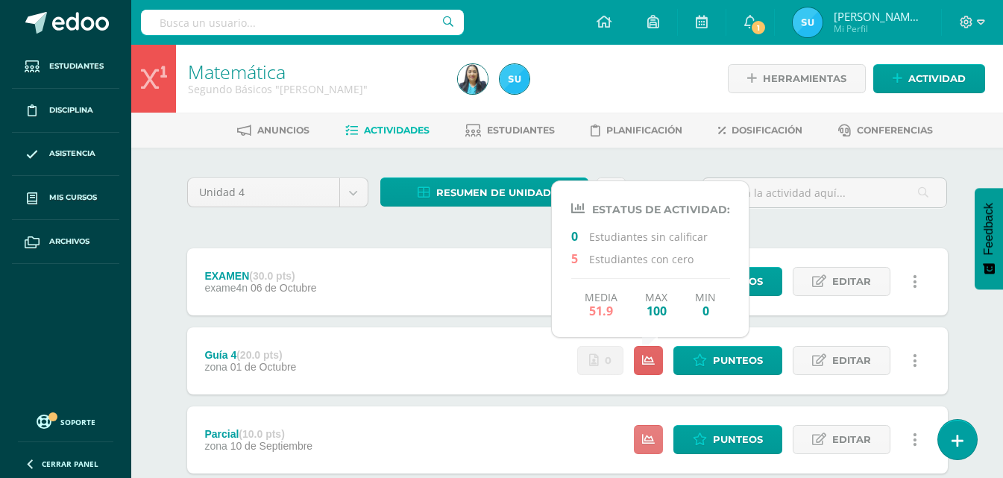
click at [653, 447] on link at bounding box center [648, 439] width 29 height 29
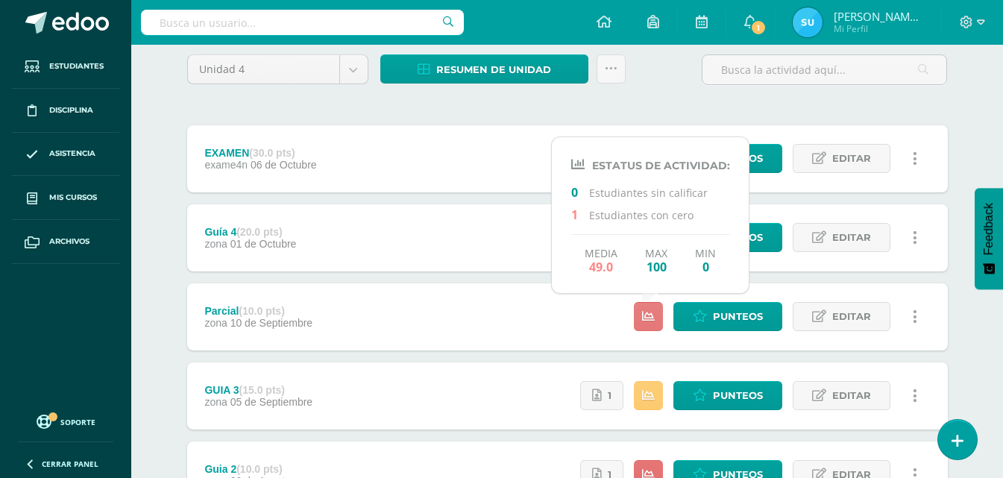
scroll to position [149, 0]
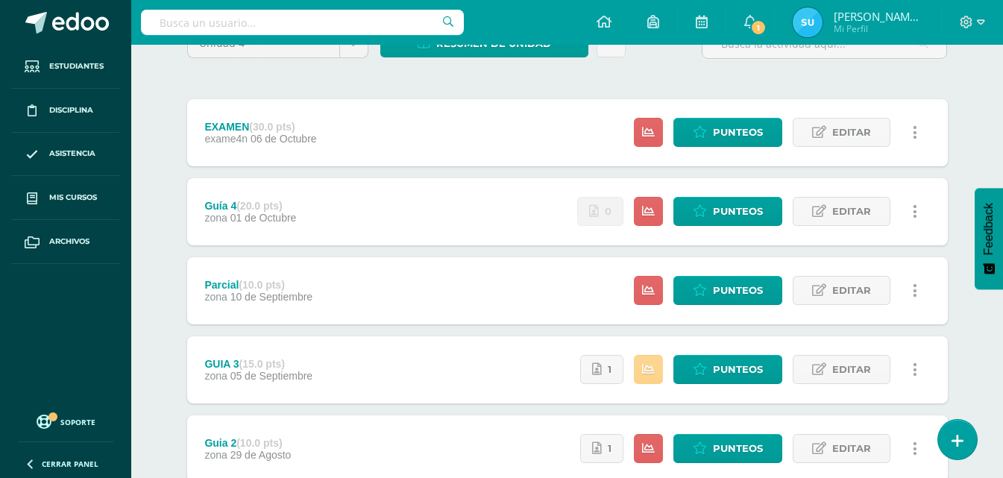
click at [653, 365] on icon at bounding box center [648, 369] width 13 height 13
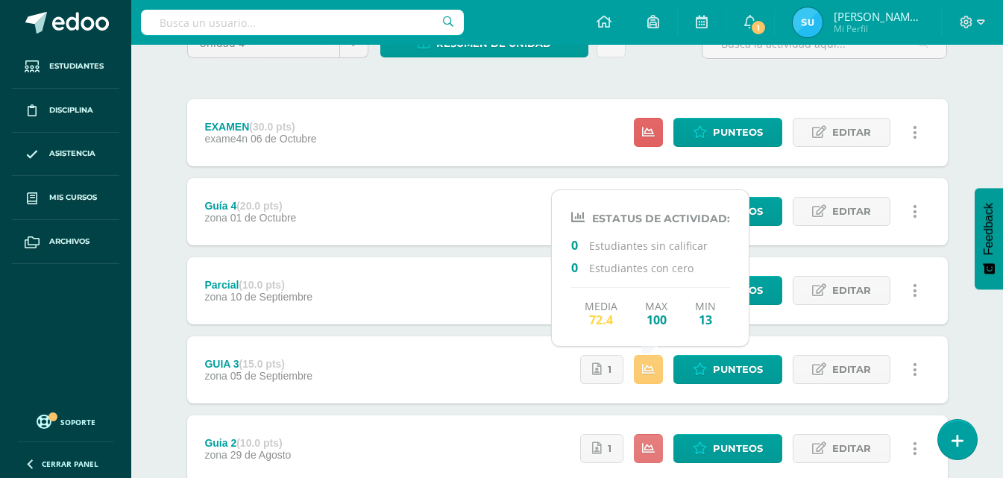
click at [659, 442] on link at bounding box center [648, 448] width 29 height 29
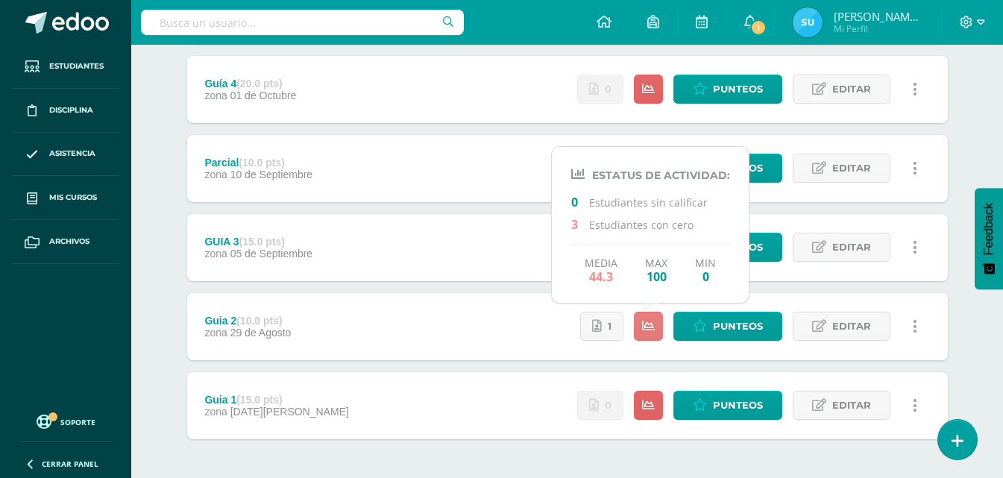
scroll to position [298, 0]
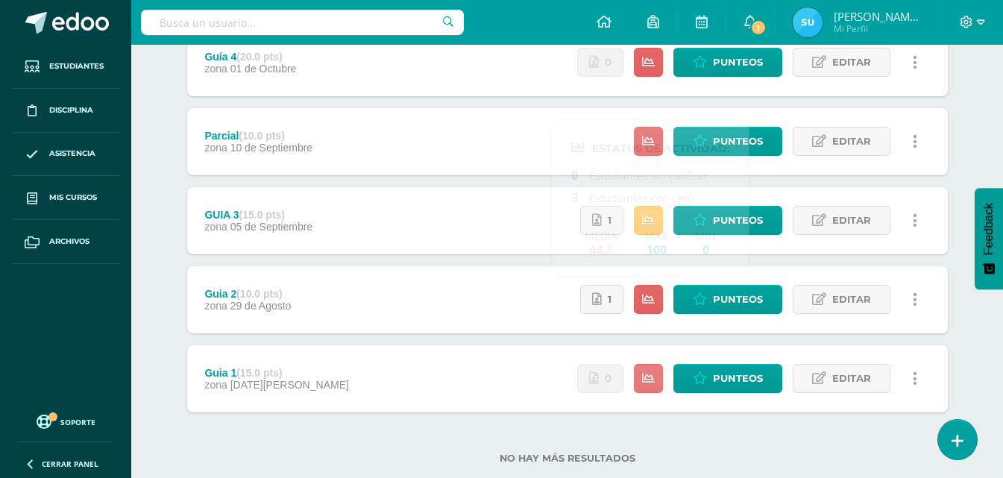
click at [661, 390] on link at bounding box center [648, 378] width 29 height 29
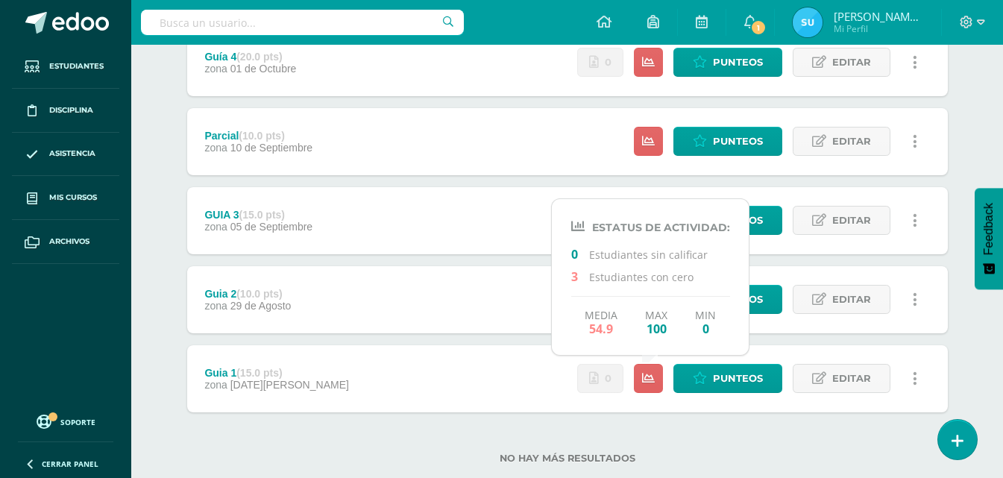
click at [693, 437] on div "No hay más resultados" at bounding box center [567, 446] width 761 height 69
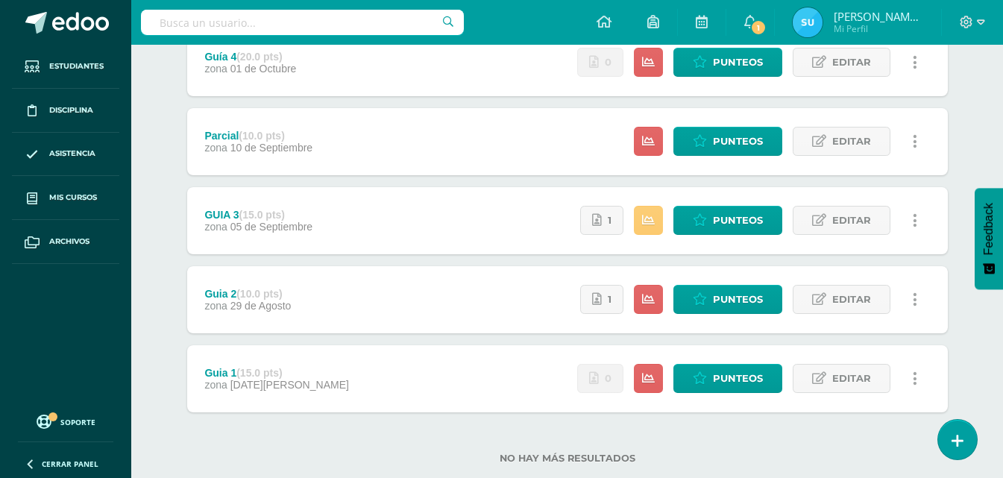
scroll to position [149, 0]
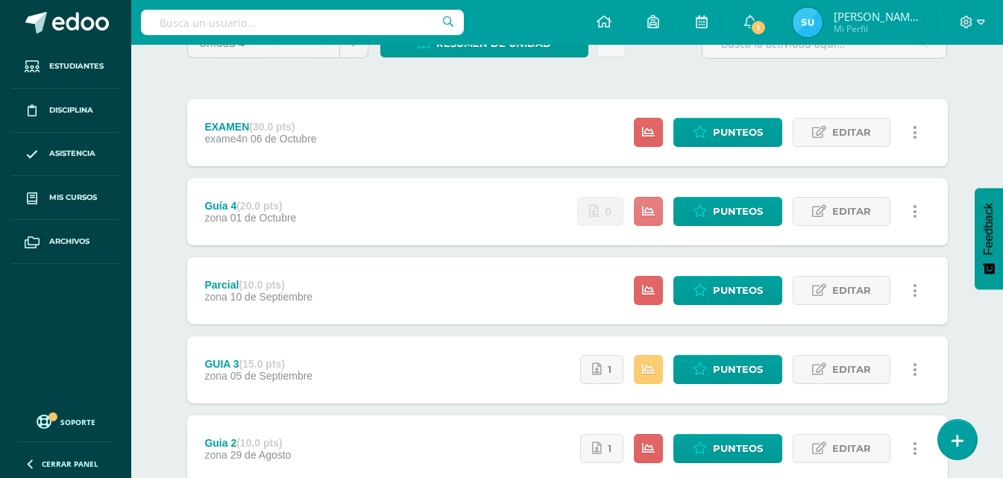
click at [647, 207] on icon at bounding box center [648, 211] width 13 height 13
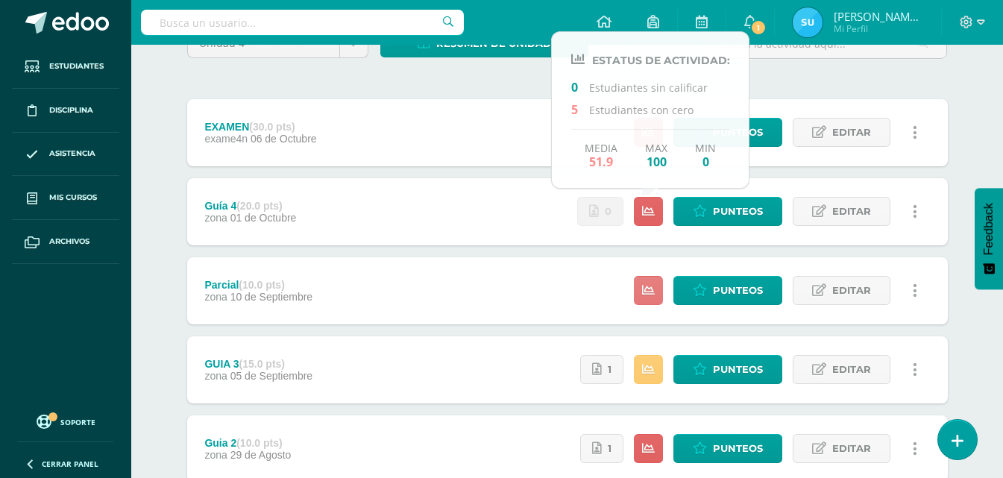
click at [654, 297] on icon at bounding box center [648, 290] width 13 height 13
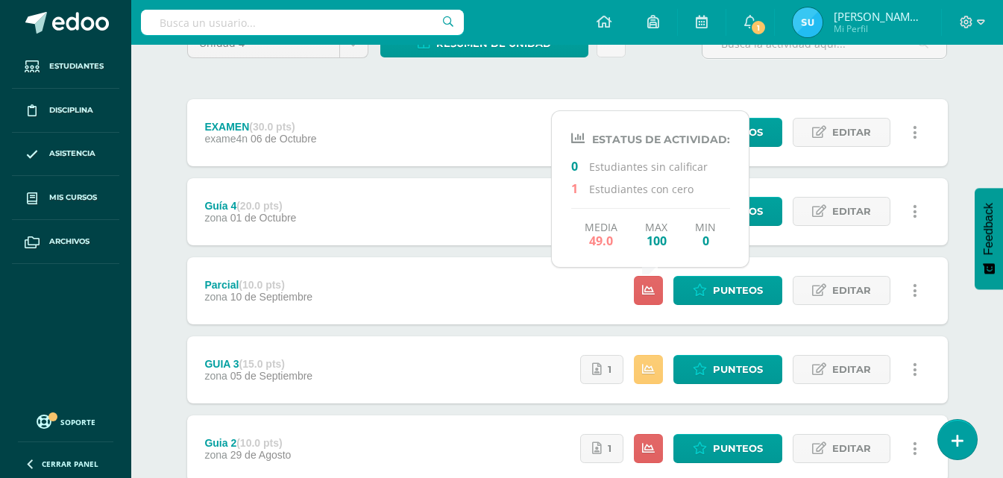
click at [443, 78] on div "Unidad 4 Unidad 1 Unidad 2 Unidad 3 Unidad 4 Resumen de unidad Descargar como H…" at bounding box center [567, 329] width 773 height 603
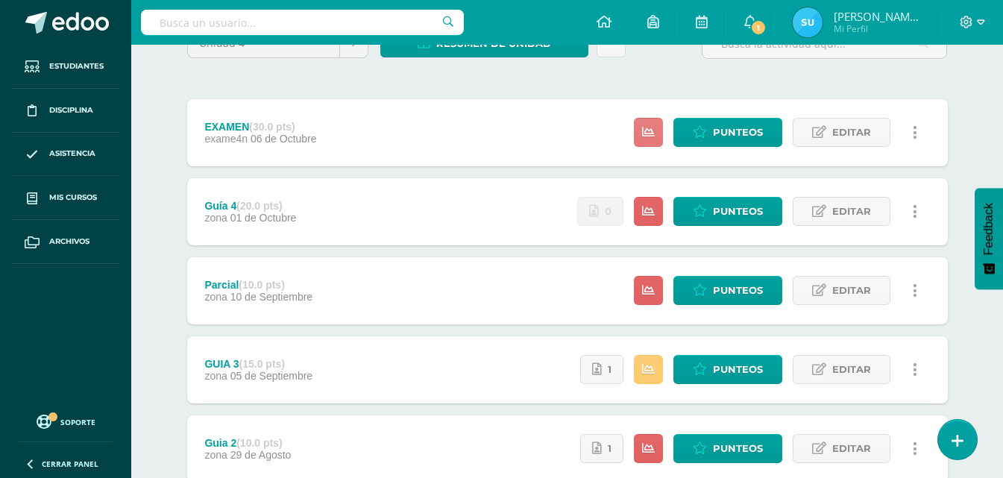
click at [647, 132] on icon at bounding box center [648, 132] width 13 height 13
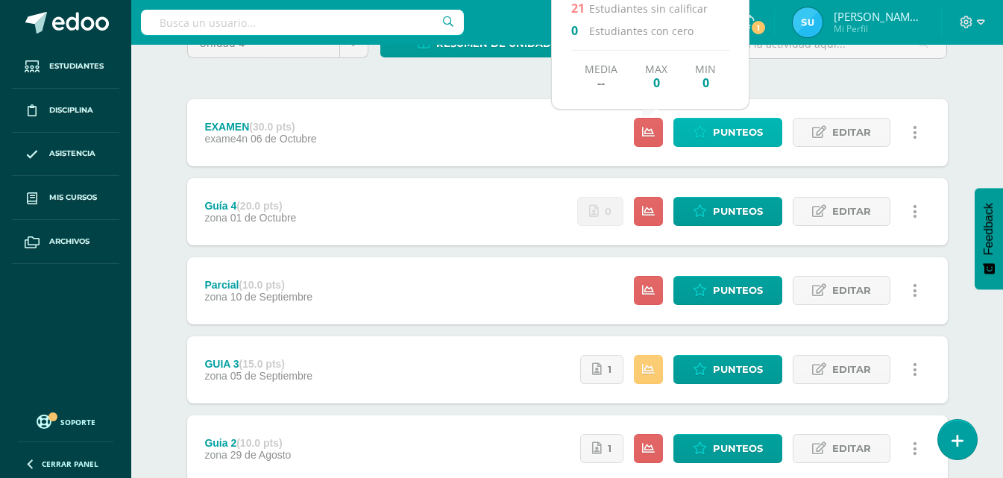
click at [734, 144] on span "Punteos" at bounding box center [738, 133] width 50 height 28
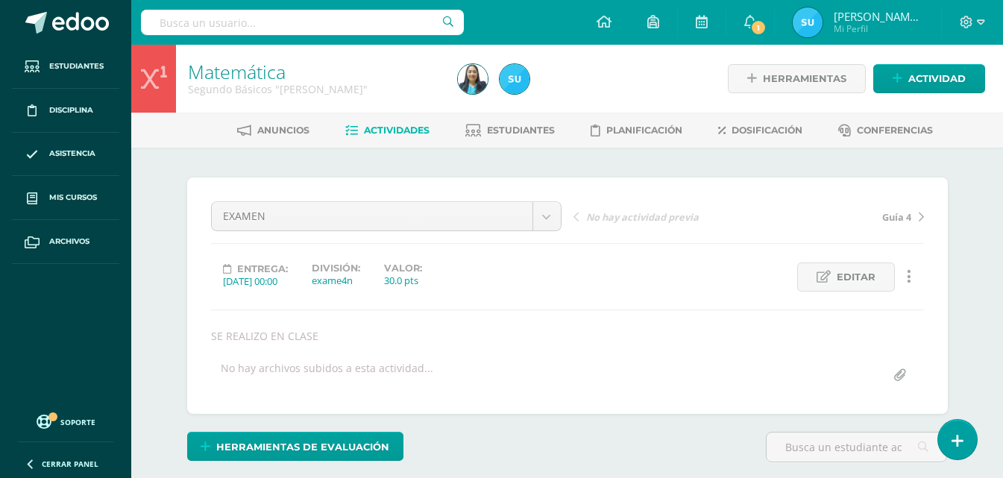
click at [386, 125] on span "Actividades" at bounding box center [397, 130] width 66 height 11
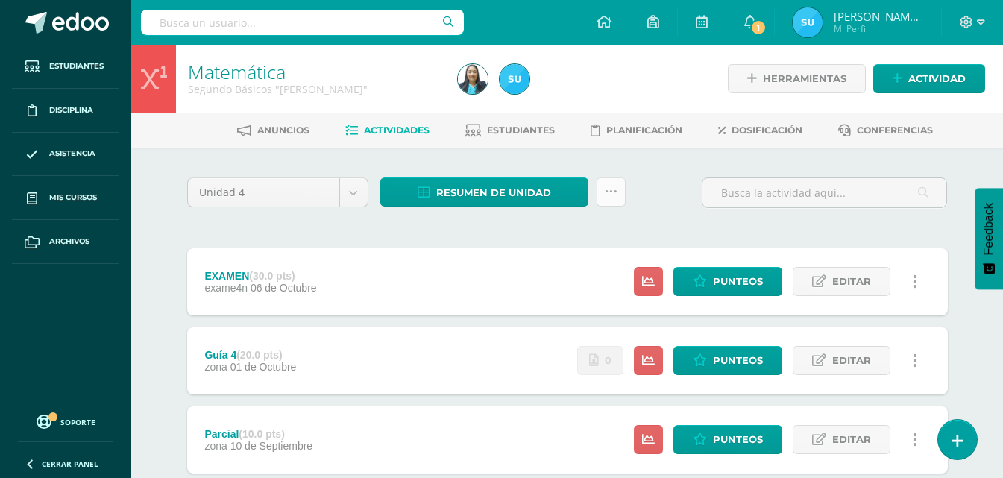
click at [608, 186] on icon at bounding box center [611, 192] width 13 height 13
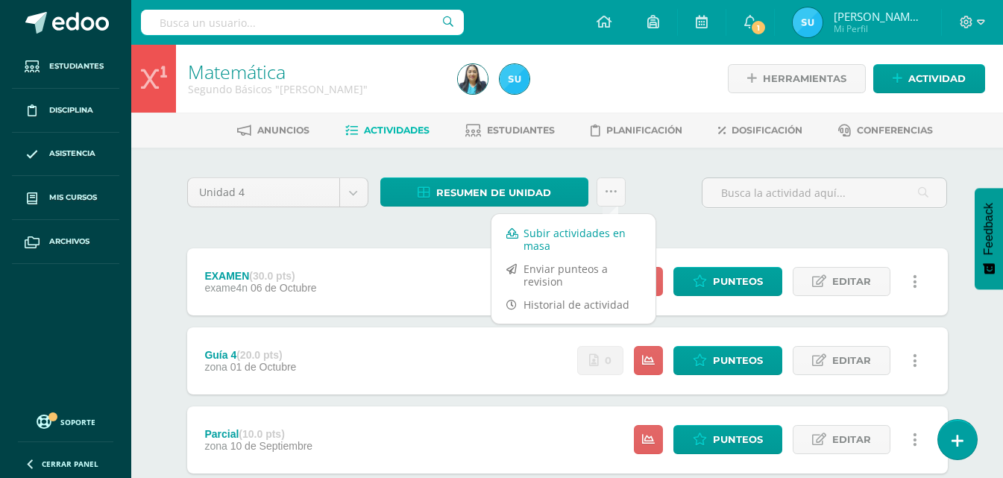
click at [586, 237] on link "Subir actividades en masa" at bounding box center [573, 240] width 164 height 36
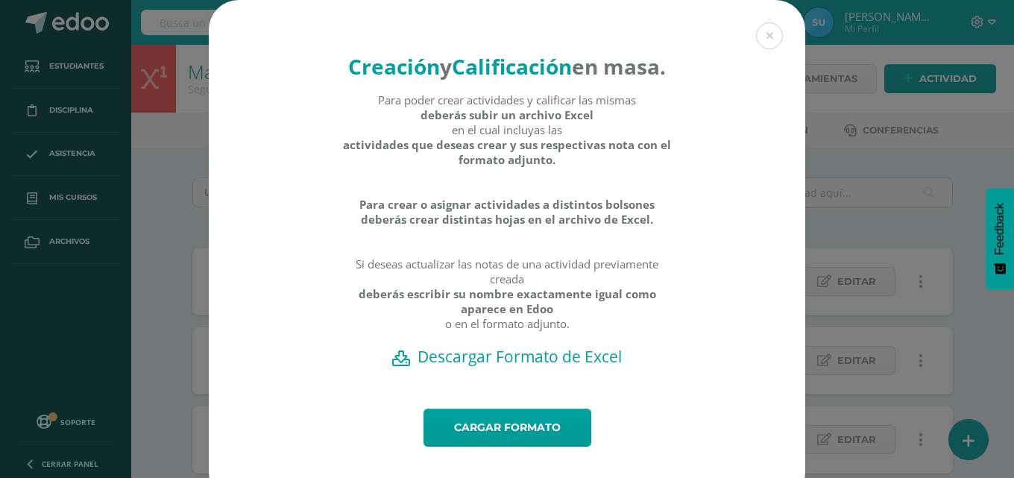
scroll to position [53, 0]
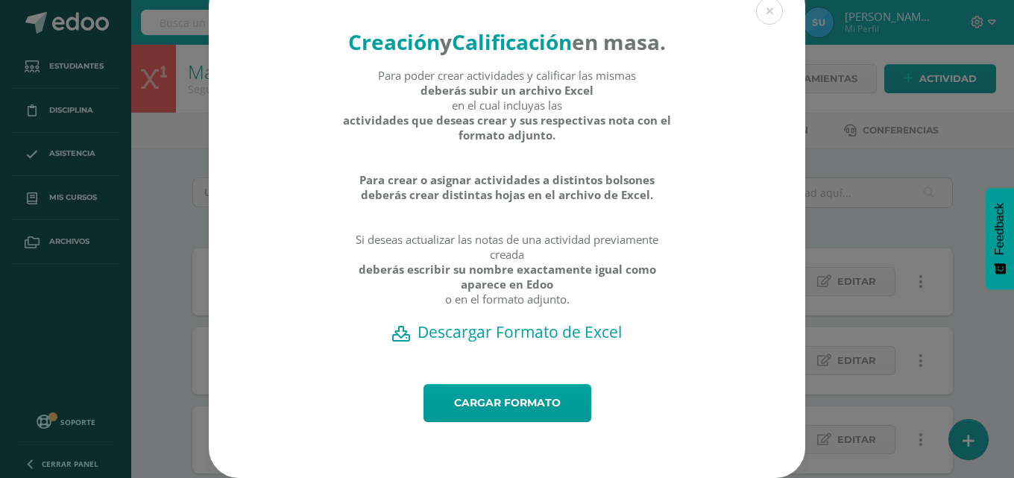
click at [576, 333] on h2 "Descargar Formato de Excel" at bounding box center [507, 331] width 544 height 21
click at [520, 409] on link "Cargar formato" at bounding box center [508, 403] width 168 height 38
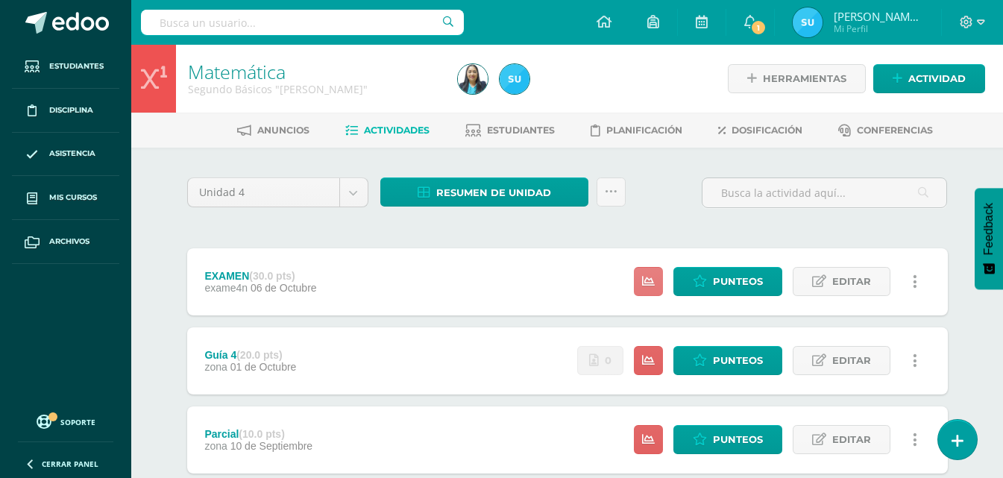
click at [646, 271] on link at bounding box center [648, 281] width 29 height 29
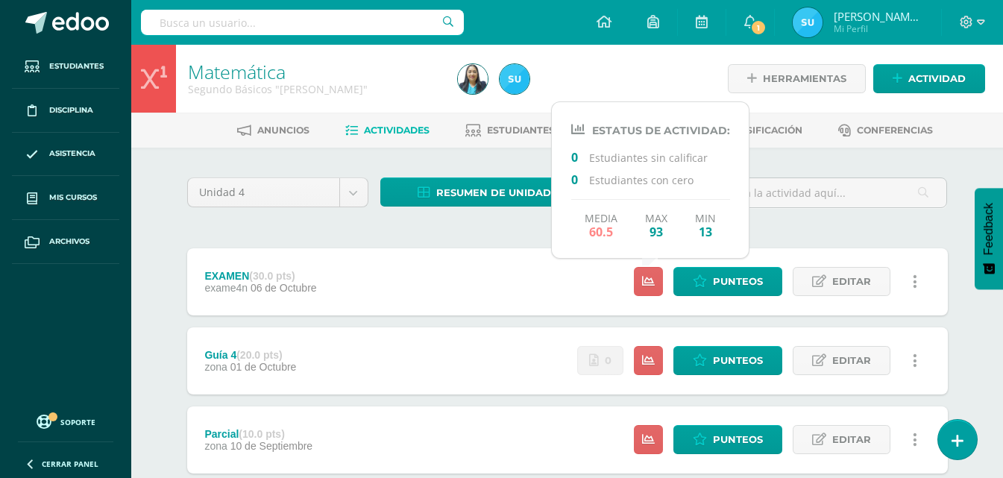
click at [477, 244] on div "Unidad 4 Unidad 1 Unidad 2 Unidad 3 Unidad 4 Resumen de unidad Descargar como H…" at bounding box center [567, 478] width 773 height 603
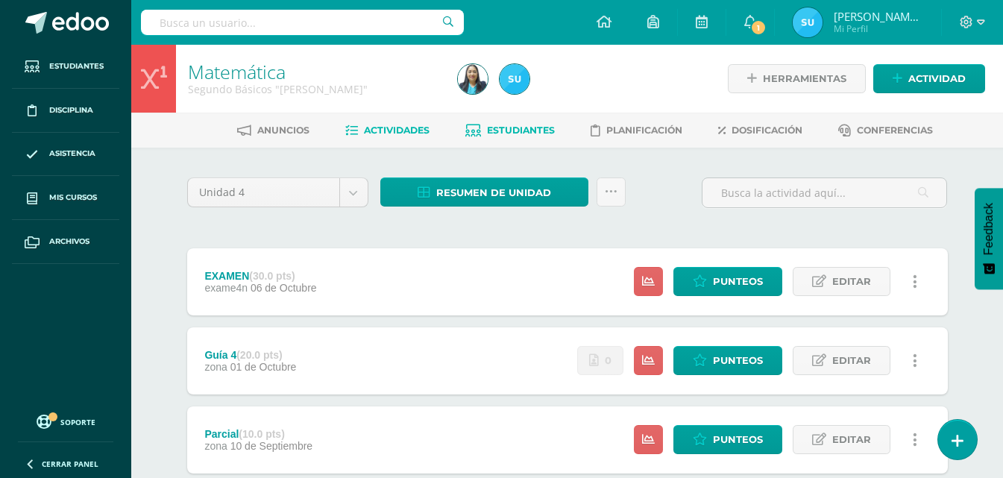
click at [520, 137] on link "Estudiantes" at bounding box center [509, 131] width 89 height 24
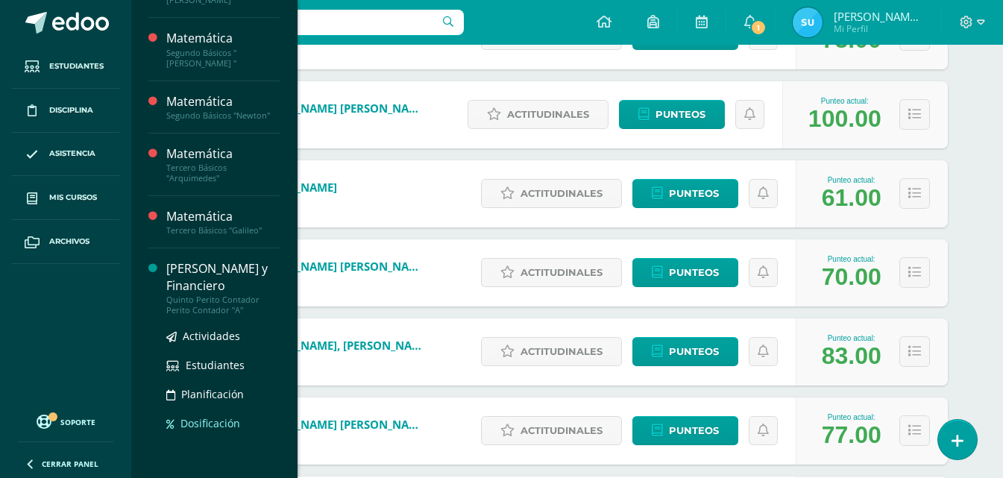
scroll to position [188, 0]
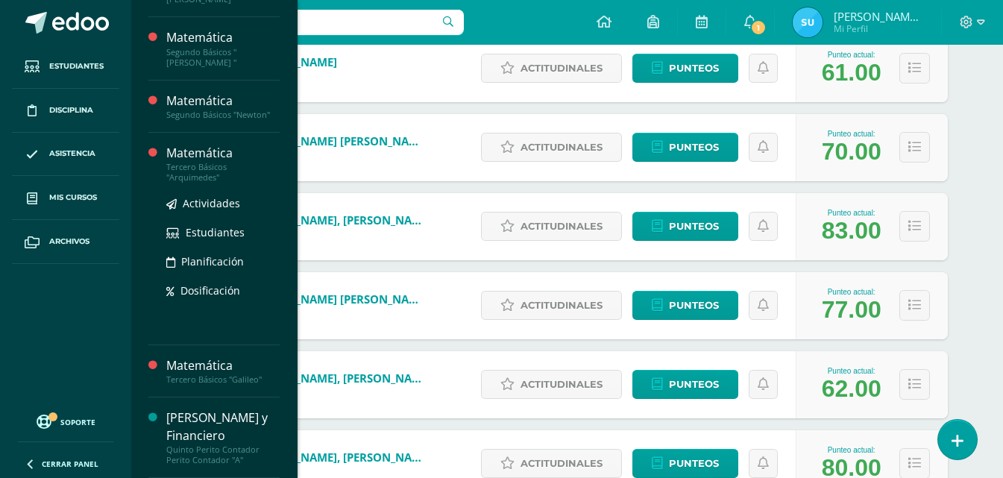
click at [201, 160] on div "Matemática" at bounding box center [222, 153] width 113 height 17
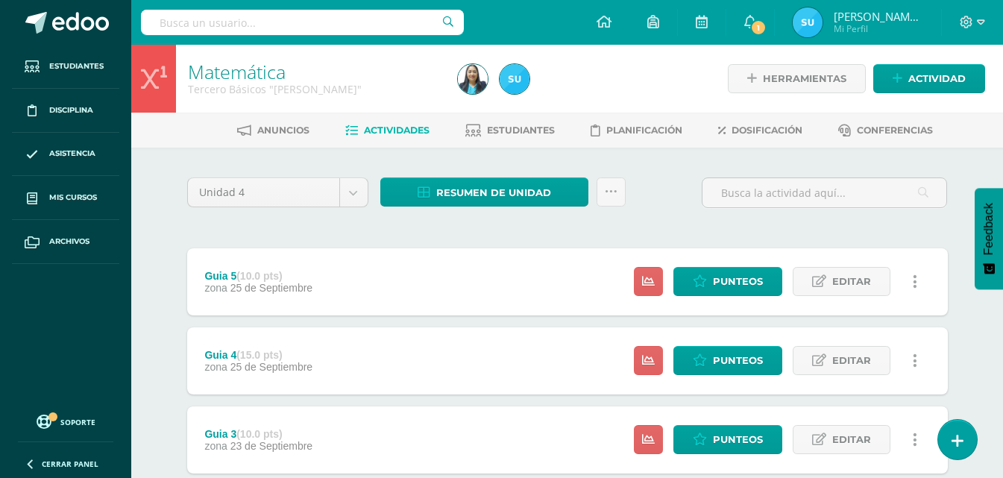
click at [666, 281] on div "Estatus de Actividad: 24 Estudiantes sin calificar 0 Estudiantes con cero Media…" at bounding box center [780, 281] width 336 height 67
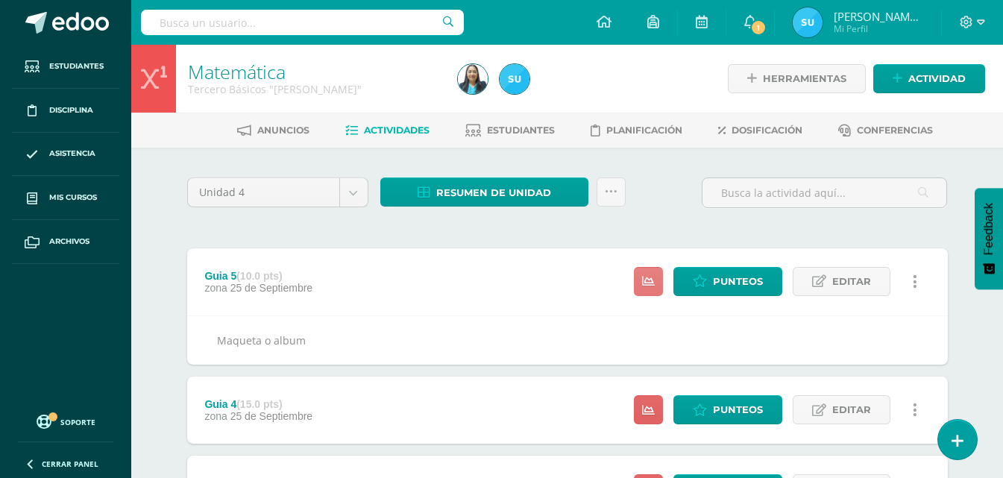
click at [661, 277] on link at bounding box center [648, 281] width 29 height 29
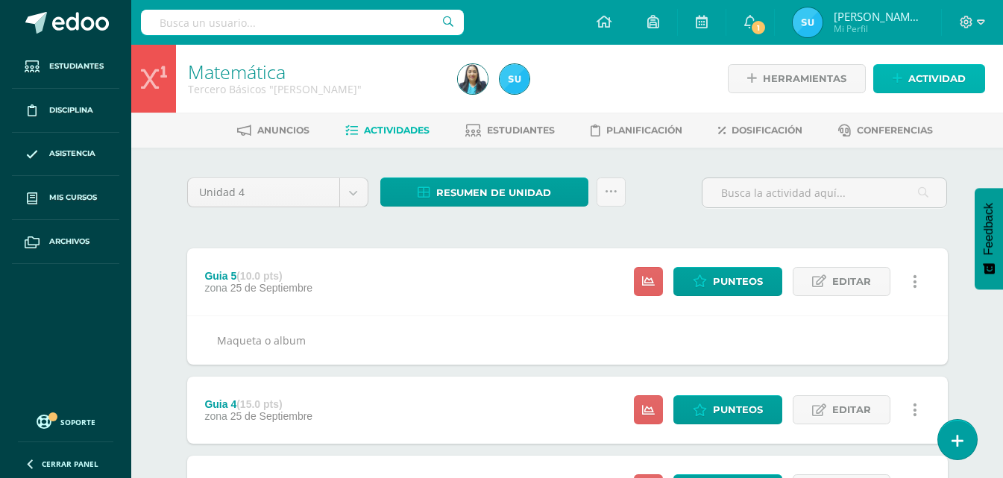
click at [934, 83] on span "Actividad" at bounding box center [936, 79] width 57 height 28
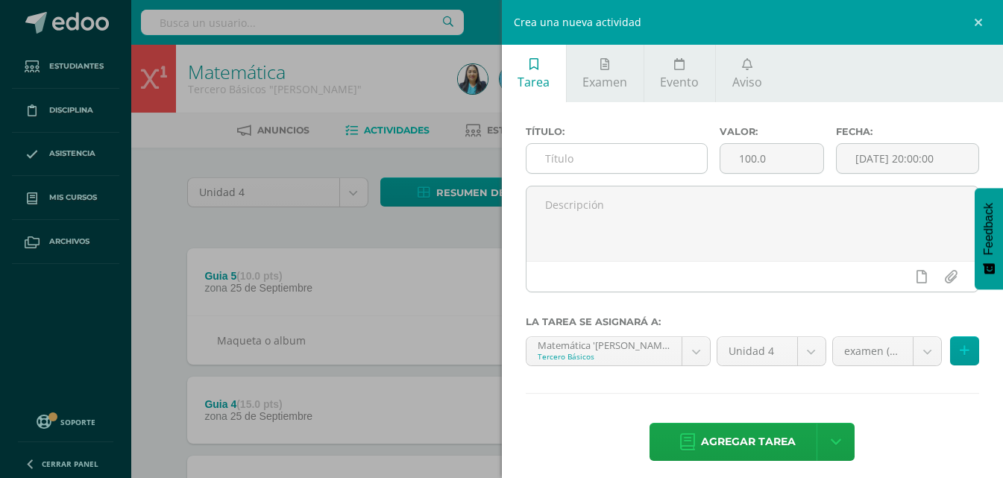
click at [625, 159] on input "text" at bounding box center [617, 158] width 180 height 29
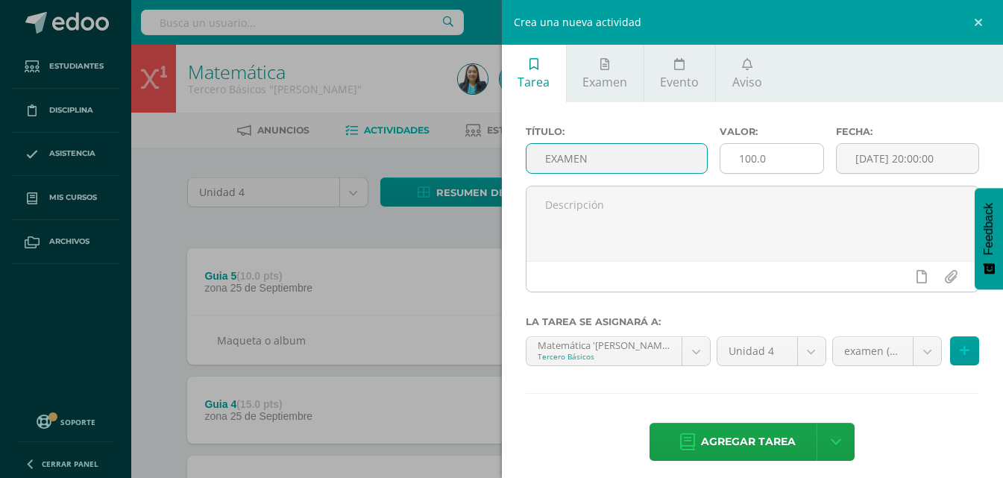
type input "EXAMEN"
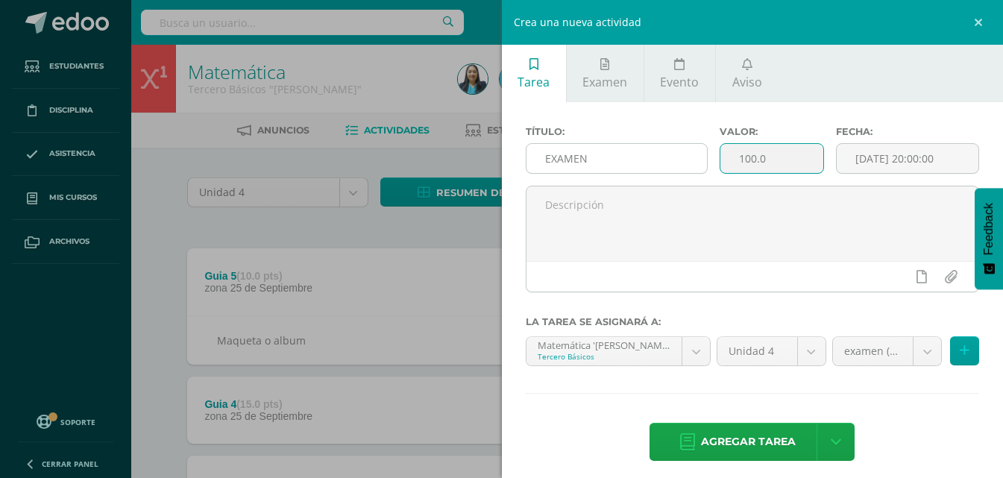
drag, startPoint x: 770, startPoint y: 163, endPoint x: 678, endPoint y: 151, distance: 93.3
click at [678, 151] on div "Título: EXAMEN Valor: 100.0 Fecha: 2025-10-10 20:00:00" at bounding box center [753, 156] width 466 height 60
type input "30"
click at [905, 153] on input "[DATE] 20:00:00" at bounding box center [908, 158] width 142 height 29
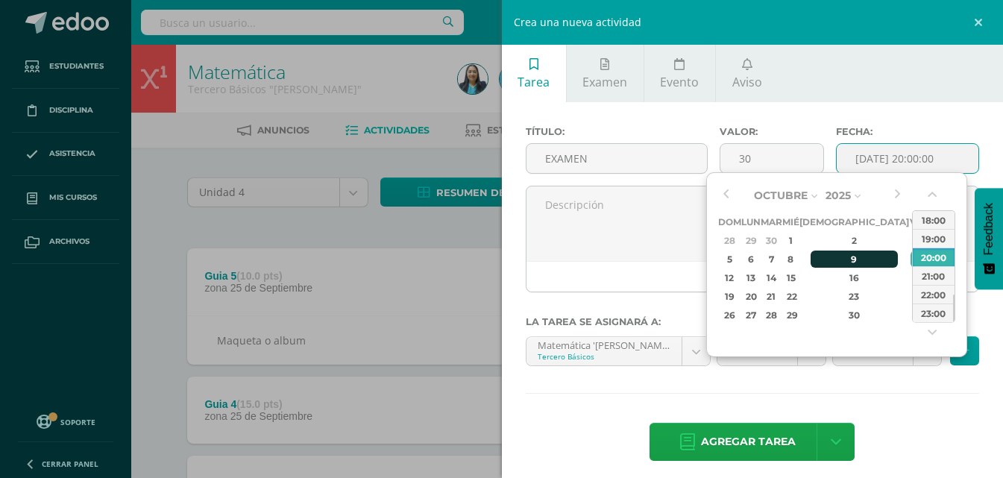
click at [846, 251] on div "9" at bounding box center [855, 259] width 88 height 17
type input "2025-10-09 20:00"
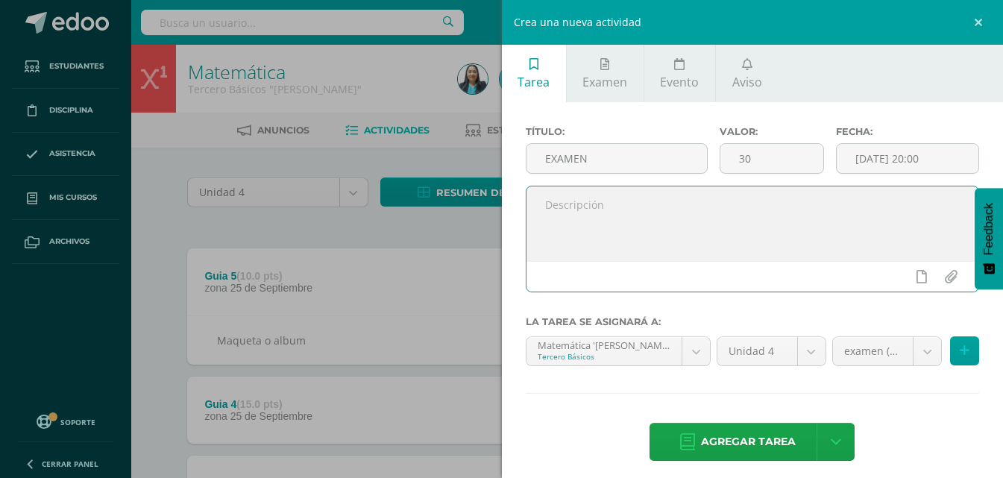
click at [682, 233] on textarea at bounding box center [753, 223] width 453 height 75
click at [785, 439] on span "Agregar tarea" at bounding box center [748, 442] width 95 height 37
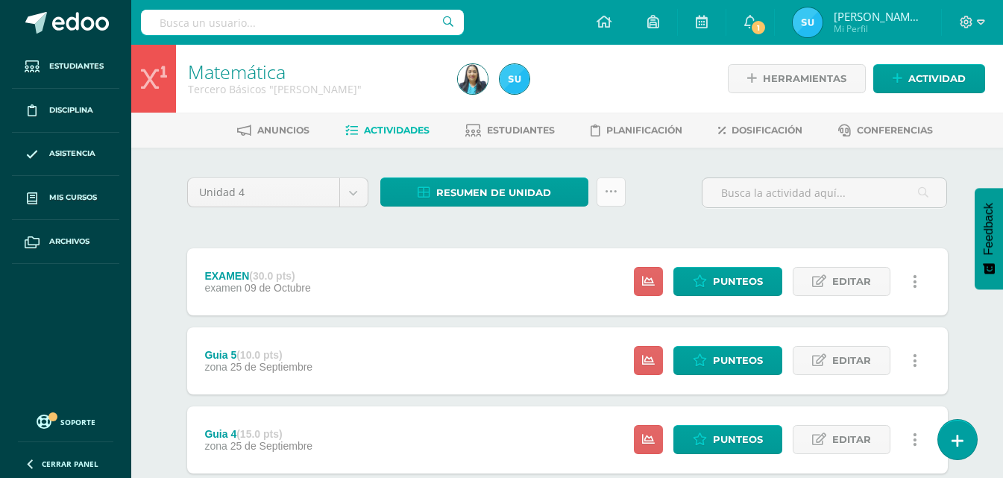
click at [615, 194] on icon at bounding box center [611, 192] width 13 height 13
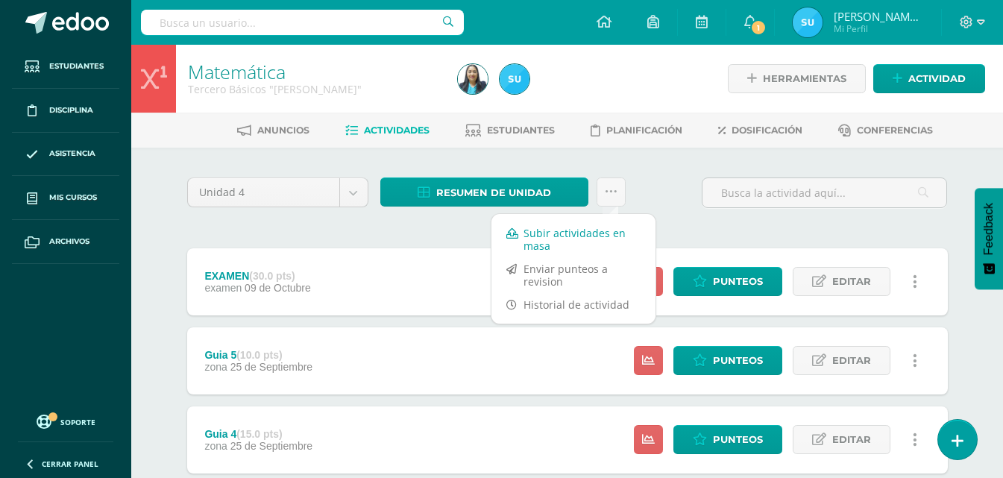
click at [612, 237] on link "Subir actividades en masa" at bounding box center [573, 240] width 164 height 36
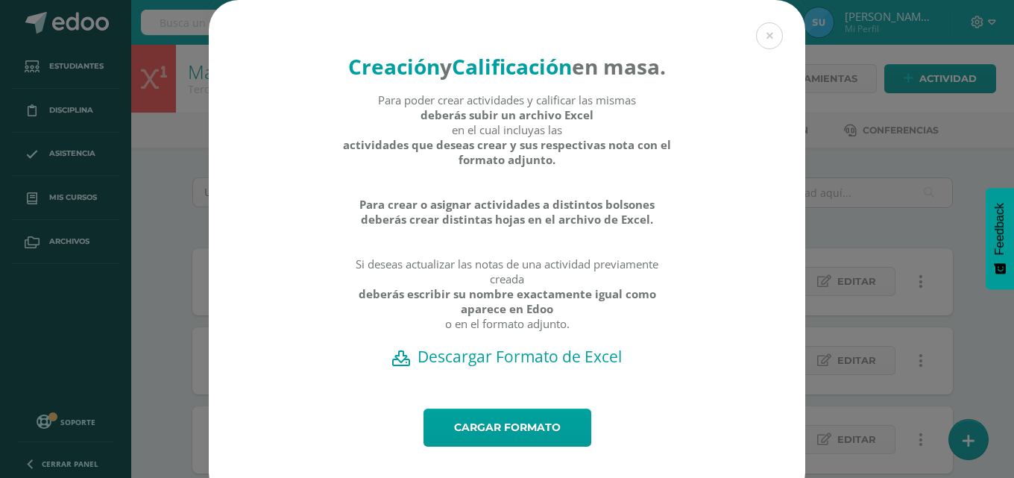
click at [556, 367] on h2 "Descargar Formato de Excel" at bounding box center [507, 356] width 544 height 21
click at [548, 367] on h2 "Descargar Formato de Excel" at bounding box center [507, 356] width 544 height 21
click at [541, 447] on link "Cargar formato" at bounding box center [508, 428] width 168 height 38
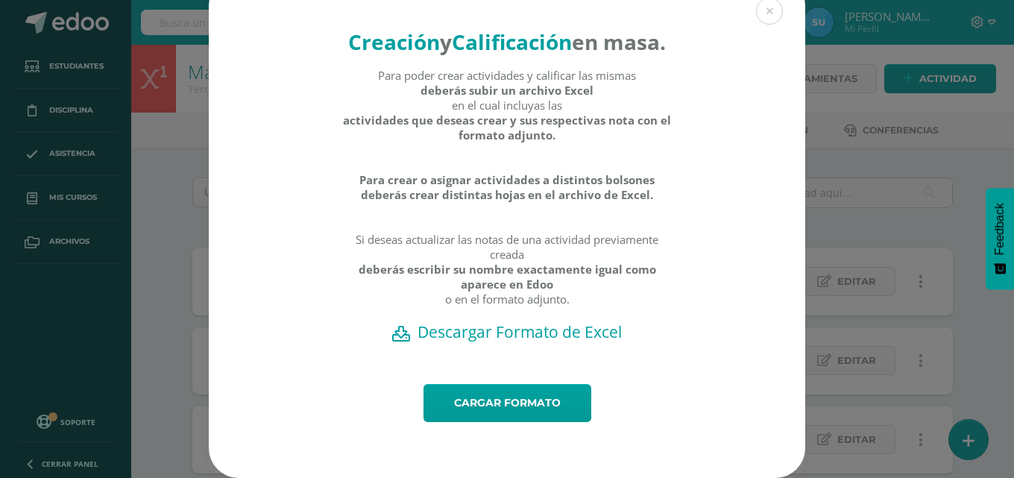
scroll to position [53, 0]
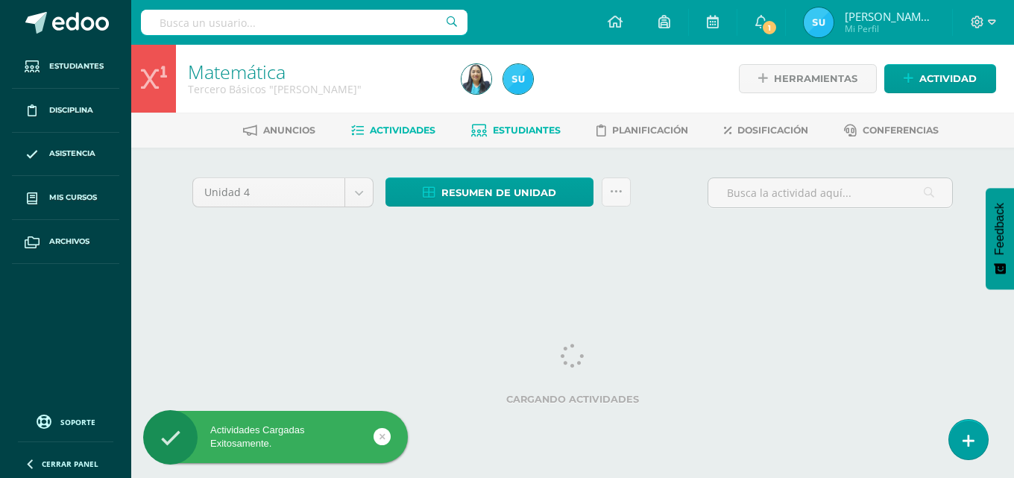
click at [471, 132] on icon at bounding box center [479, 131] width 16 height 13
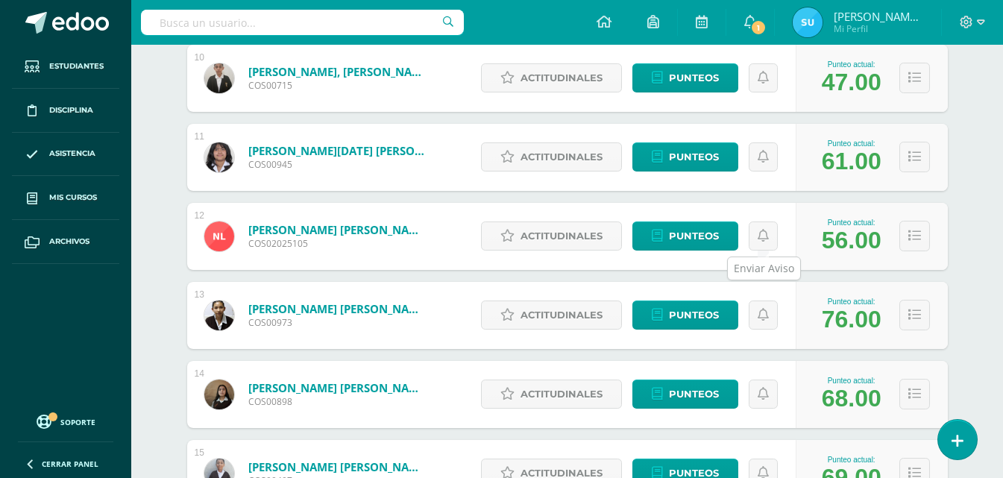
scroll to position [1017, 0]
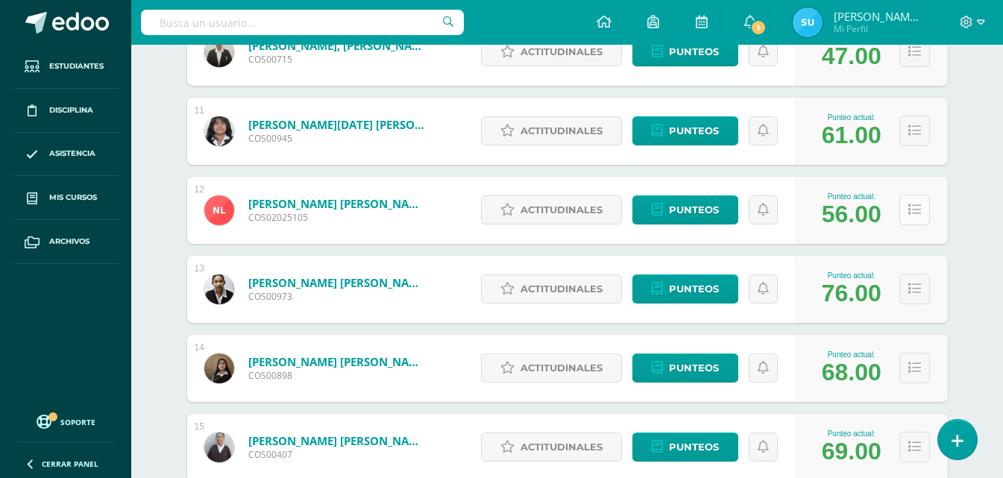
click at [919, 213] on icon at bounding box center [914, 210] width 13 height 13
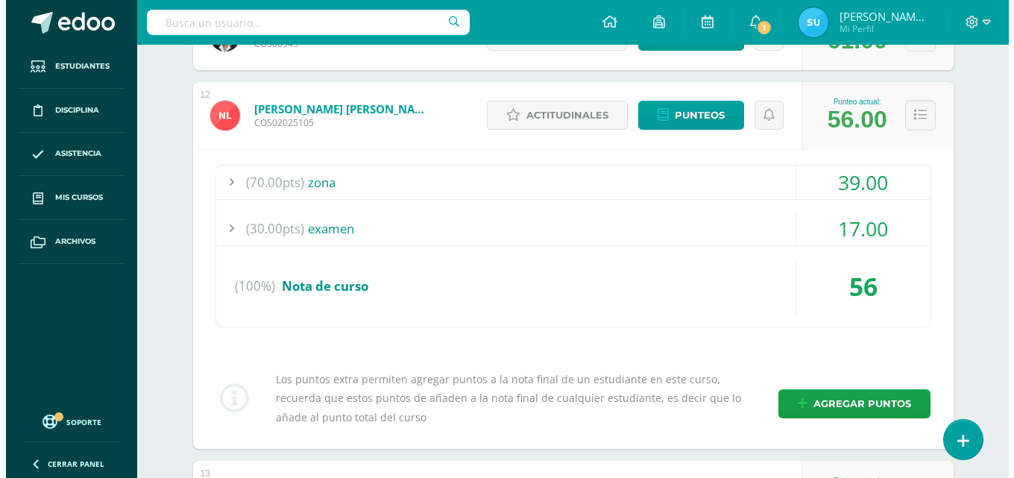
scroll to position [1166, 0]
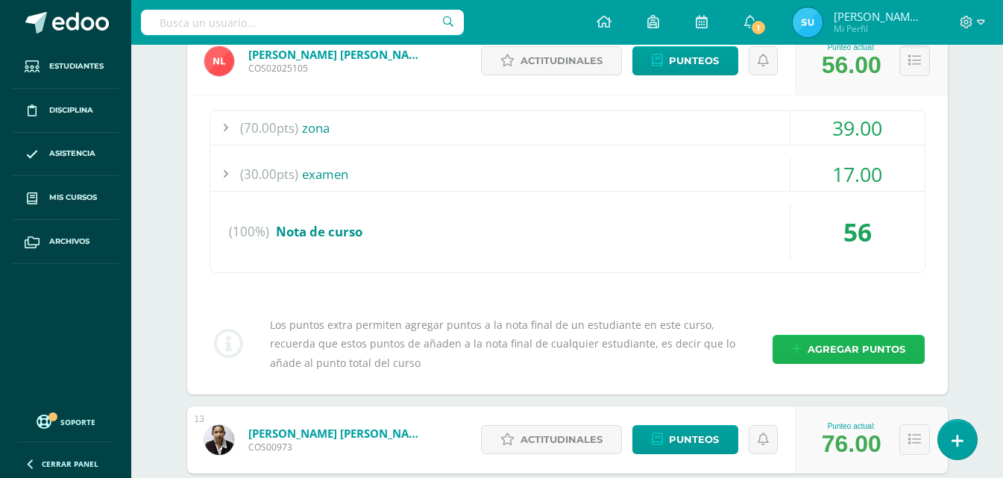
click at [877, 348] on span "Agregar puntos" at bounding box center [857, 350] width 98 height 28
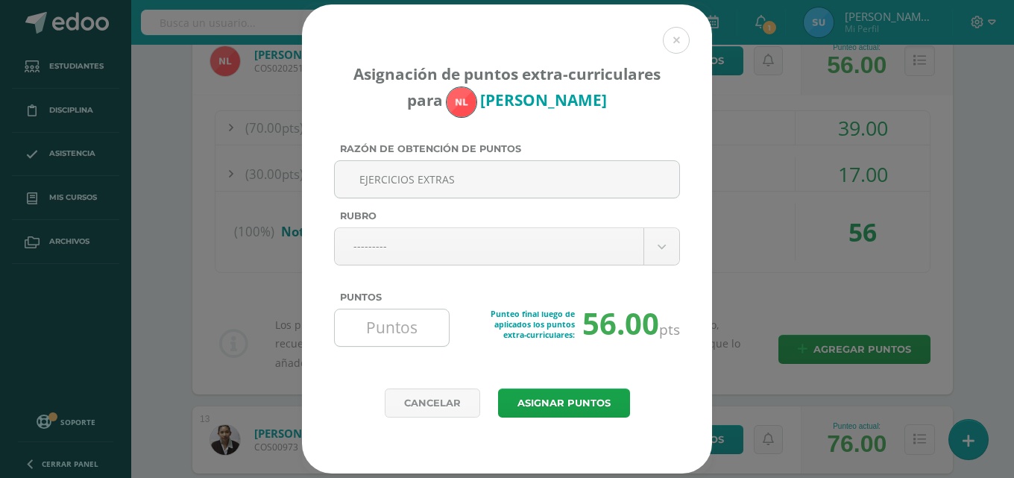
type input "EJERCICIOS EXTRAS"
click at [395, 346] on div at bounding box center [392, 328] width 116 height 38
click at [398, 336] on input "Puntos" at bounding box center [392, 328] width 102 height 37
type input "5"
click at [594, 400] on button "Asignar puntos" at bounding box center [564, 403] width 132 height 29
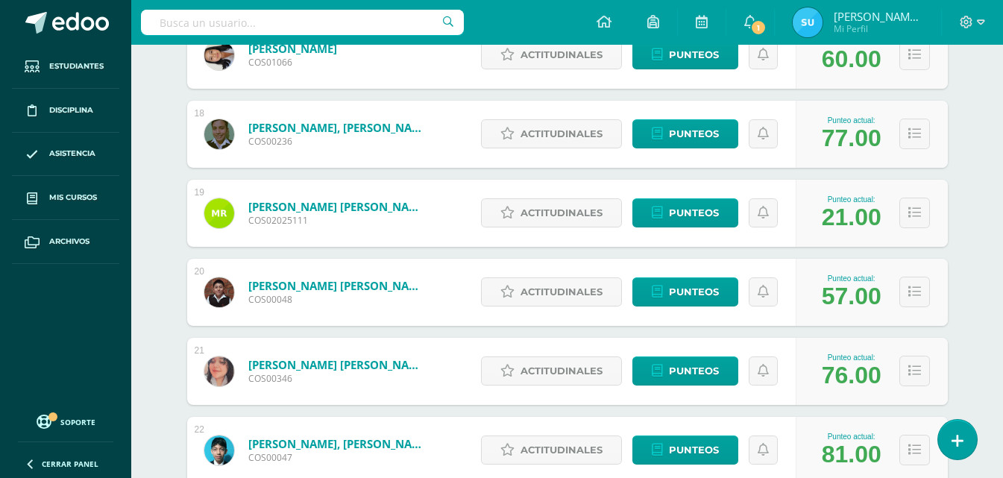
scroll to position [1614, 0]
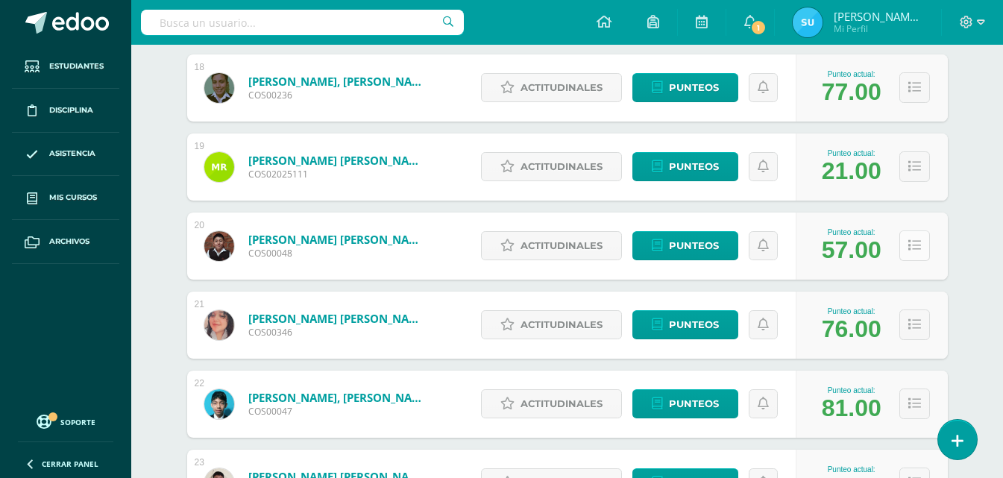
click at [920, 251] on button at bounding box center [914, 245] width 31 height 31
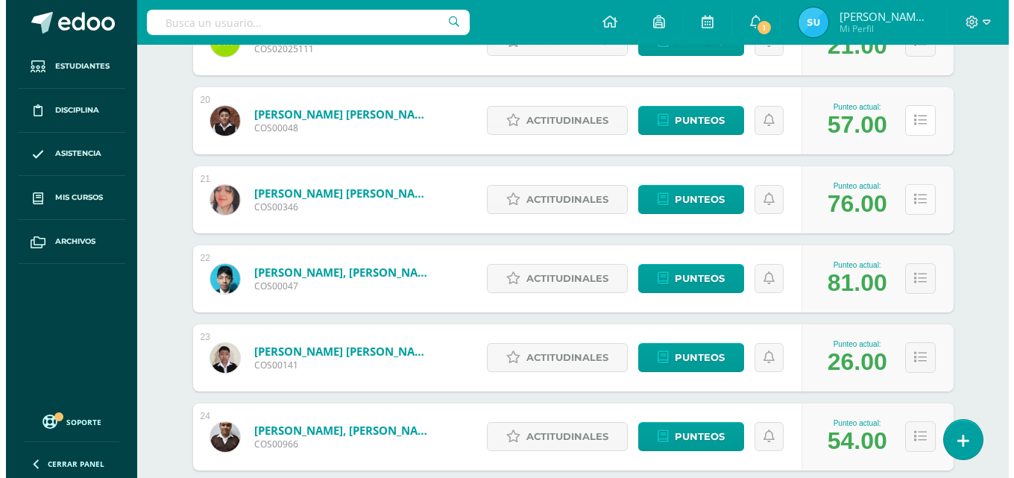
scroll to position [1763, 0]
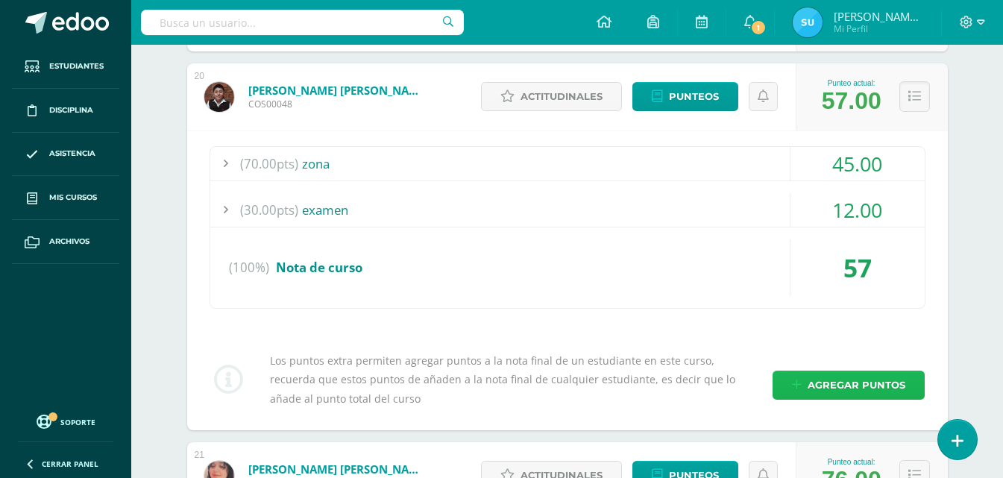
click at [879, 392] on span "Agregar puntos" at bounding box center [857, 385] width 98 height 28
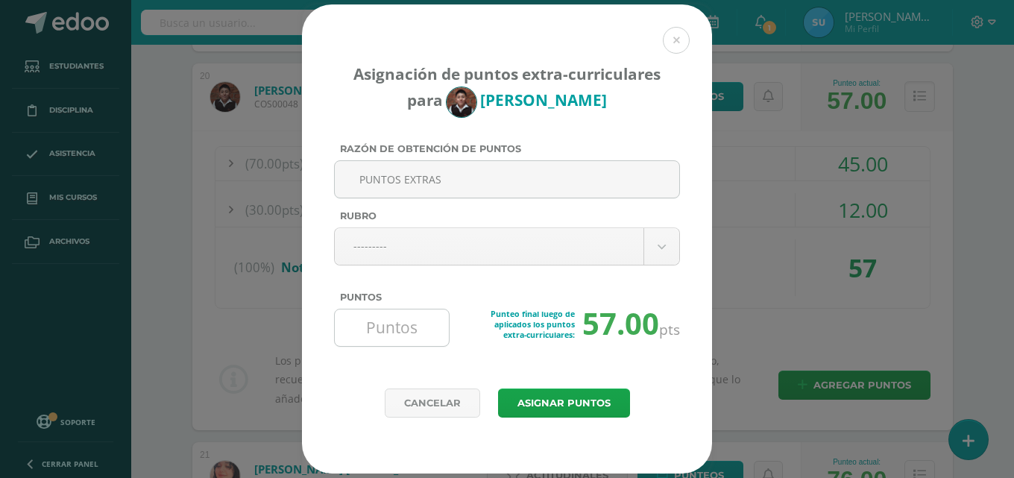
type input "PUNTOS EXTRAS"
click at [375, 327] on input "Puntos" at bounding box center [392, 328] width 102 height 37
type input "5"
click at [559, 401] on button "Asignar puntos" at bounding box center [564, 403] width 132 height 29
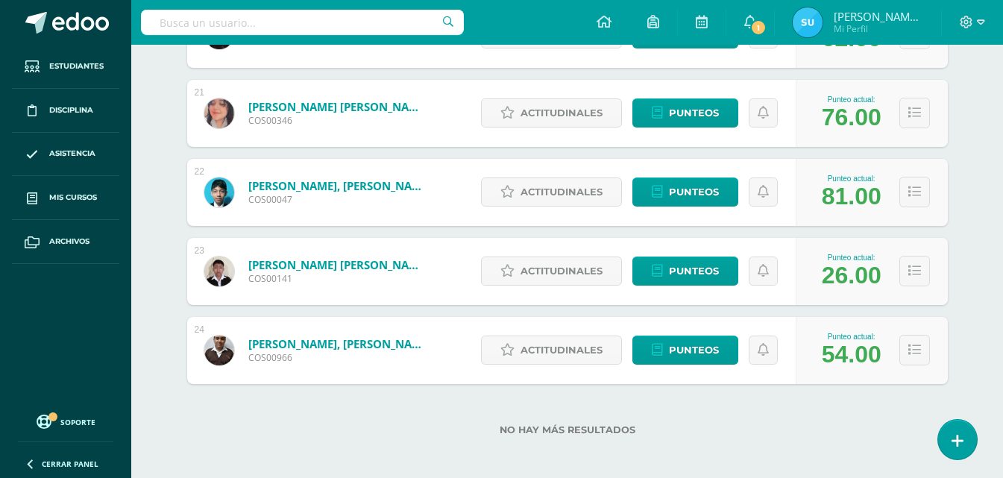
scroll to position [1831, 0]
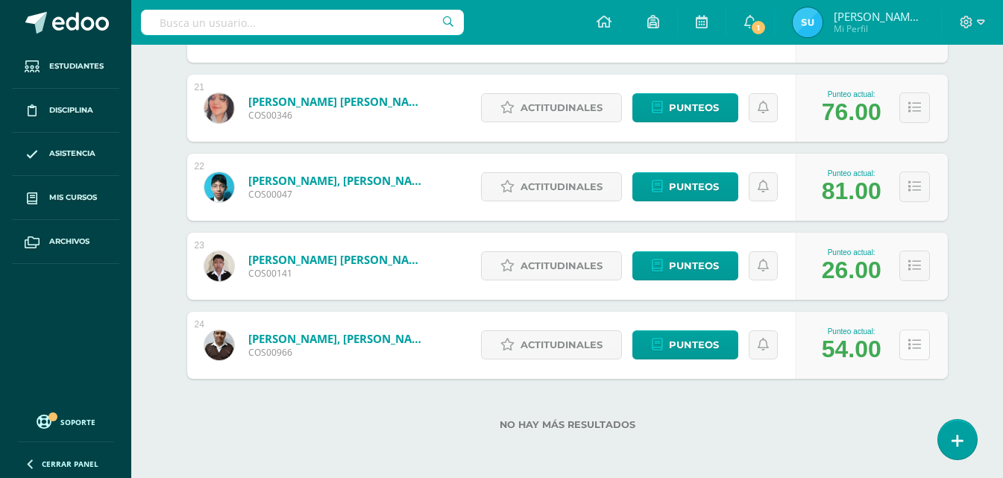
click at [923, 340] on button at bounding box center [914, 345] width 31 height 31
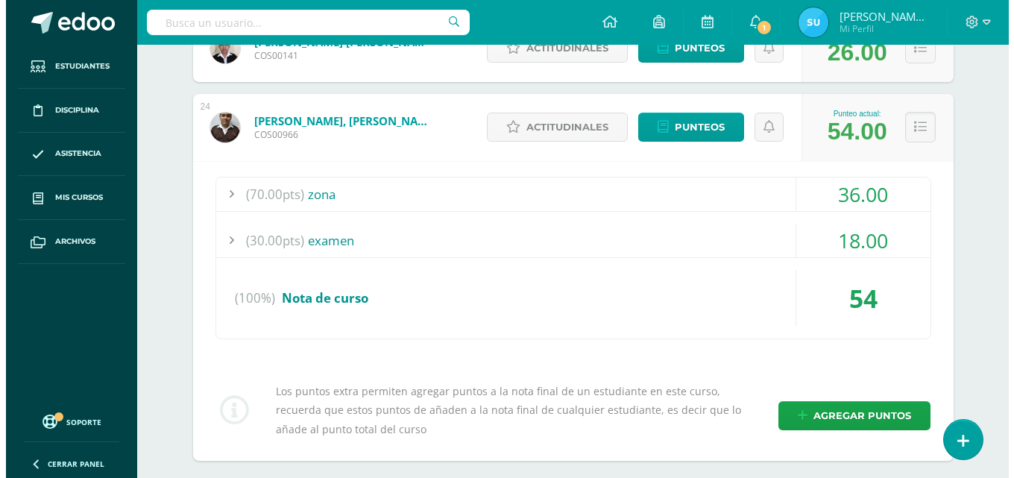
scroll to position [2055, 0]
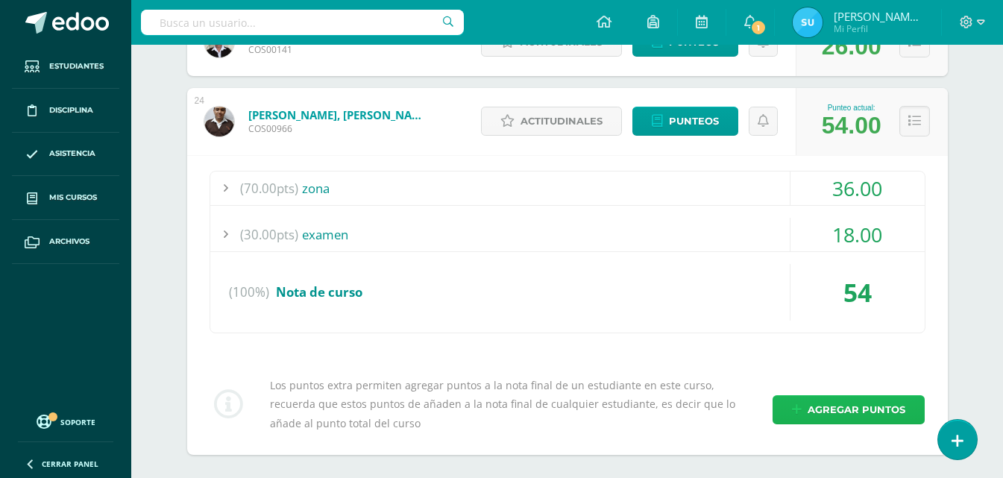
click at [889, 408] on span "Agregar puntos" at bounding box center [857, 410] width 98 height 28
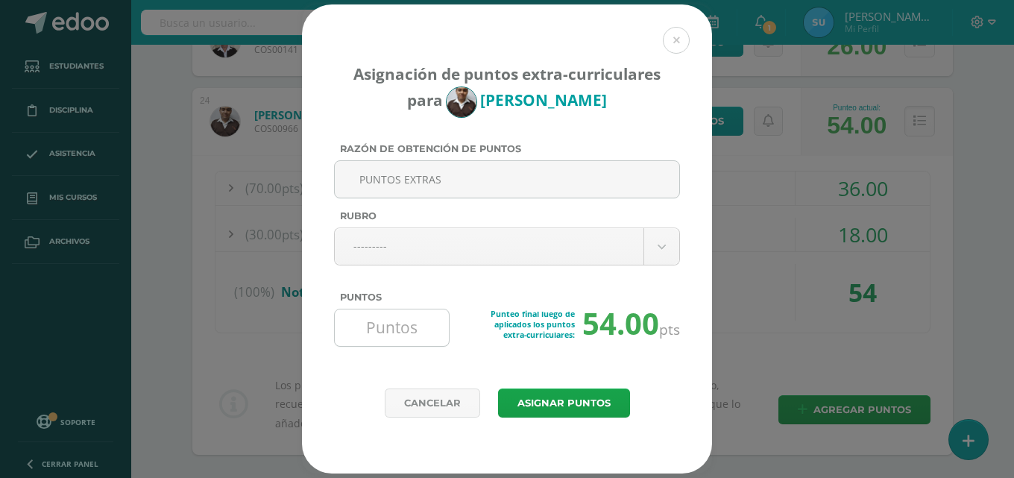
type input "PUNTOS EXTRAS"
click at [406, 330] on input "Puntos" at bounding box center [392, 328] width 102 height 37
type input "6"
click at [538, 404] on button "Asignar puntos" at bounding box center [564, 403] width 132 height 29
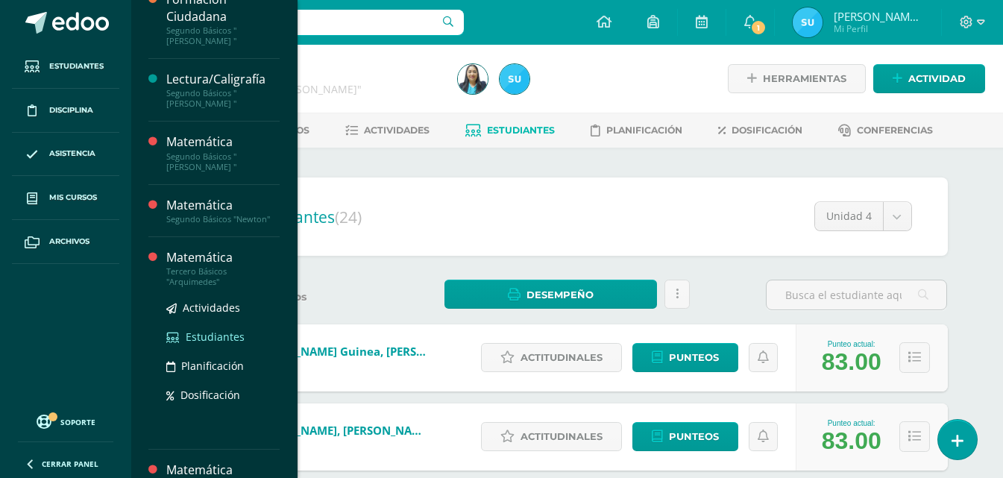
scroll to position [104, 0]
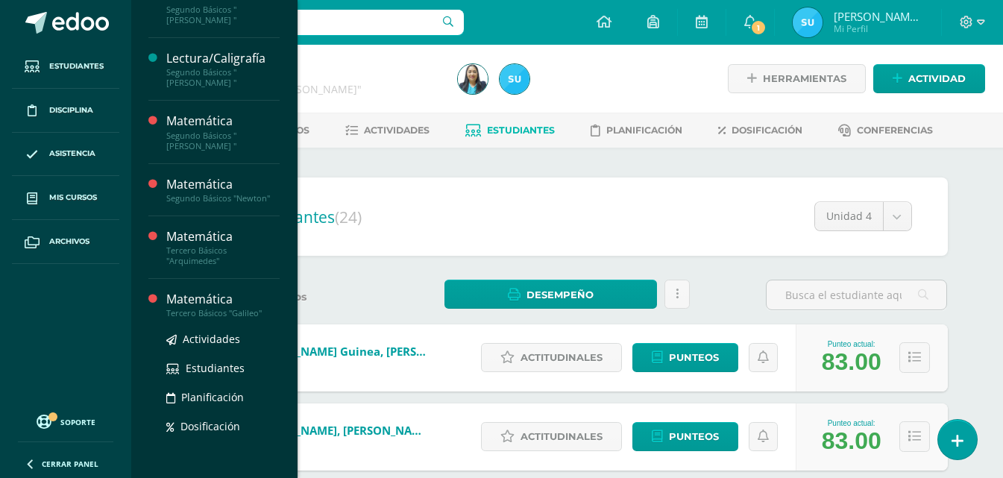
click at [204, 293] on div "Matemática" at bounding box center [222, 299] width 113 height 17
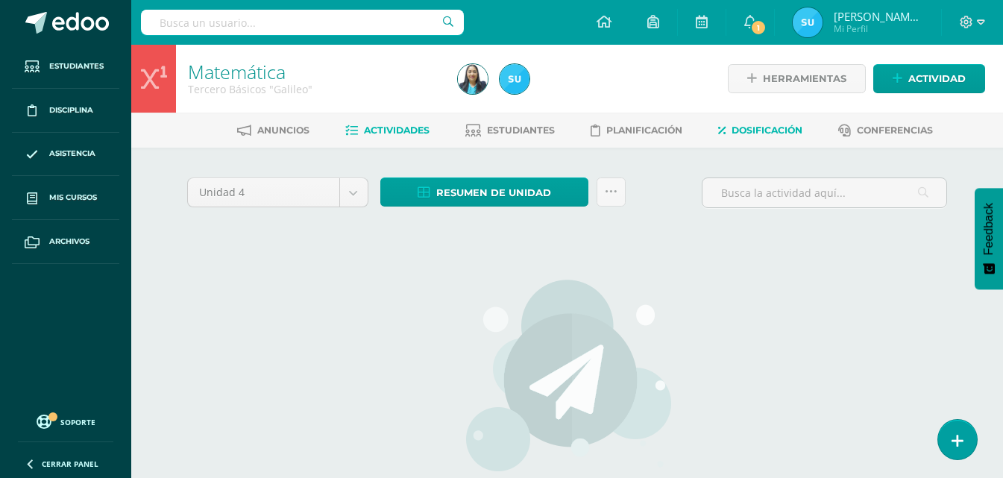
click at [776, 128] on span "Dosificación" at bounding box center [767, 130] width 71 height 11
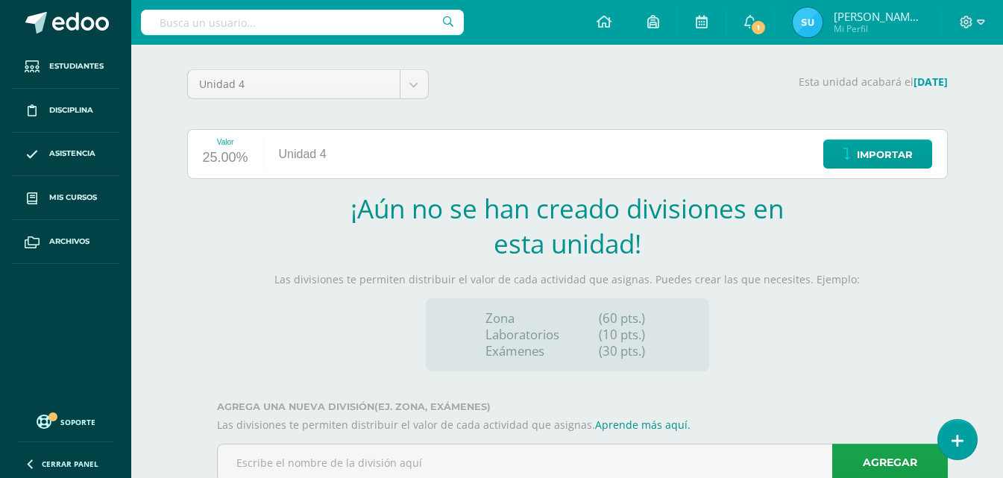
scroll to position [154, 0]
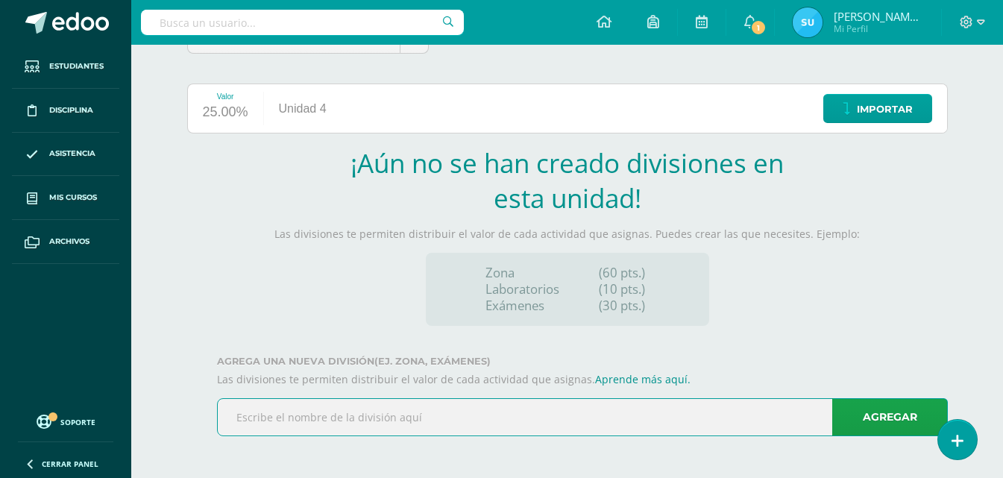
click at [479, 426] on input "text" at bounding box center [582, 417] width 729 height 37
type input "ZONA"
click at [877, 413] on link "Agregar" at bounding box center [890, 417] width 116 height 38
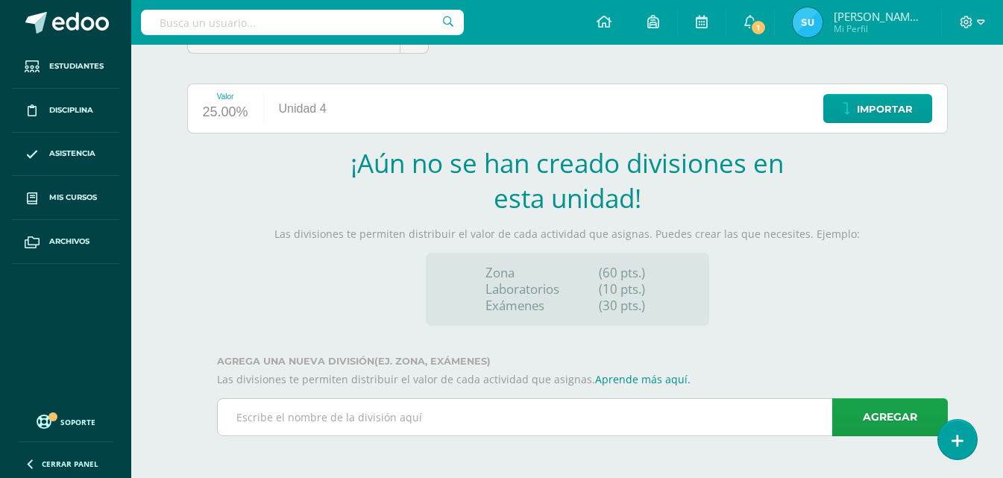
click at [392, 414] on input "text" at bounding box center [582, 417] width 729 height 37
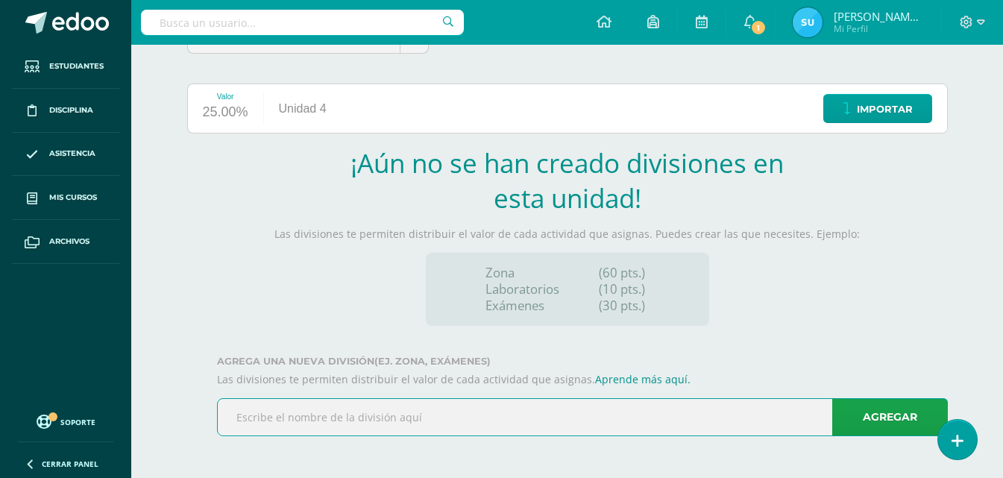
scroll to position [5, 0]
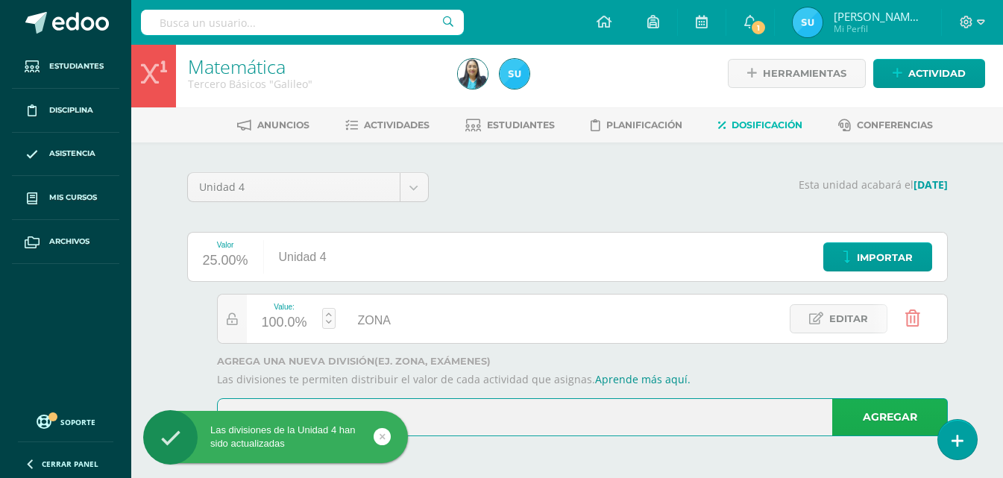
type input "EXAMEN"
click at [896, 421] on link "Agregar" at bounding box center [890, 417] width 116 height 38
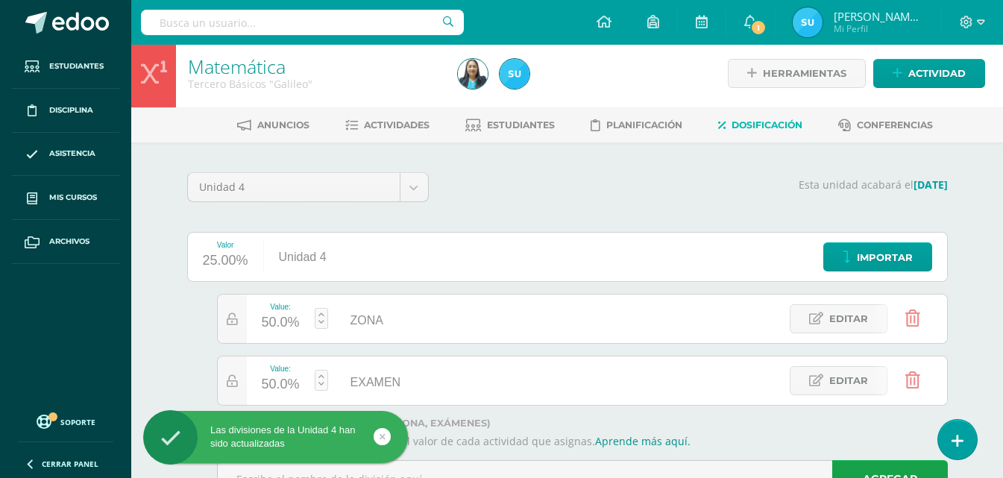
click at [276, 320] on div "50.0%" at bounding box center [281, 323] width 38 height 24
type input "70"
click at [411, 129] on span "Actividades" at bounding box center [397, 124] width 66 height 11
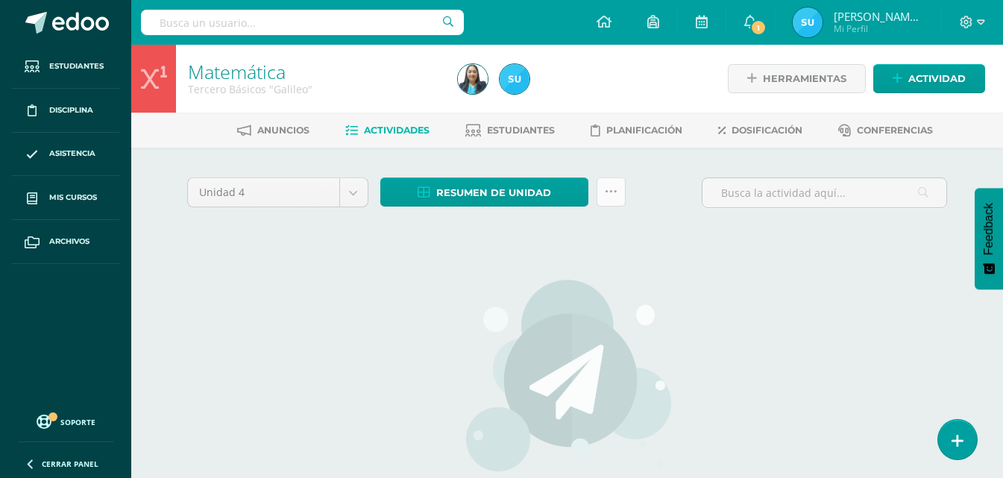
click at [613, 200] on link at bounding box center [611, 191] width 29 height 29
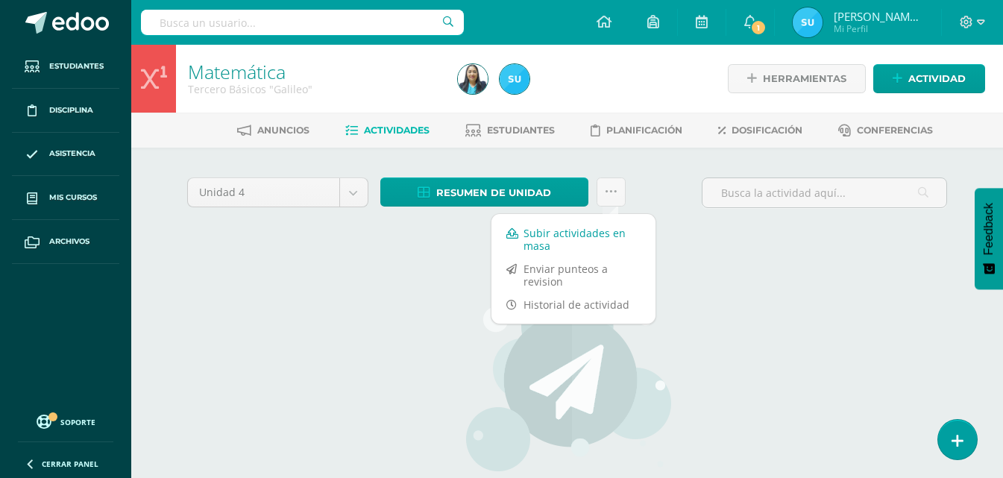
click at [587, 245] on link "Subir actividades en masa" at bounding box center [573, 240] width 164 height 36
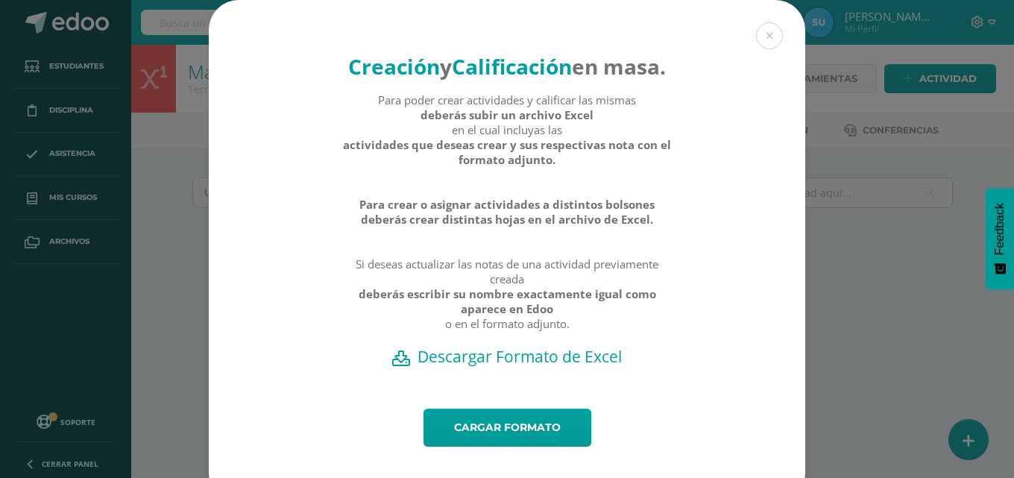
click at [511, 367] on h2 "Descargar Formato de Excel" at bounding box center [507, 356] width 544 height 21
click at [530, 447] on link "Cargar formato" at bounding box center [508, 428] width 168 height 38
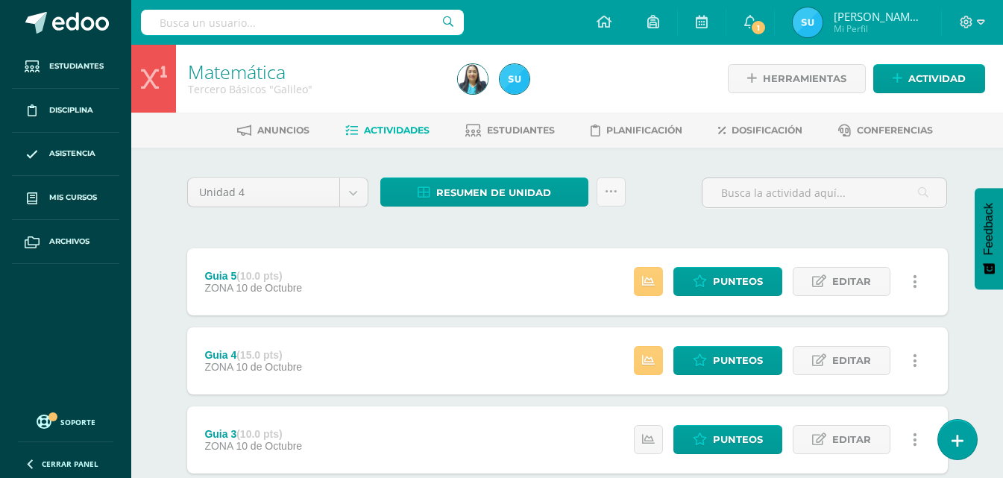
click at [506, 118] on li "Estudiantes" at bounding box center [509, 130] width 89 height 25
click at [514, 131] on span "Estudiantes" at bounding box center [521, 130] width 68 height 11
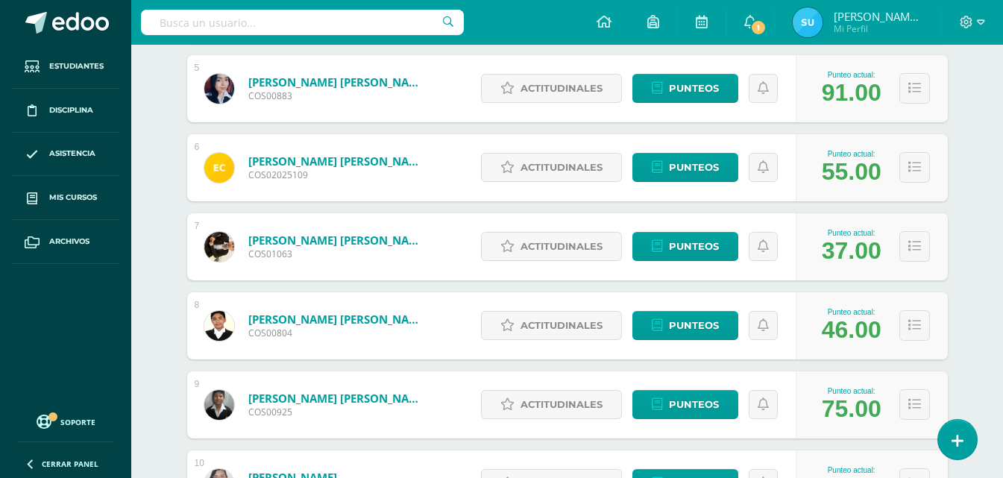
scroll to position [559, 0]
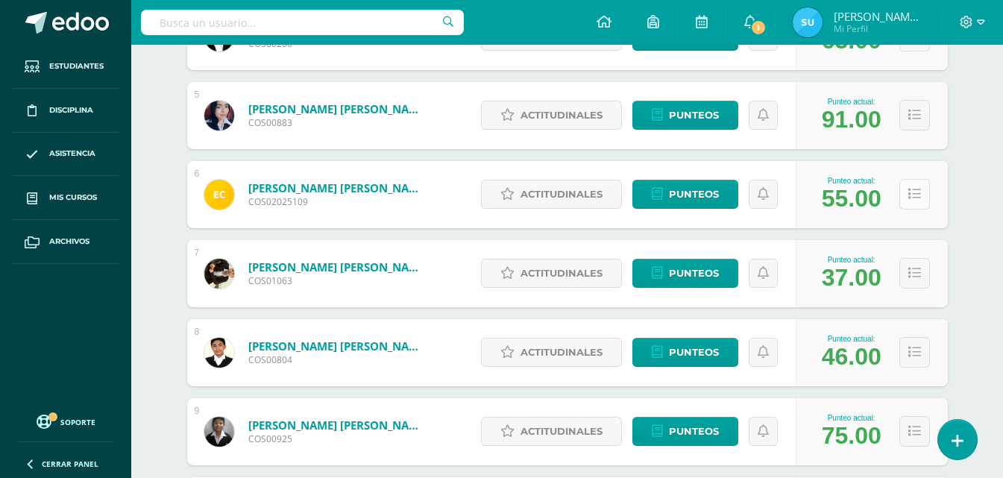
click at [919, 196] on icon at bounding box center [914, 194] width 13 height 13
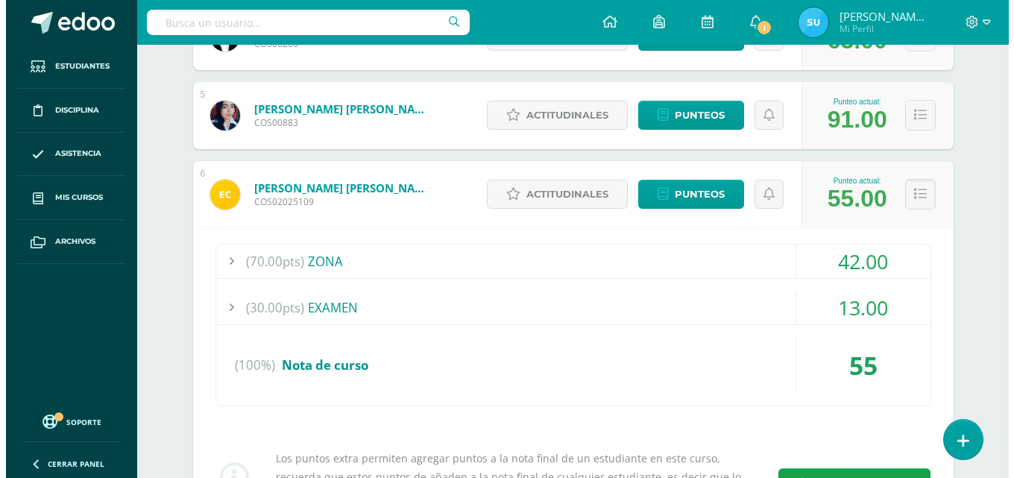
scroll to position [633, 0]
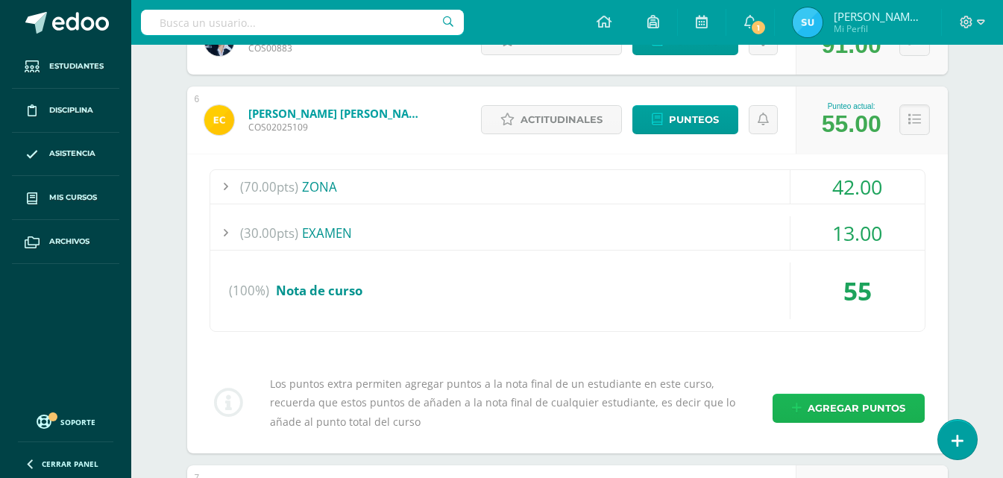
click at [876, 398] on span "Agregar puntos" at bounding box center [857, 409] width 98 height 28
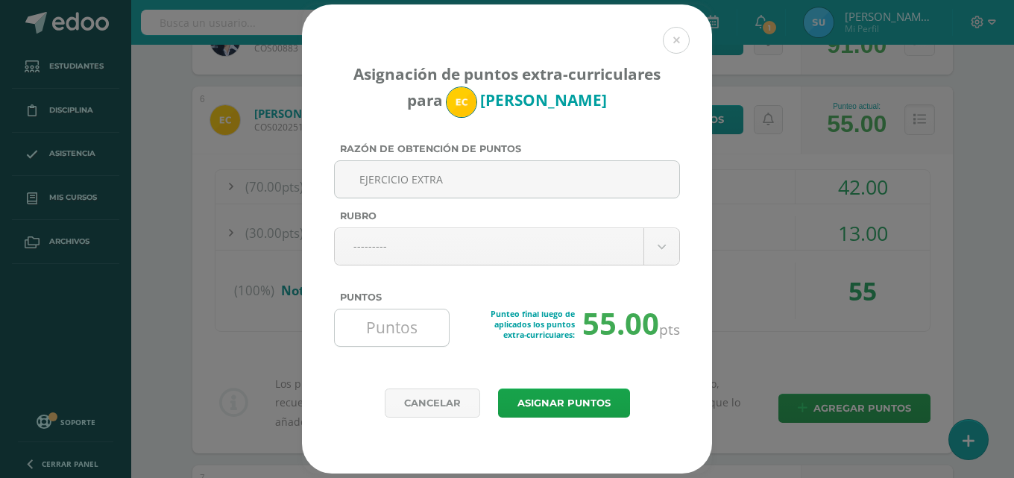
type input "EJERCICIO EXTRA"
click at [405, 339] on input "Puntos" at bounding box center [392, 328] width 102 height 37
type input "5"
click at [561, 409] on button "Asignar puntos" at bounding box center [564, 403] width 132 height 29
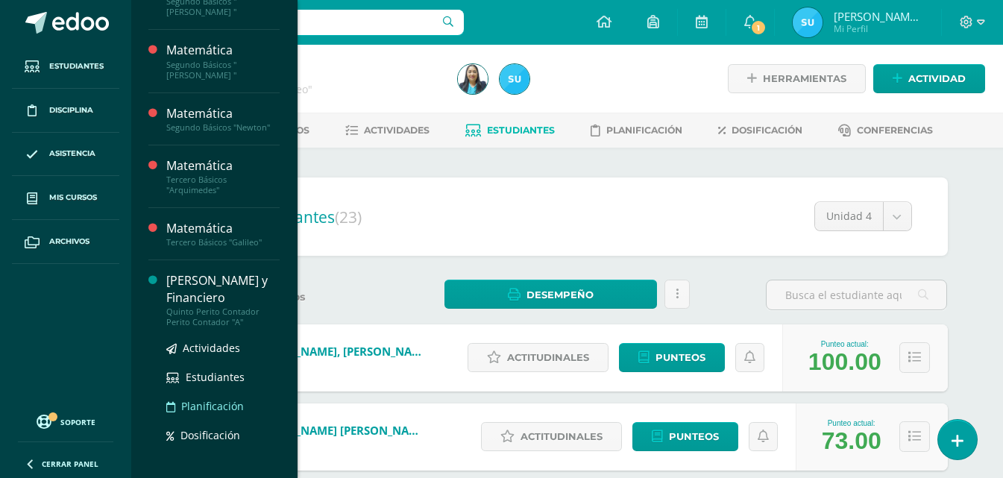
scroll to position [188, 0]
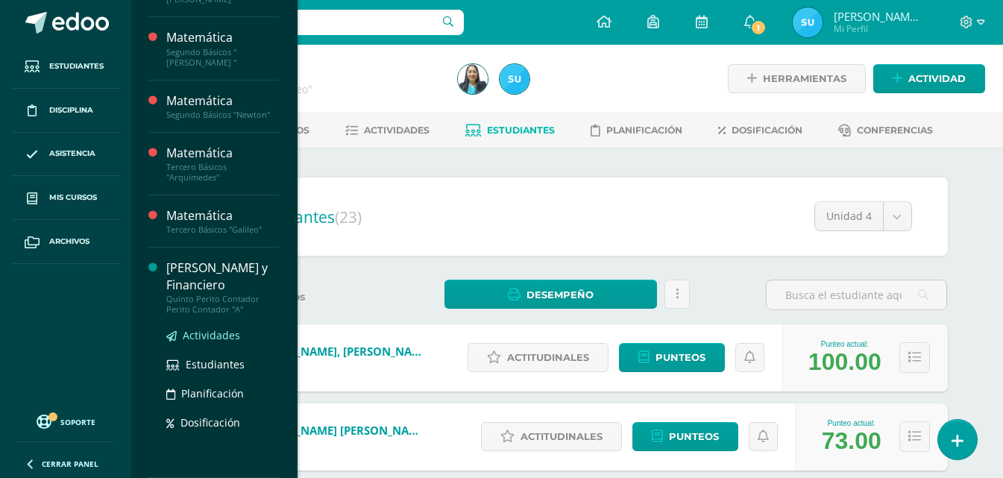
click at [198, 332] on span "Actividades" at bounding box center [211, 335] width 57 height 14
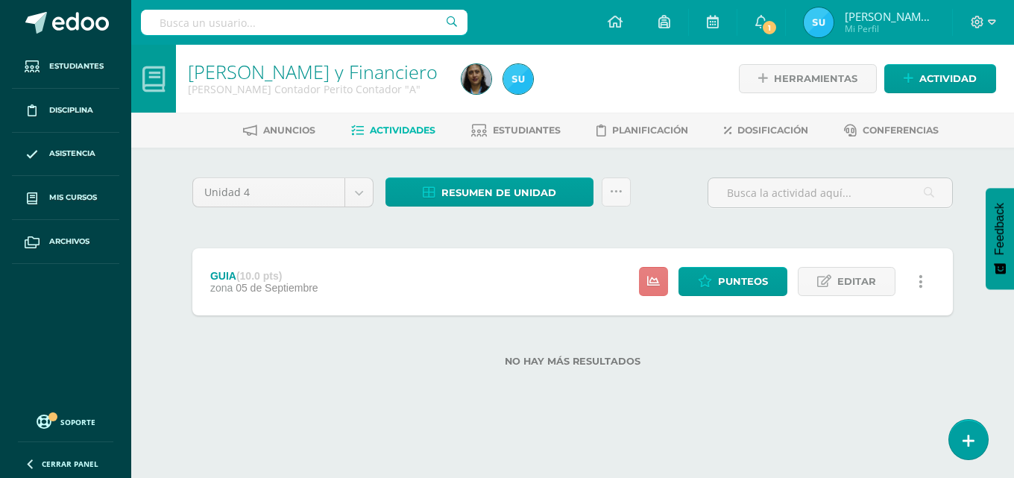
click at [652, 286] on icon at bounding box center [653, 281] width 13 height 13
click at [668, 358] on label "No hay más resultados" at bounding box center [572, 361] width 761 height 11
click at [615, 188] on icon at bounding box center [616, 192] width 13 height 13
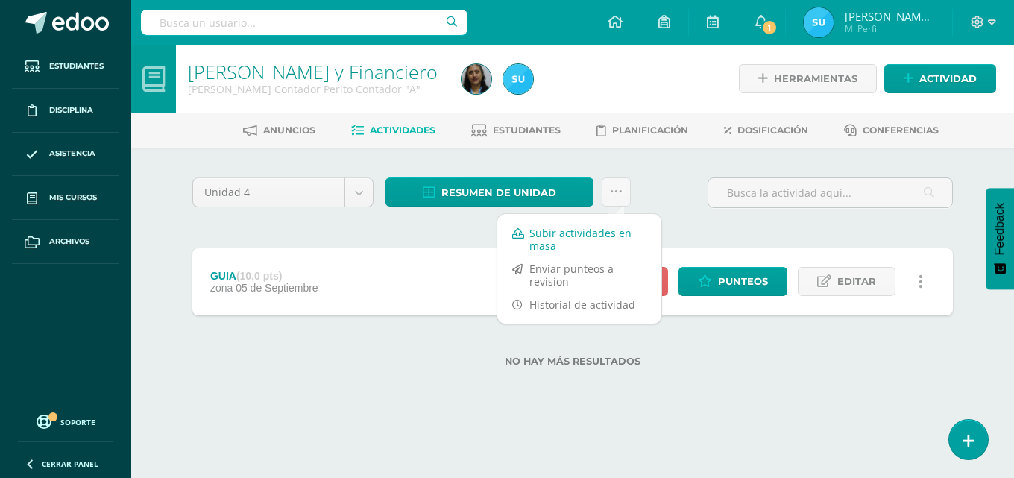
click at [579, 233] on link "Subir actividades en masa" at bounding box center [579, 240] width 164 height 36
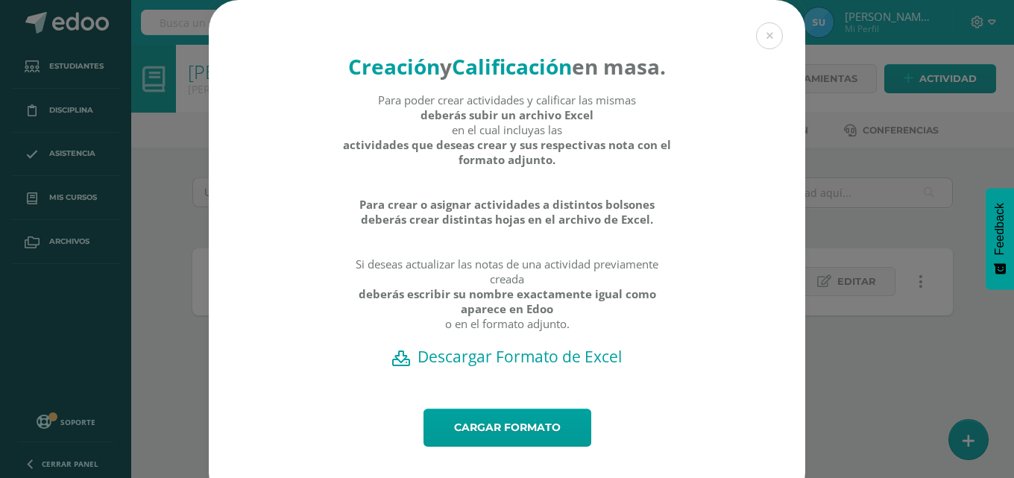
click at [538, 367] on h2 "Descargar Formato de Excel" at bounding box center [507, 356] width 544 height 21
click at [767, 31] on button at bounding box center [769, 35] width 27 height 27
